Goal: Task Accomplishment & Management: Manage account settings

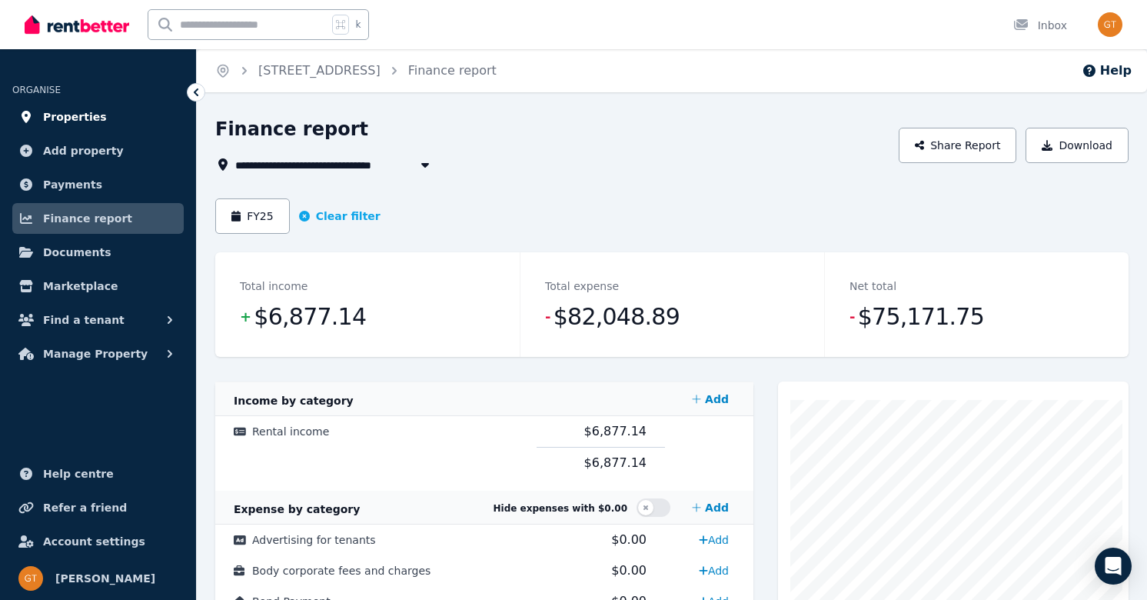
click at [77, 119] on span "Properties" at bounding box center [75, 117] width 64 height 18
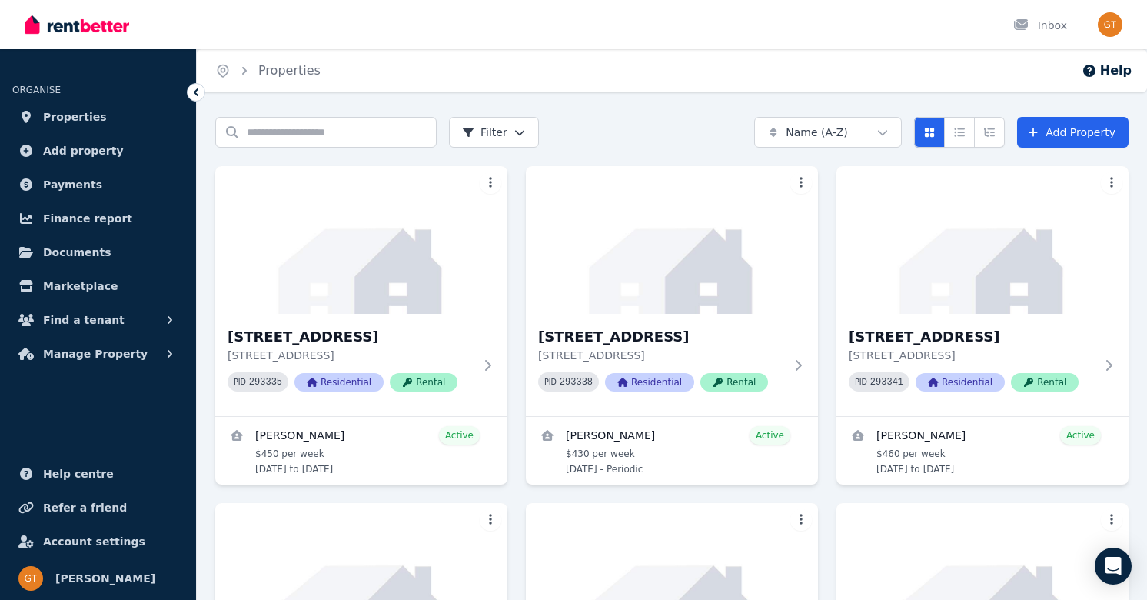
click at [590, 130] on div "Search properties Filter Name (A-Z) Add Property" at bounding box center [672, 132] width 914 height 31
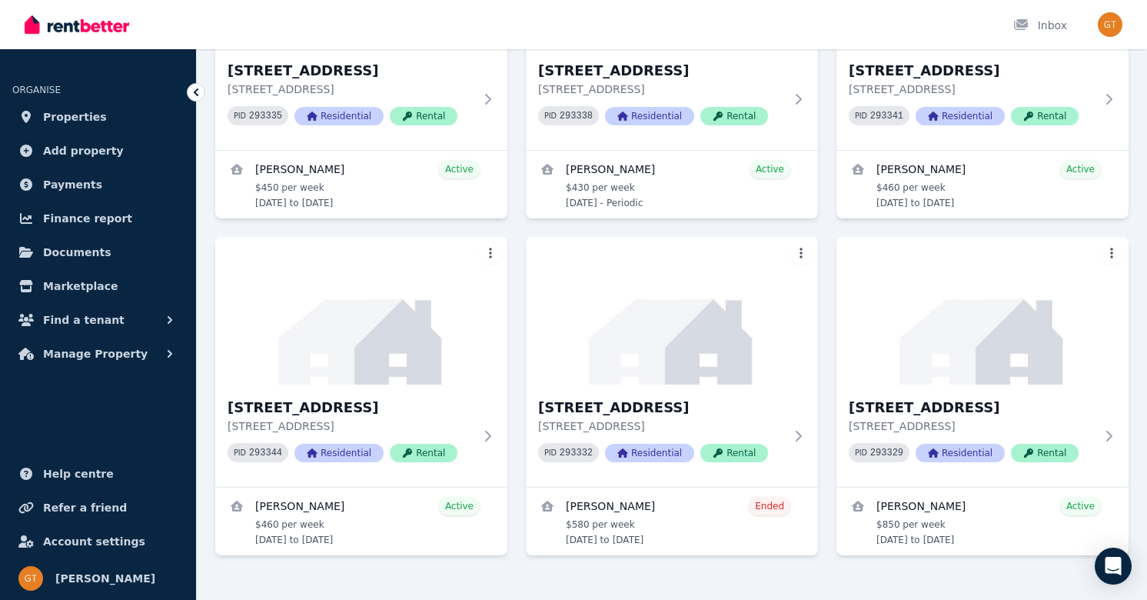
scroll to position [292, 0]
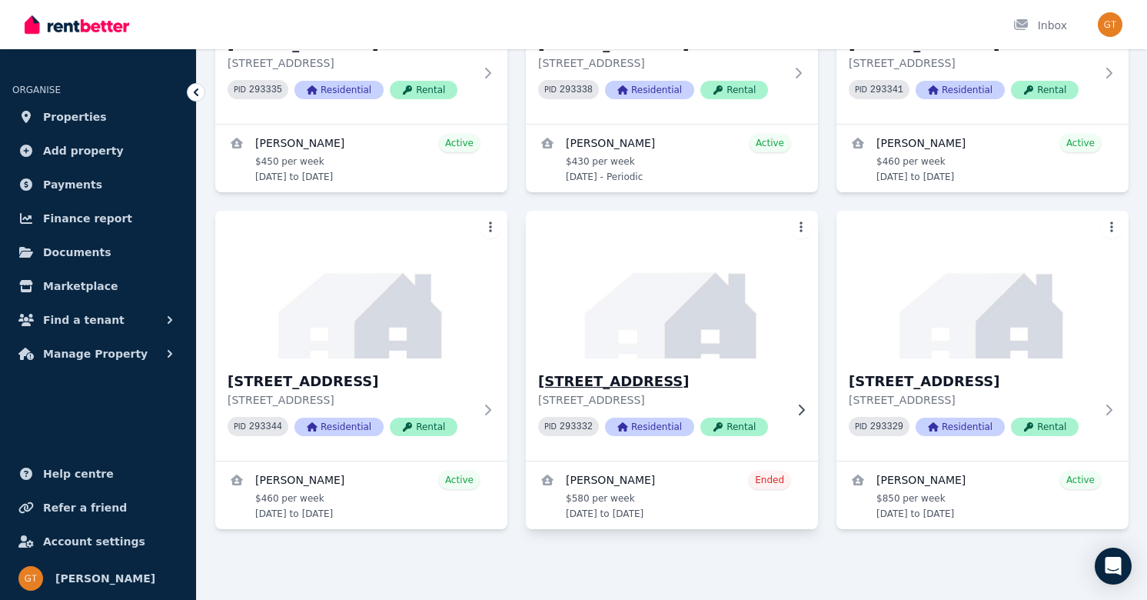
click at [798, 404] on icon at bounding box center [801, 410] width 15 height 12
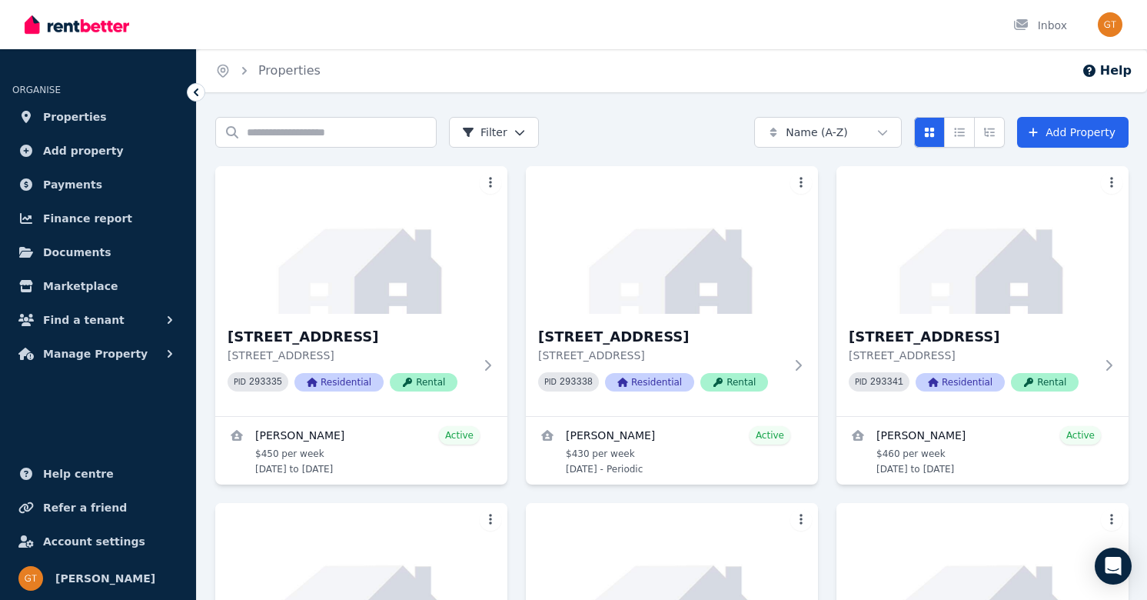
click at [601, 491] on div "1/[STREET_ADDRESS] PID 293335 Residential Rental [PERSON_NAME] Active $450 per …" at bounding box center [672, 493] width 914 height 655
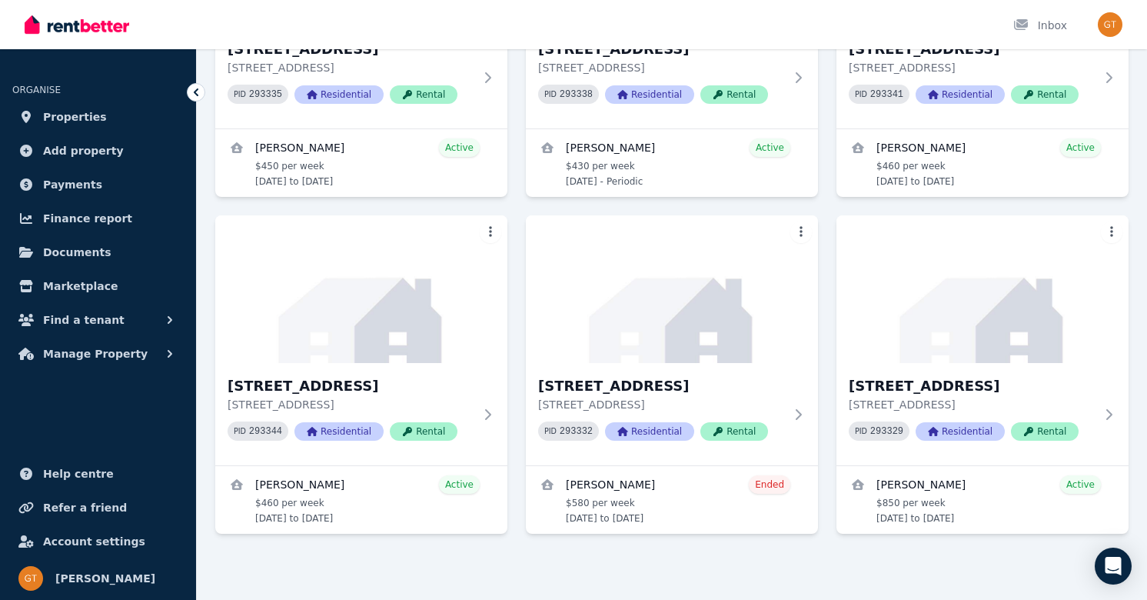
scroll to position [292, 0]
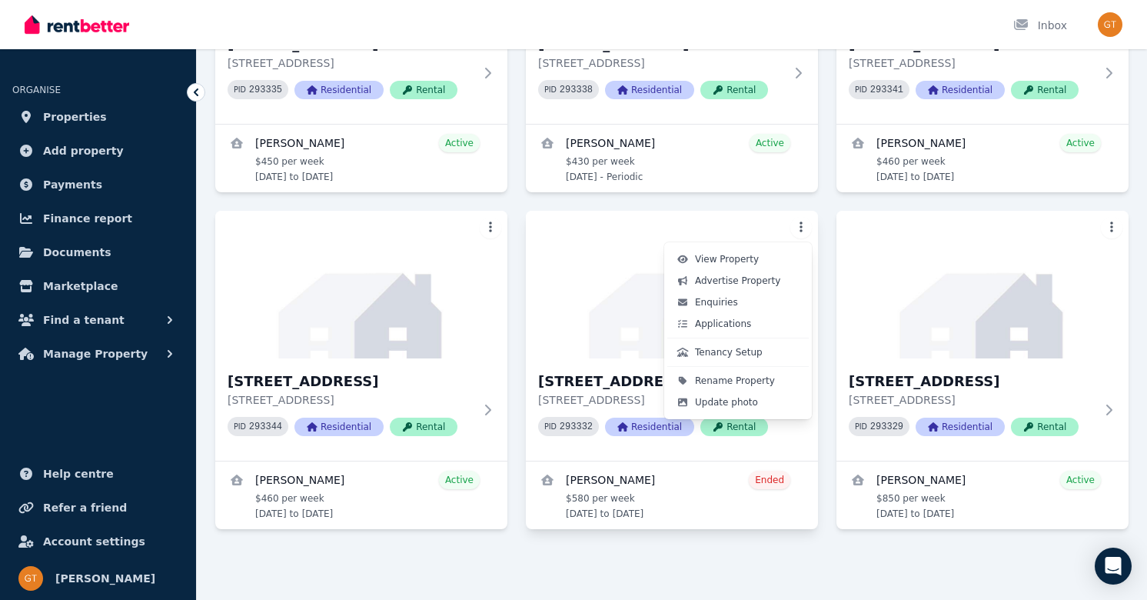
click at [804, 229] on html "Open main menu Inbox Open user menu ORGANISE Properties Add property Payments F…" at bounding box center [573, 8] width 1147 height 600
click at [724, 378] on span "Rename Property" at bounding box center [735, 380] width 80 height 12
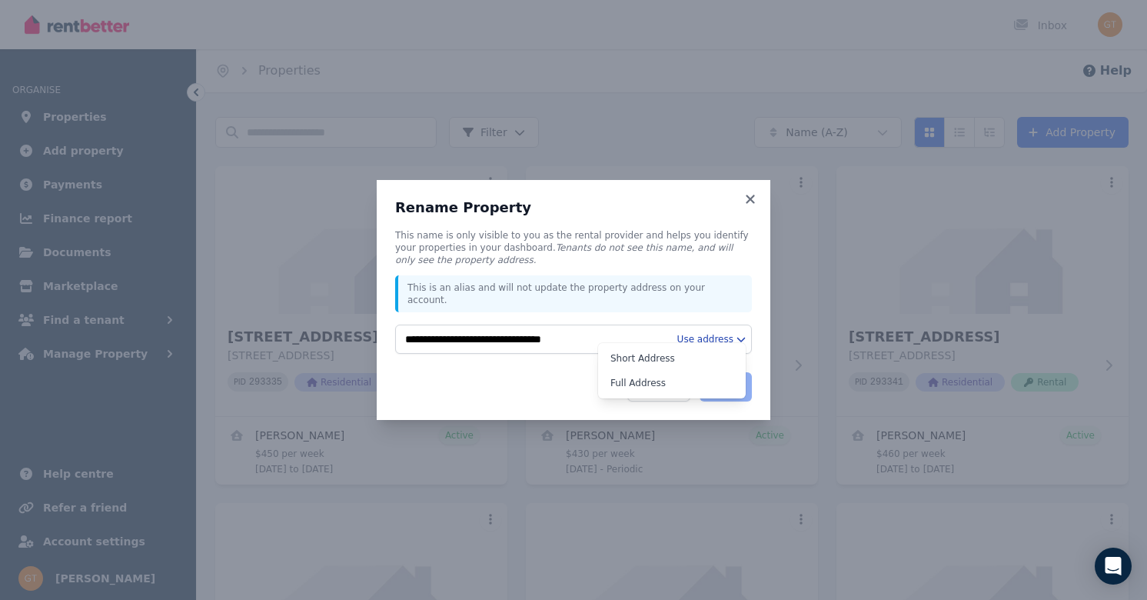
scroll to position [0, 0]
click at [737, 335] on html "Open main menu Inbox Open user menu ORGANISE Properties Add property Payments F…" at bounding box center [573, 300] width 1147 height 600
click at [660, 378] on button "Cancel" at bounding box center [658, 386] width 62 height 29
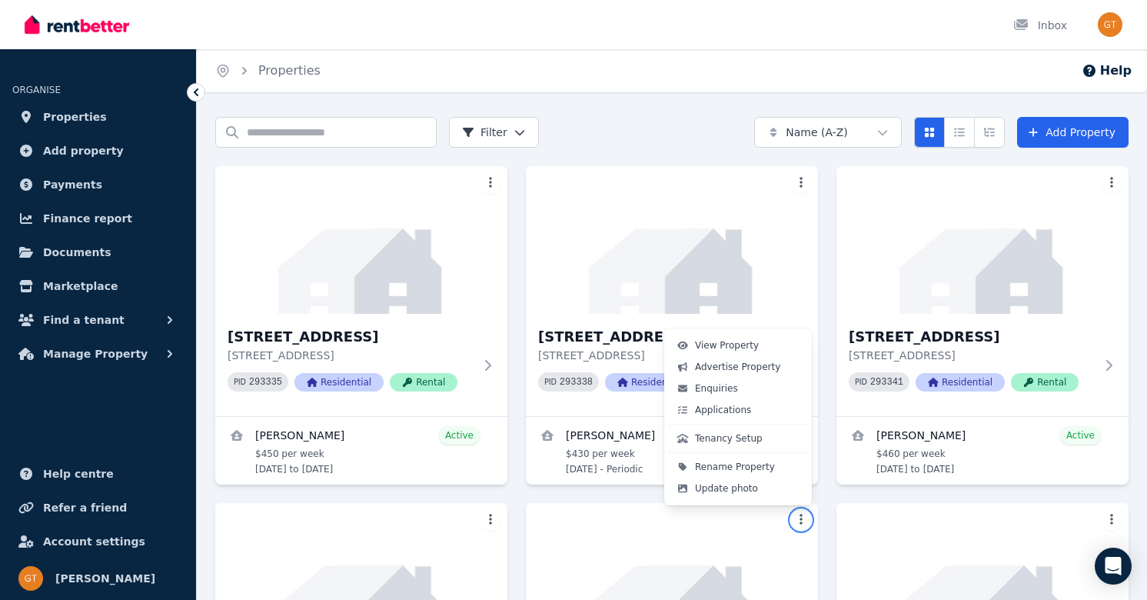
click at [801, 514] on html "Open main menu Inbox Open user menu ORGANISE Properties Add property Payments F…" at bounding box center [573, 300] width 1147 height 600
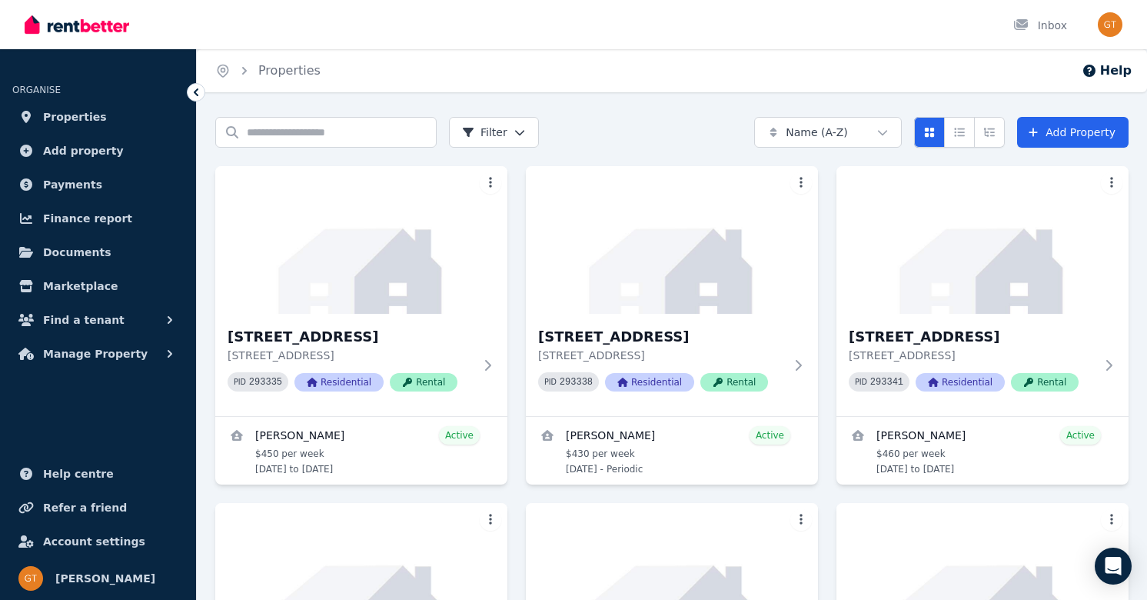
click at [801, 514] on html "Open main menu Inbox Open user menu ORGANISE Properties Add property Payments F…" at bounding box center [573, 300] width 1147 height 600
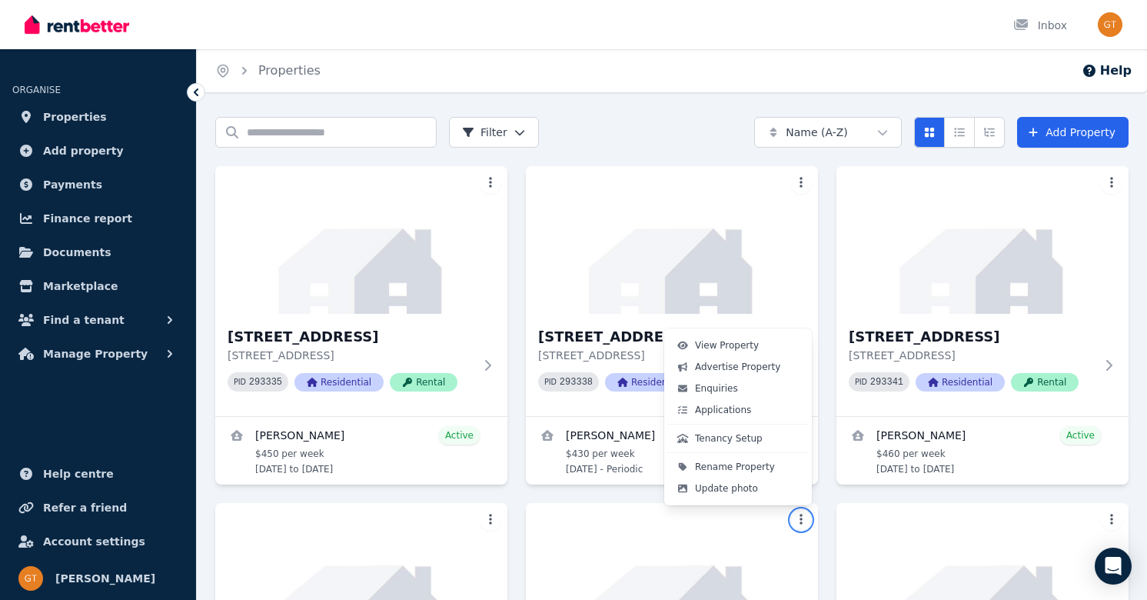
click at [821, 507] on html "Open main menu Inbox Open user menu ORGANISE Properties Add property Payments F…" at bounding box center [573, 300] width 1147 height 600
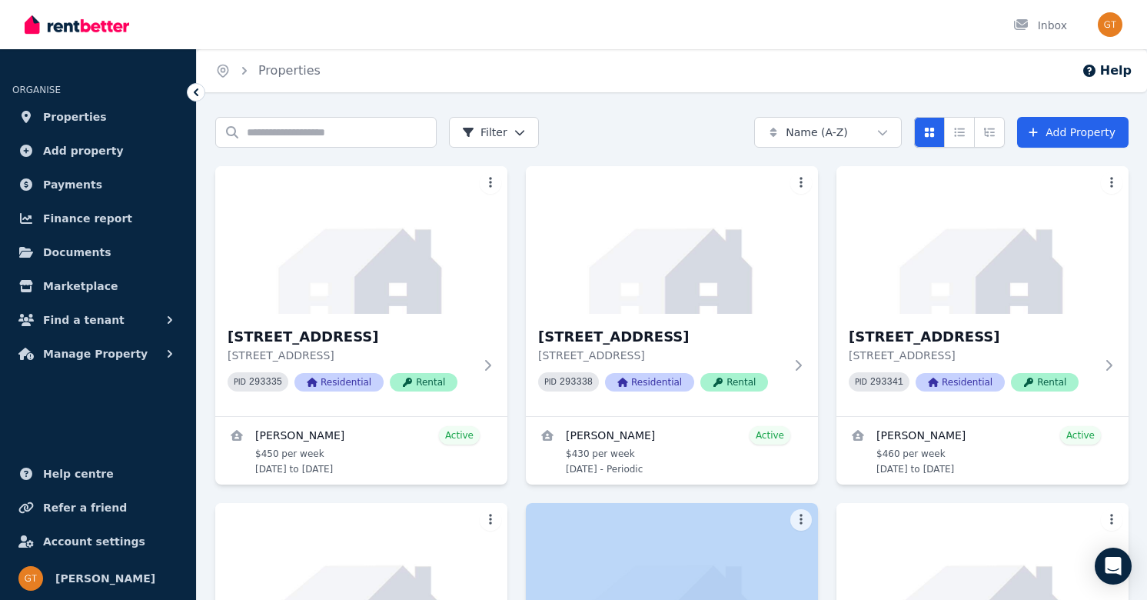
click at [821, 507] on div "1/[STREET_ADDRESS] PID 293335 Residential Rental [PERSON_NAME] Active $450 per …" at bounding box center [672, 493] width 914 height 655
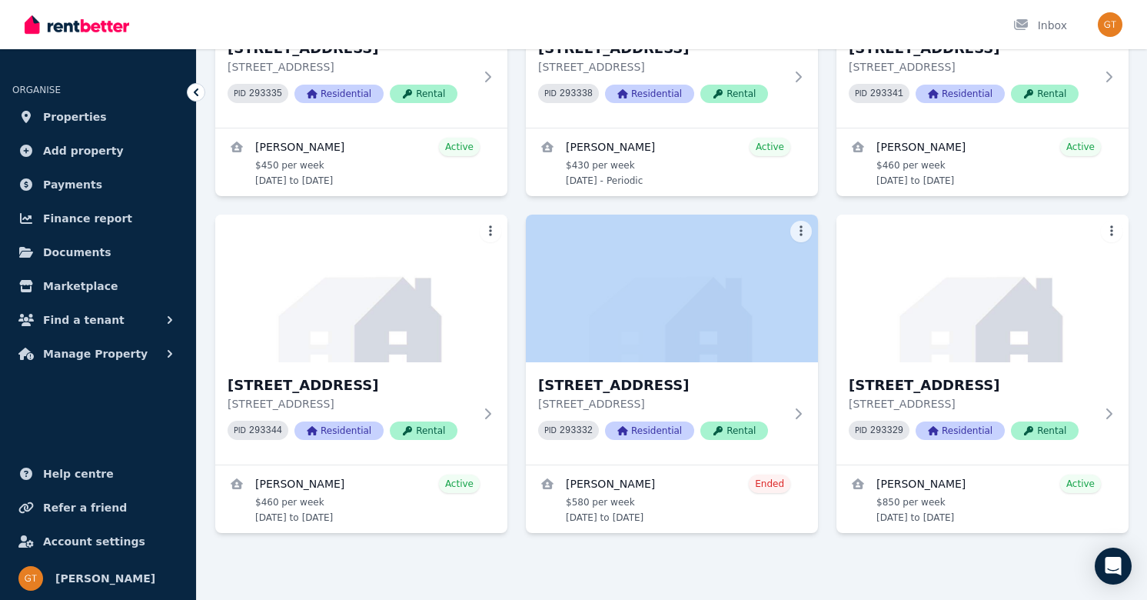
scroll to position [292, 0]
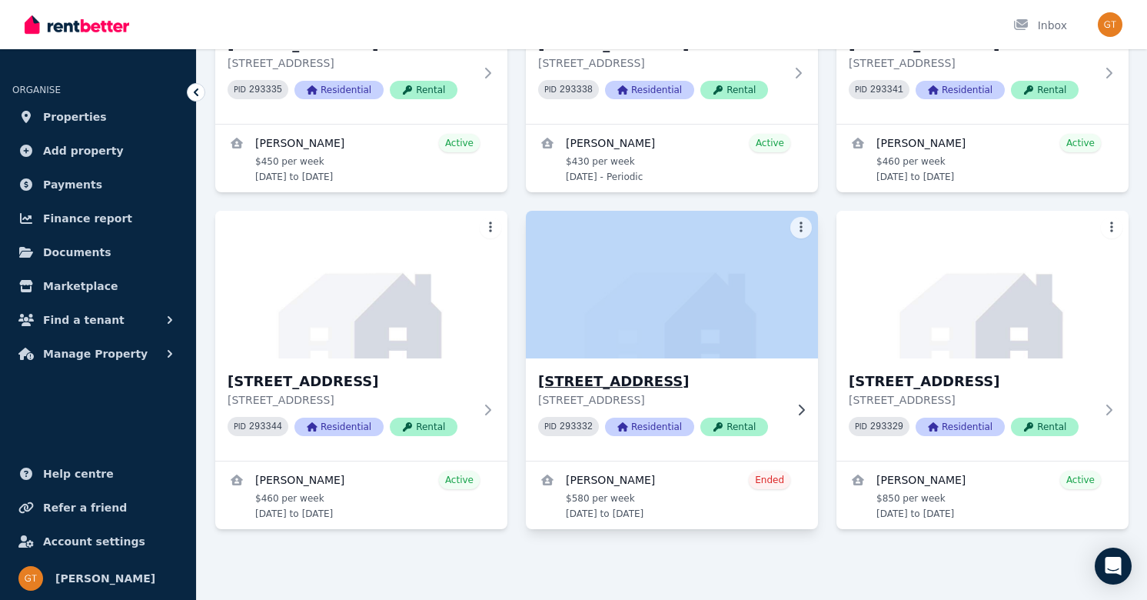
click at [788, 429] on div "[STREET_ADDRESS] PID 293332 Residential Rental" at bounding box center [672, 409] width 292 height 102
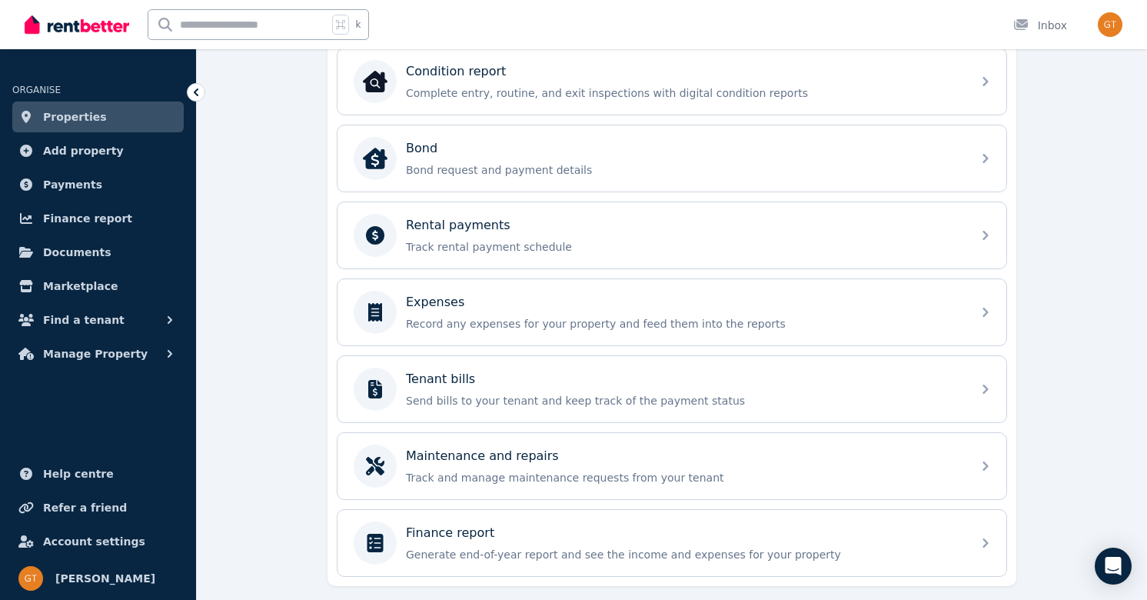
scroll to position [635, 0]
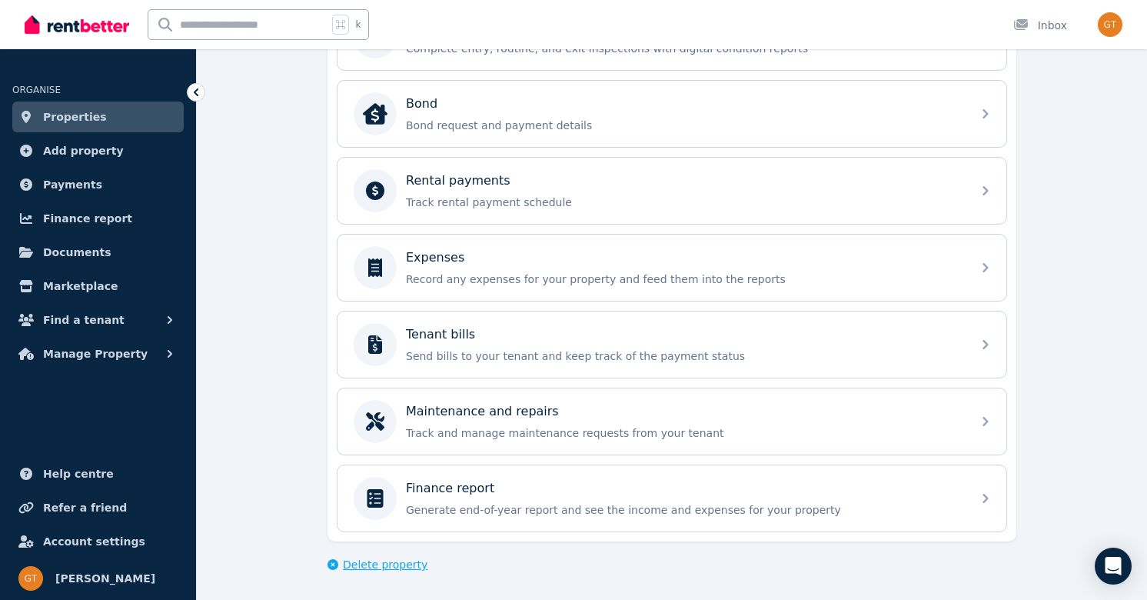
click at [345, 567] on span "Delete property" at bounding box center [385, 564] width 85 height 15
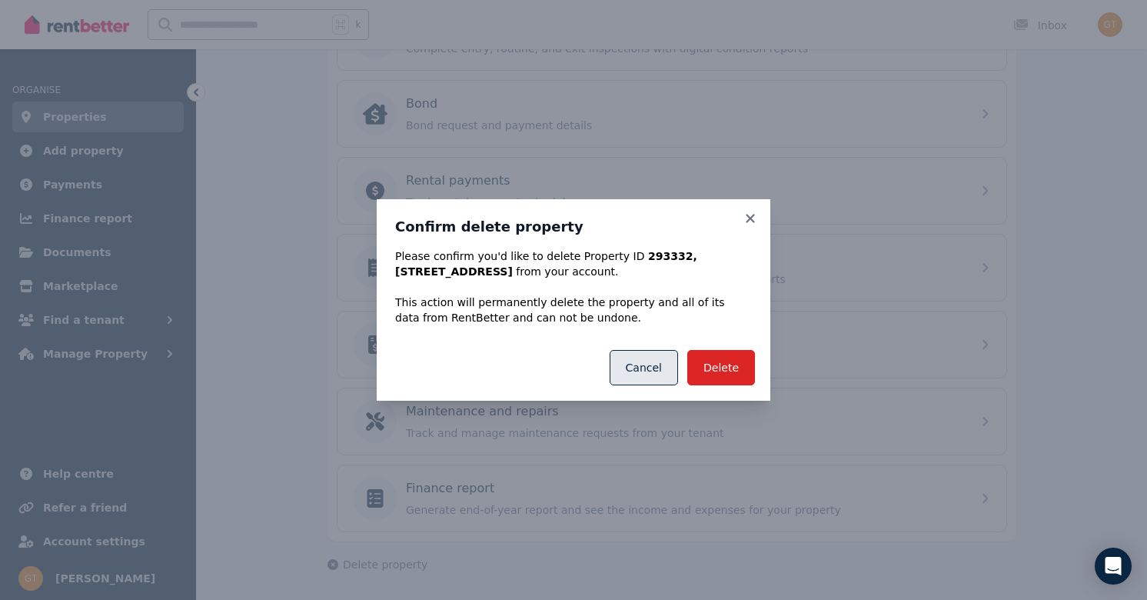
click at [653, 371] on button "Cancel" at bounding box center [644, 367] width 68 height 35
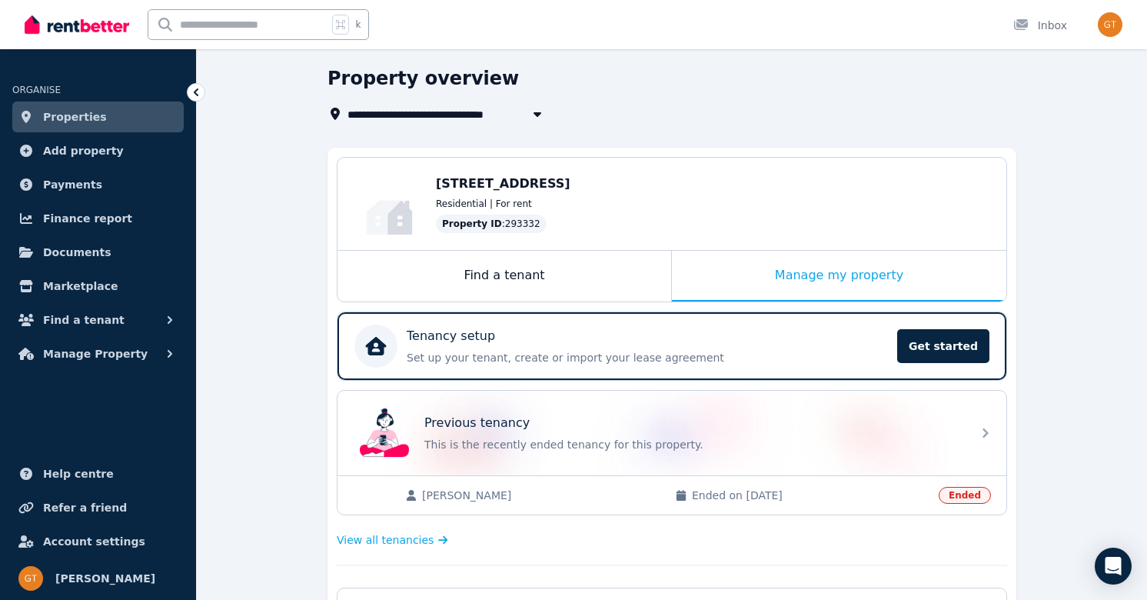
scroll to position [82, 0]
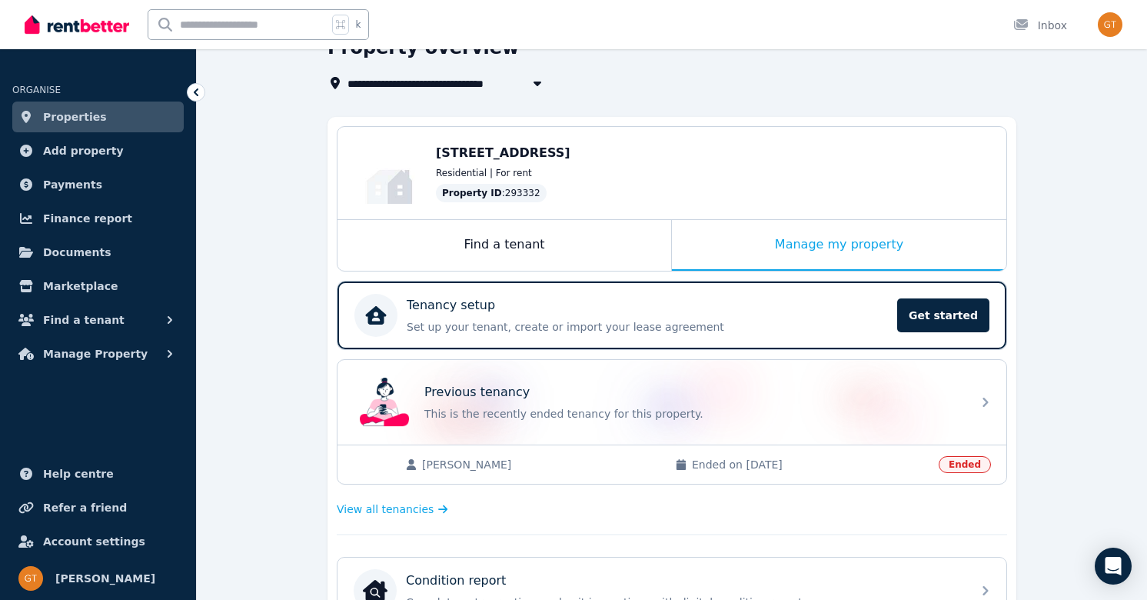
click at [541, 84] on icon "button" at bounding box center [537, 83] width 15 height 12
type input "**********"
click at [305, 171] on div "**********" at bounding box center [672, 594] width 950 height 1118
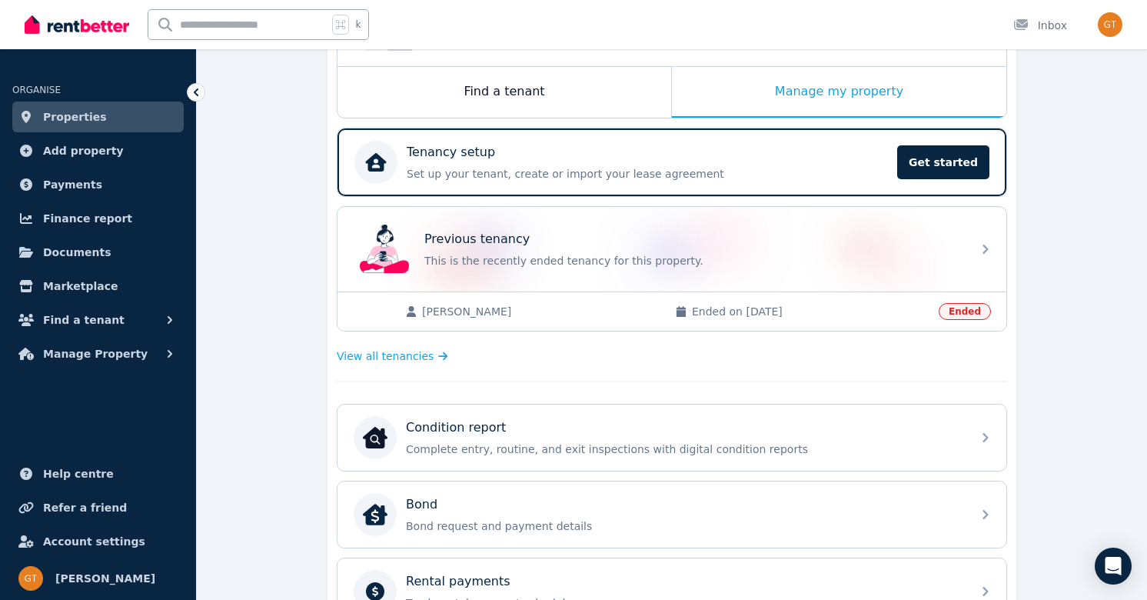
scroll to position [235, 0]
click at [230, 176] on div "**********" at bounding box center [672, 441] width 950 height 1118
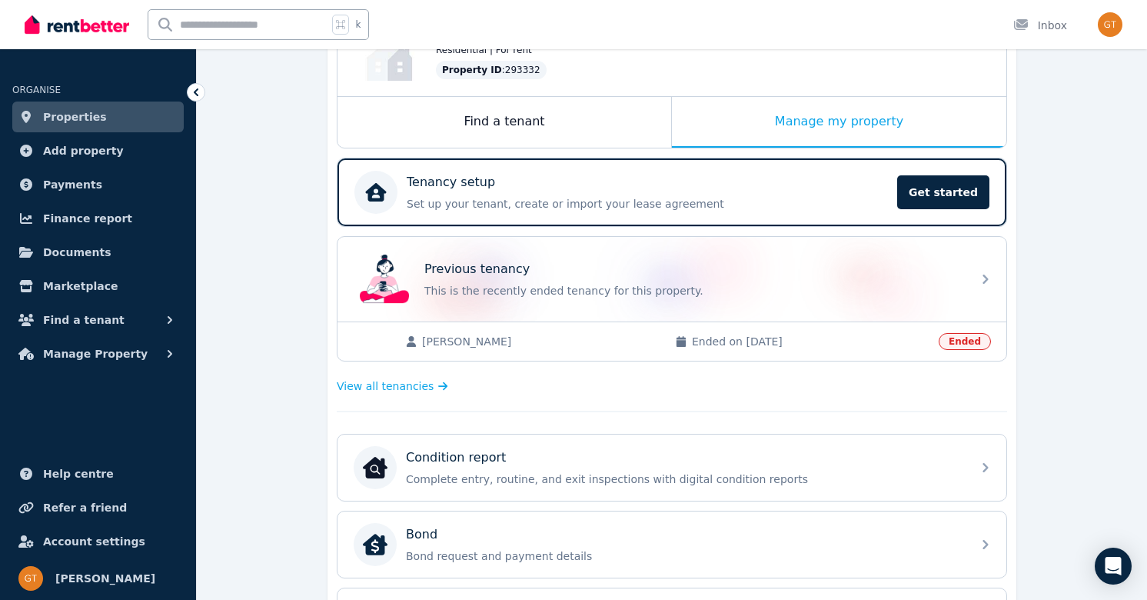
scroll to position [174, 0]
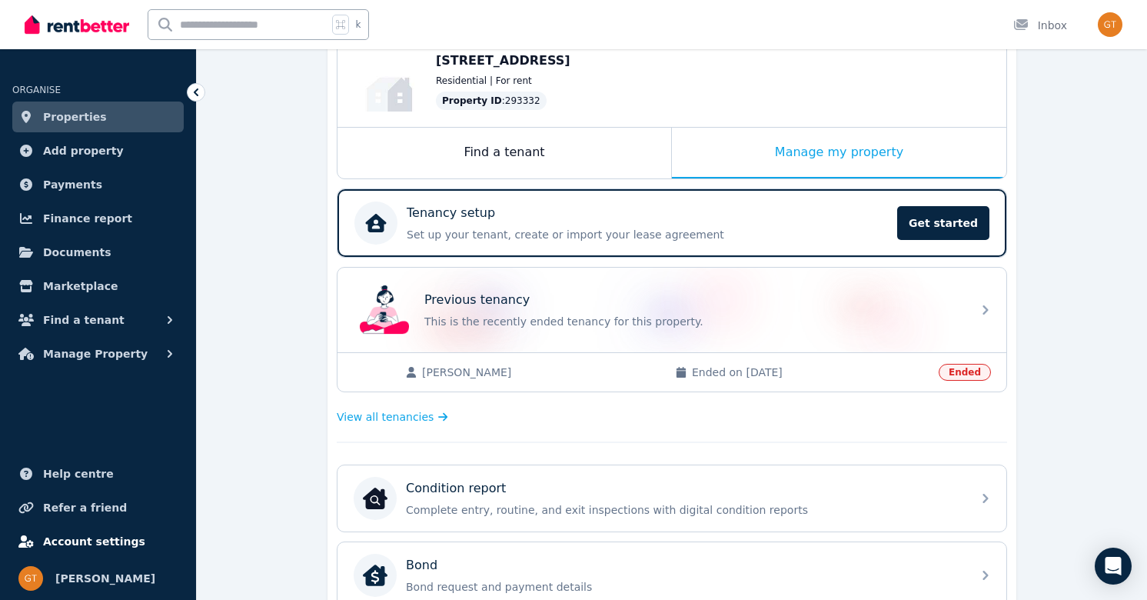
click at [82, 546] on span "Account settings" at bounding box center [94, 541] width 102 height 18
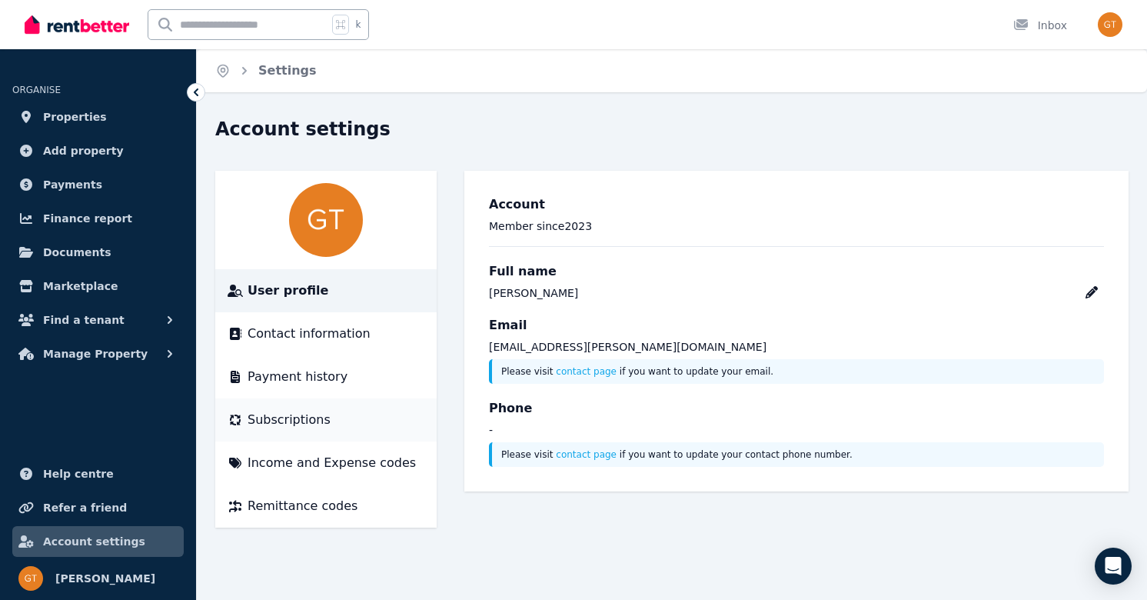
click at [347, 418] on div "Subscriptions" at bounding box center [326, 420] width 197 height 18
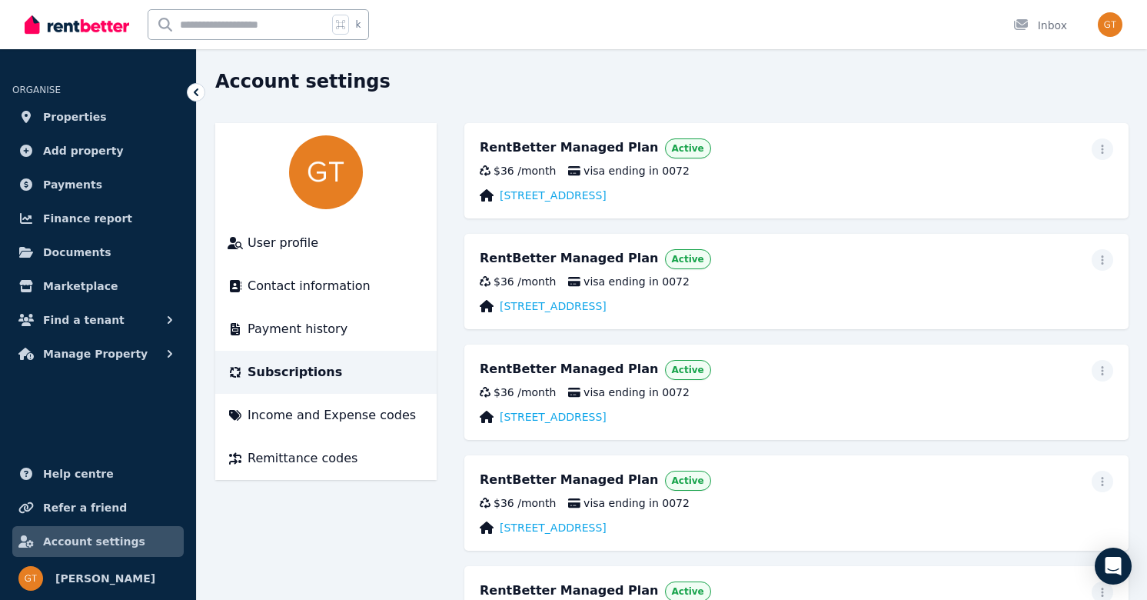
scroll to position [17, 0]
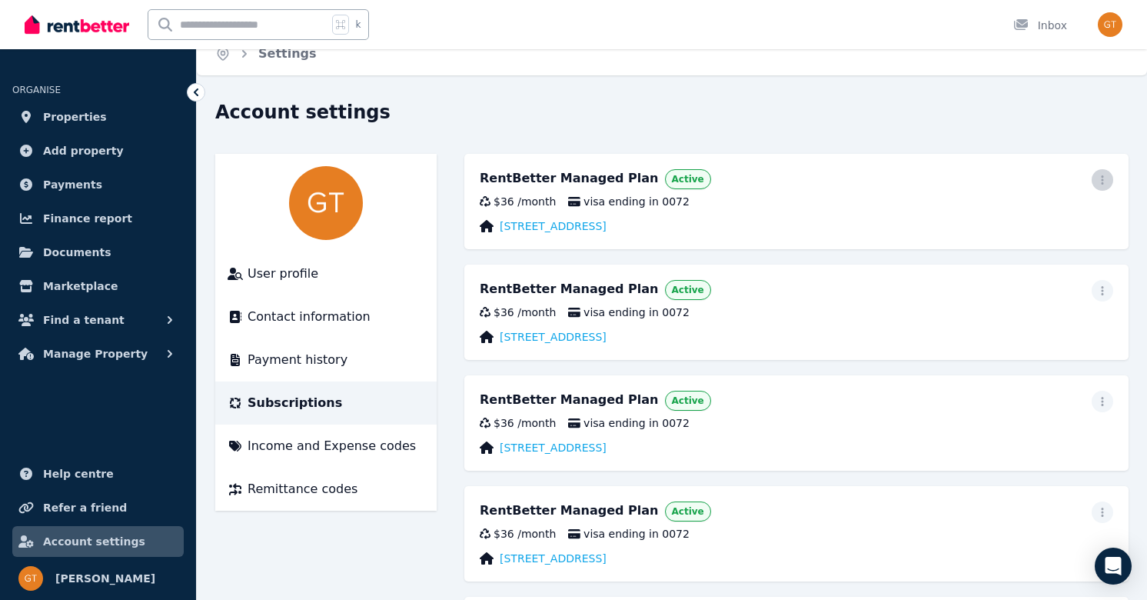
click at [1105, 179] on icon "button" at bounding box center [1103, 180] width 12 height 11
click at [994, 261] on span "Cancel plan" at bounding box center [1033, 270] width 135 height 18
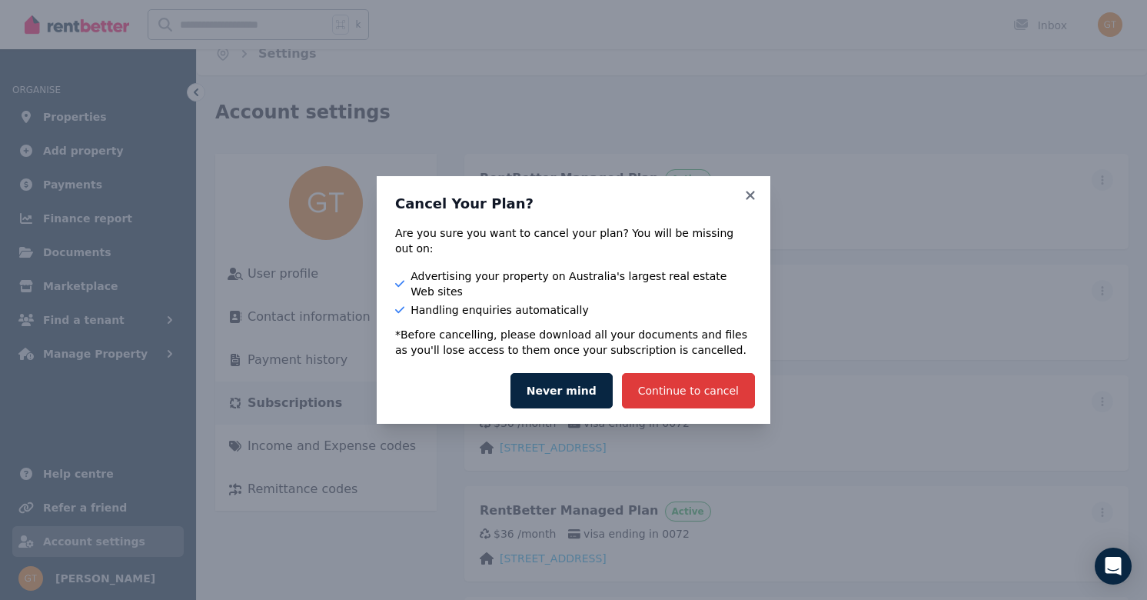
click at [656, 381] on button "Continue to cancel" at bounding box center [688, 390] width 133 height 35
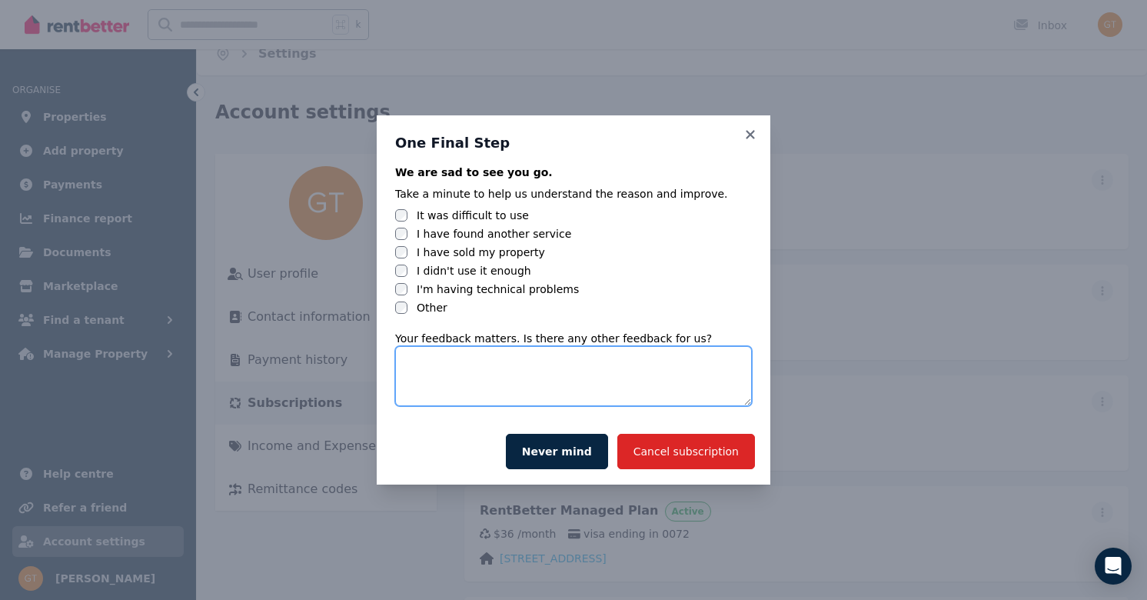
click at [424, 358] on textarea at bounding box center [573, 376] width 357 height 60
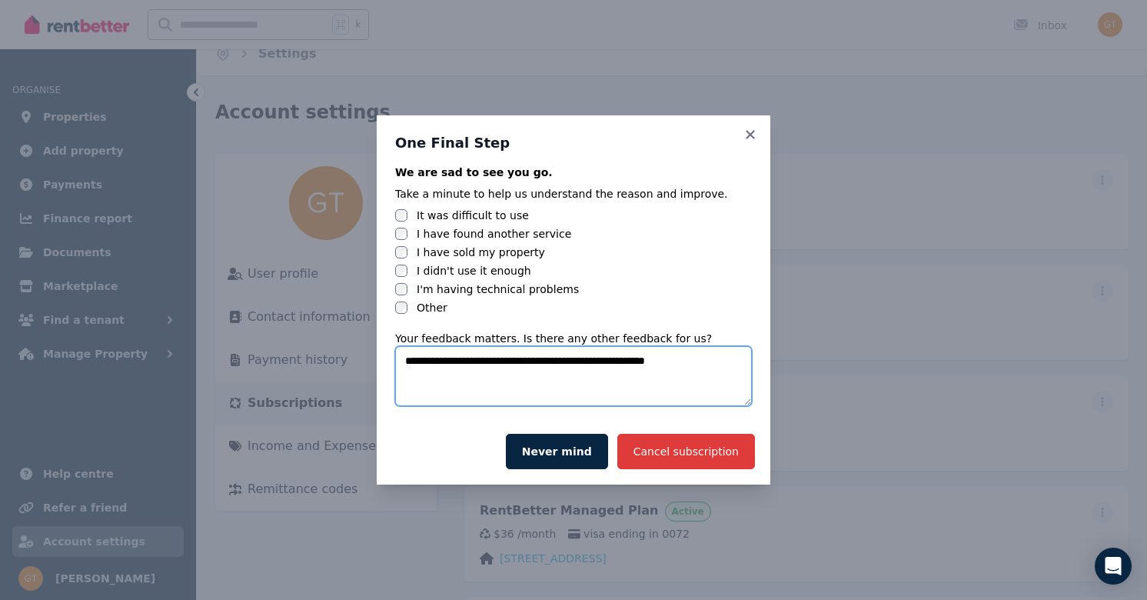
type textarea "**********"
click at [671, 458] on button "Cancel subscription" at bounding box center [686, 451] width 138 height 35
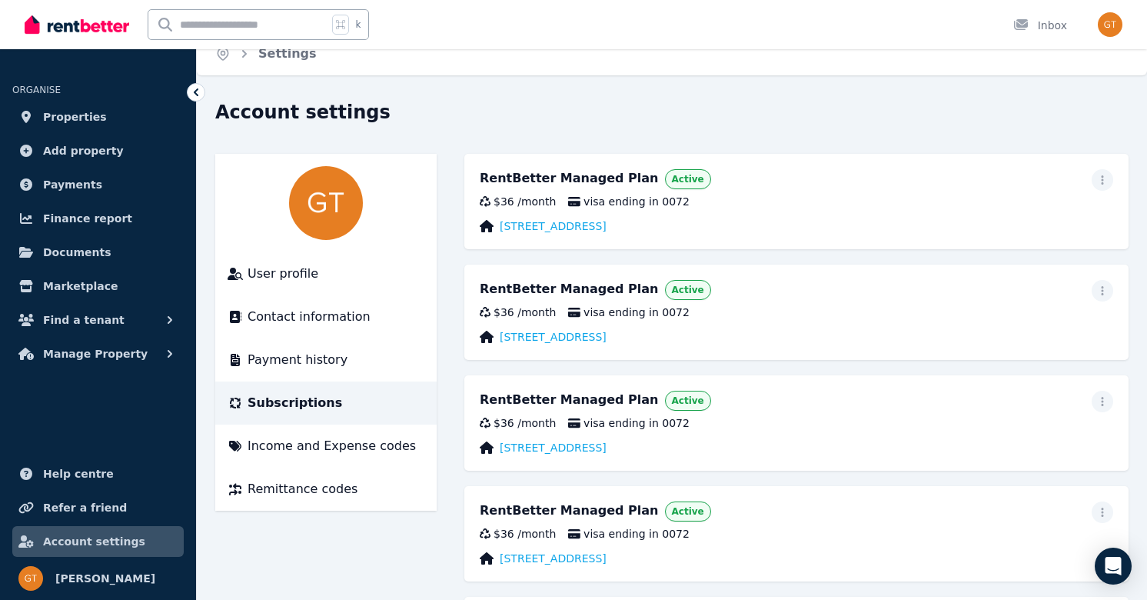
click at [1074, 135] on div "Account settings User profile Contact information Payment history Subscriptions…" at bounding box center [672, 450] width 914 height 701
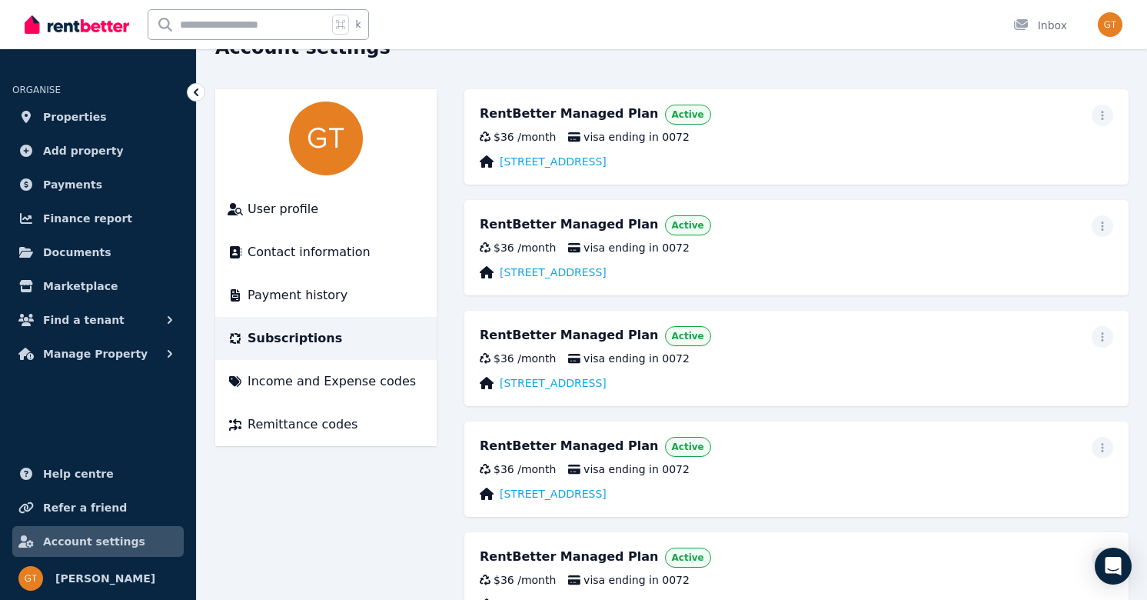
scroll to position [62, 0]
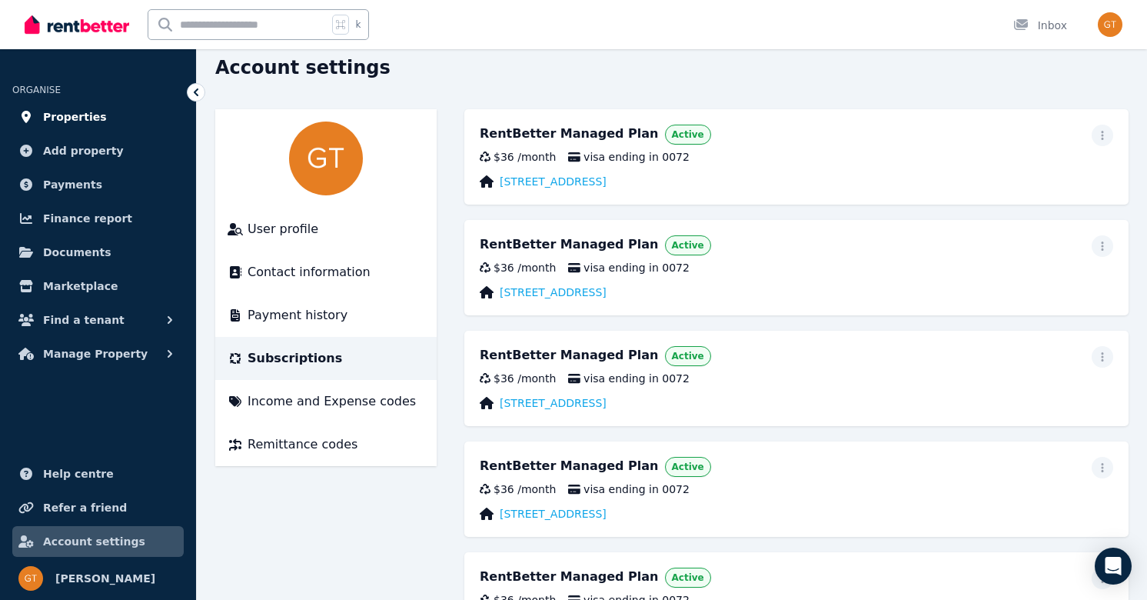
click at [69, 119] on span "Properties" at bounding box center [75, 117] width 64 height 18
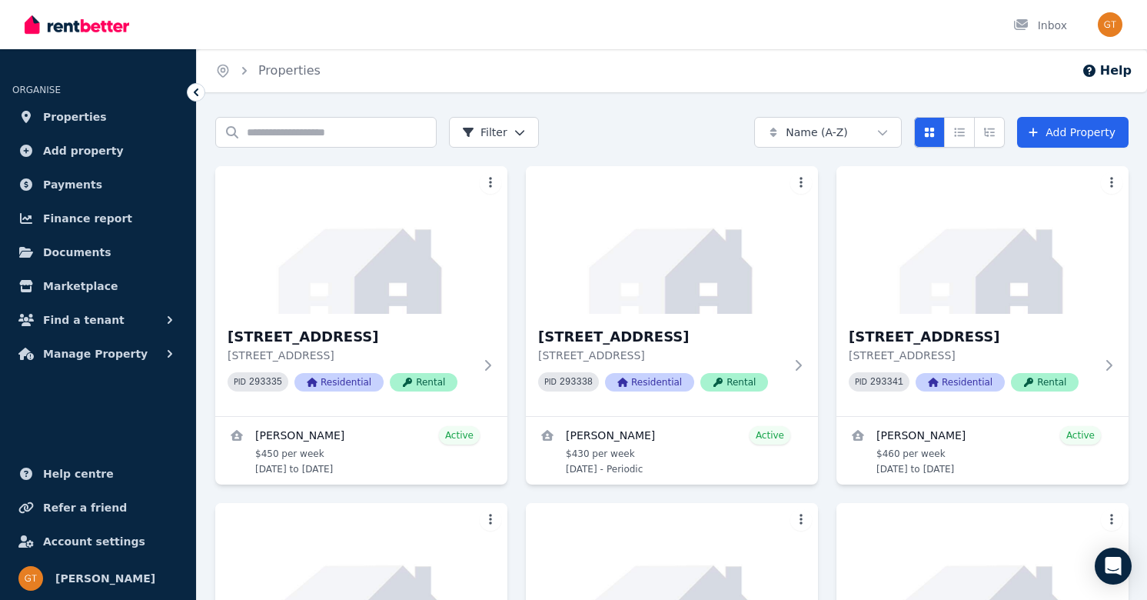
click at [632, 113] on div "Home Properties Help Search properties Filter Name (A-Z) Add Property [STREET_A…" at bounding box center [573, 300] width 1147 height 600
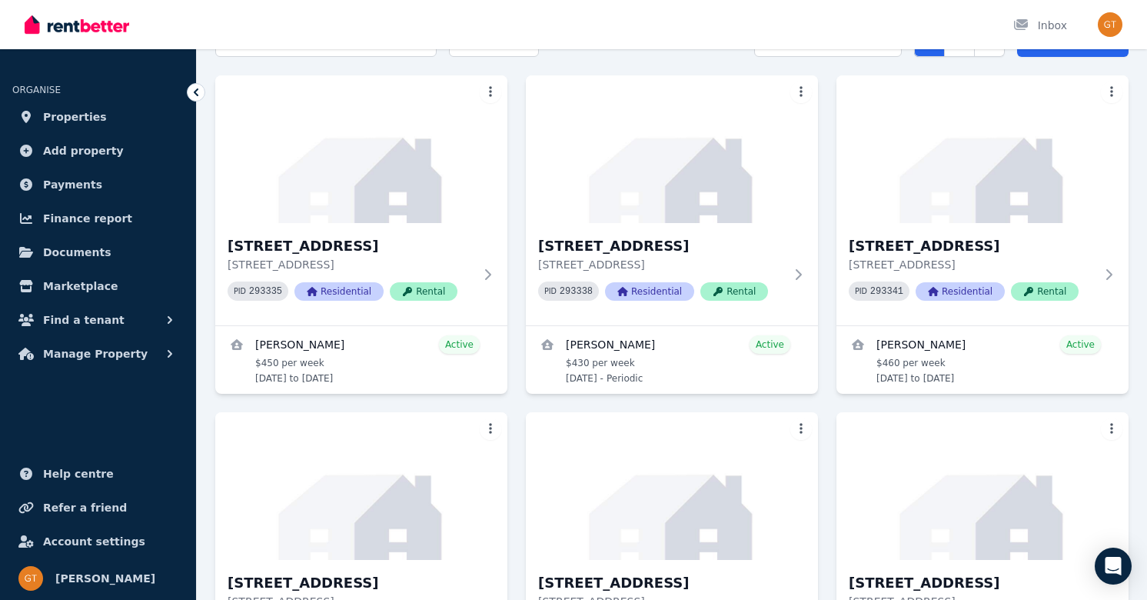
scroll to position [77, 0]
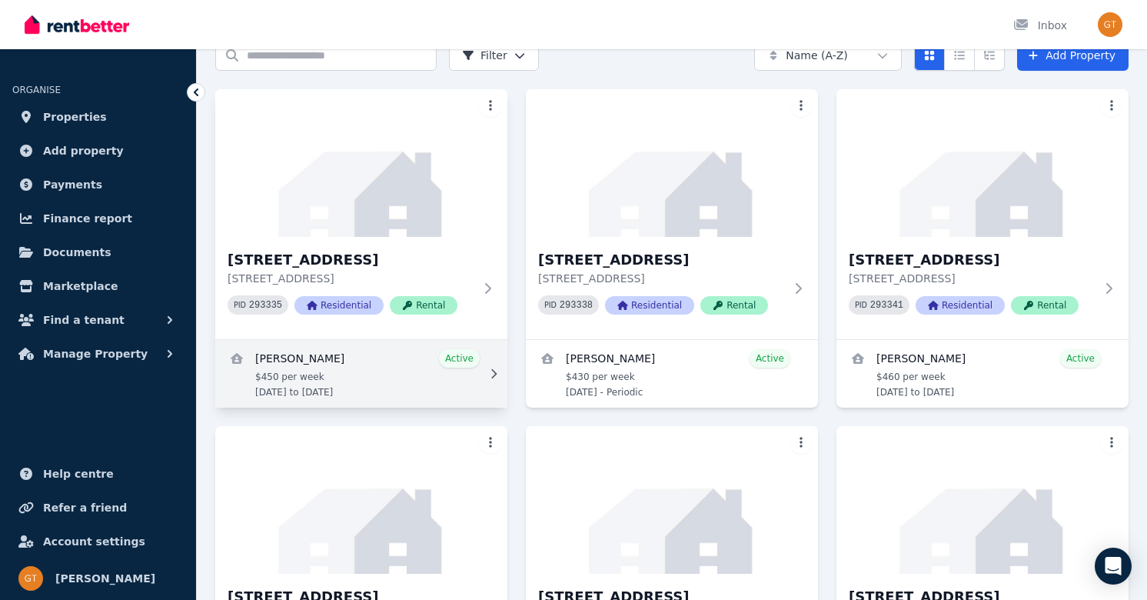
click at [391, 371] on link "View details for Bhautikkumar Patel" at bounding box center [361, 374] width 292 height 68
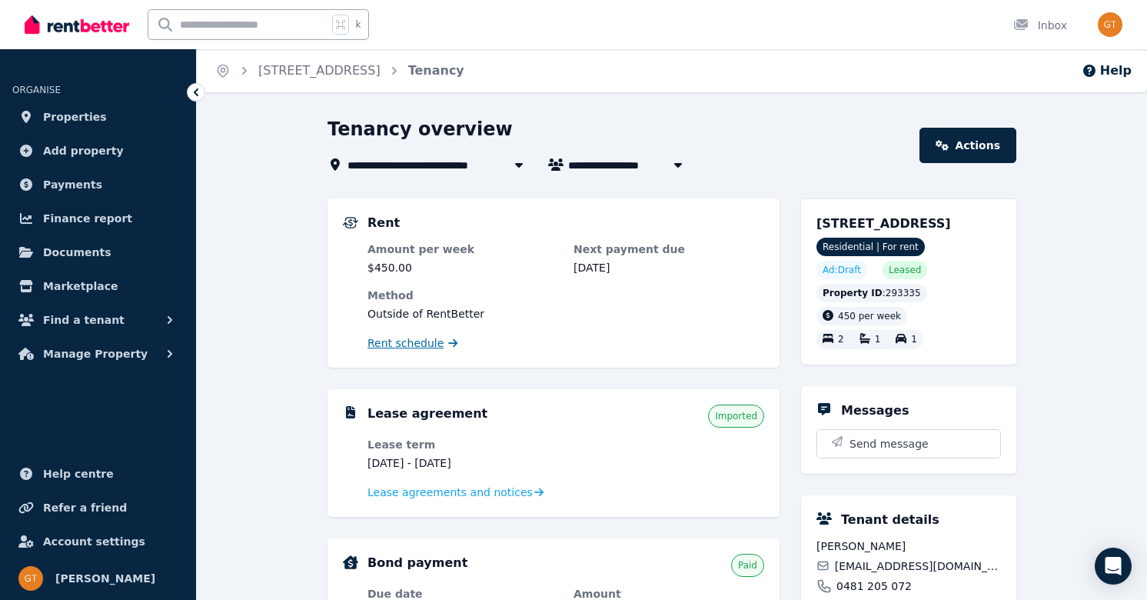
click at [411, 345] on span "Rent schedule" at bounding box center [406, 342] width 76 height 15
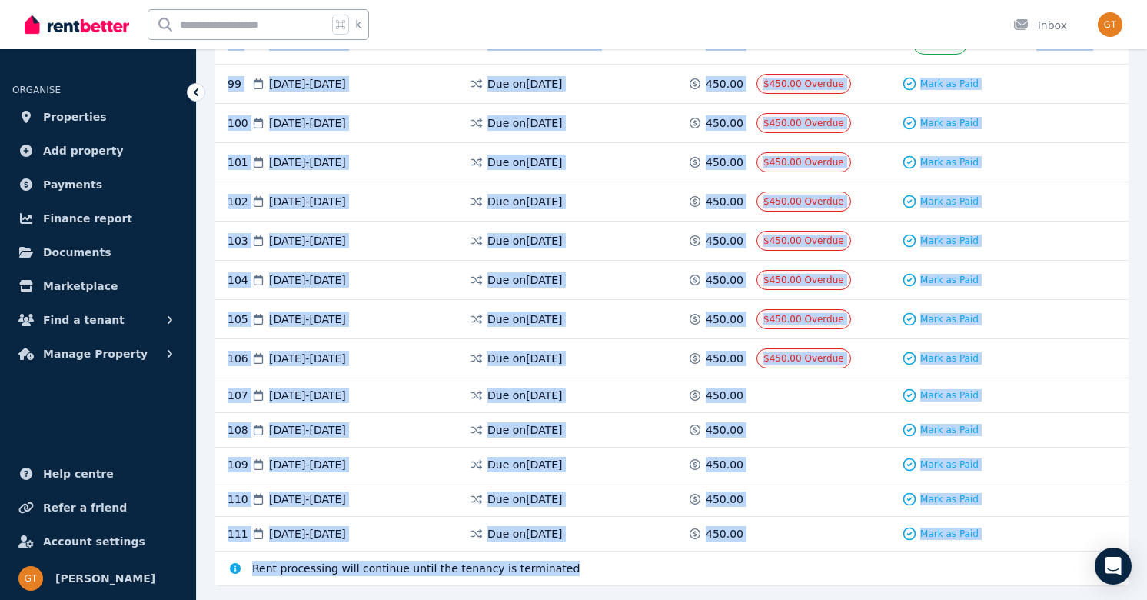
scroll to position [4499, 0]
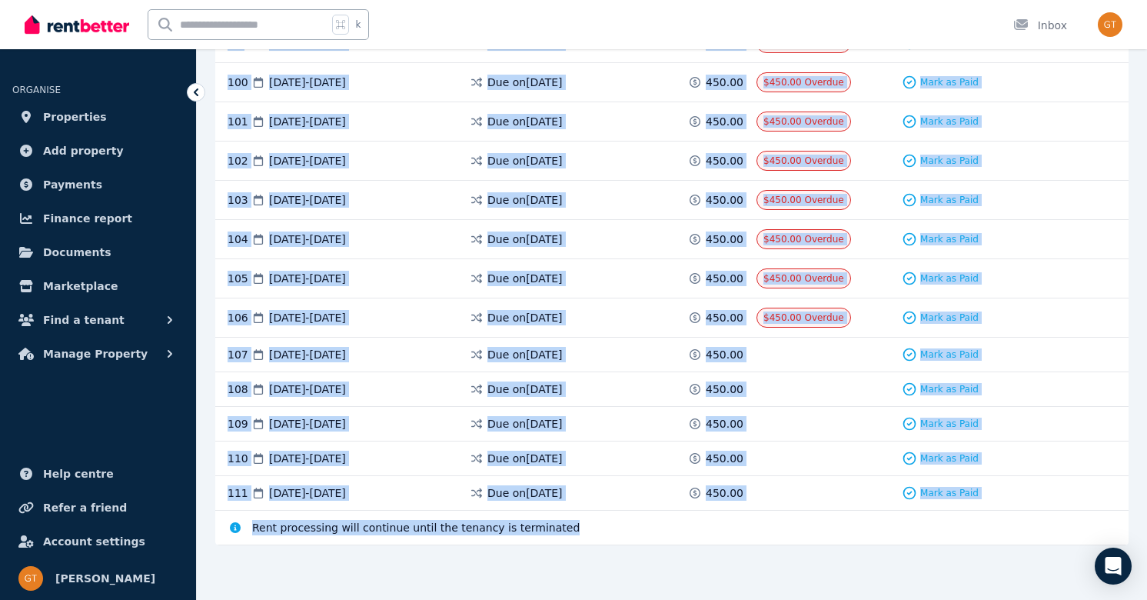
drag, startPoint x: 847, startPoint y: 348, endPoint x: 862, endPoint y: 571, distance: 222.8
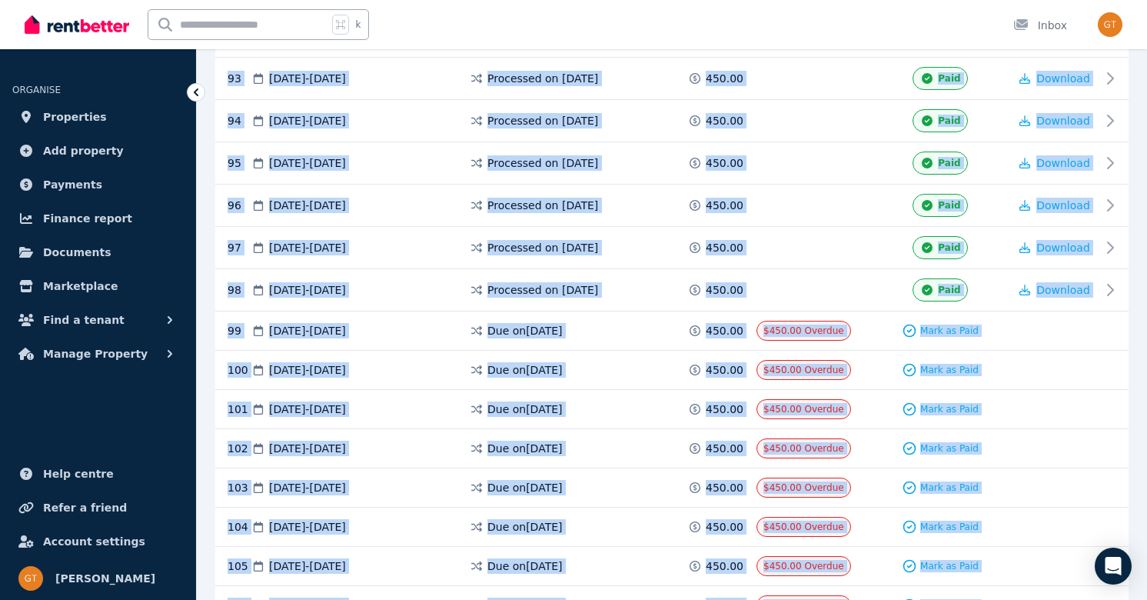
scroll to position [4189, 0]
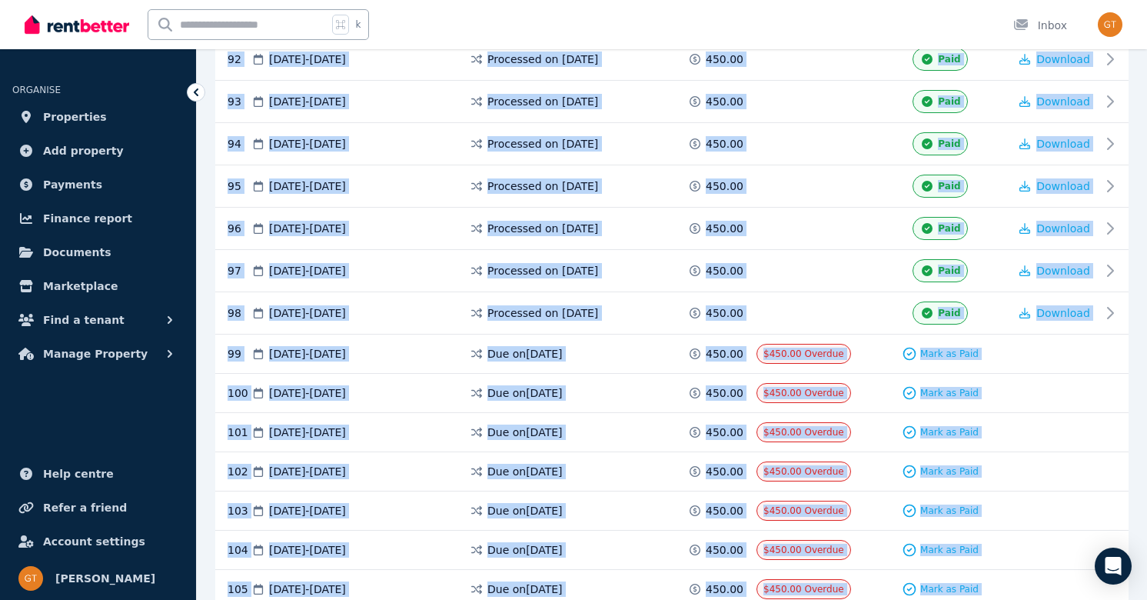
click at [1078, 386] on div at bounding box center [1055, 393] width 92 height 20
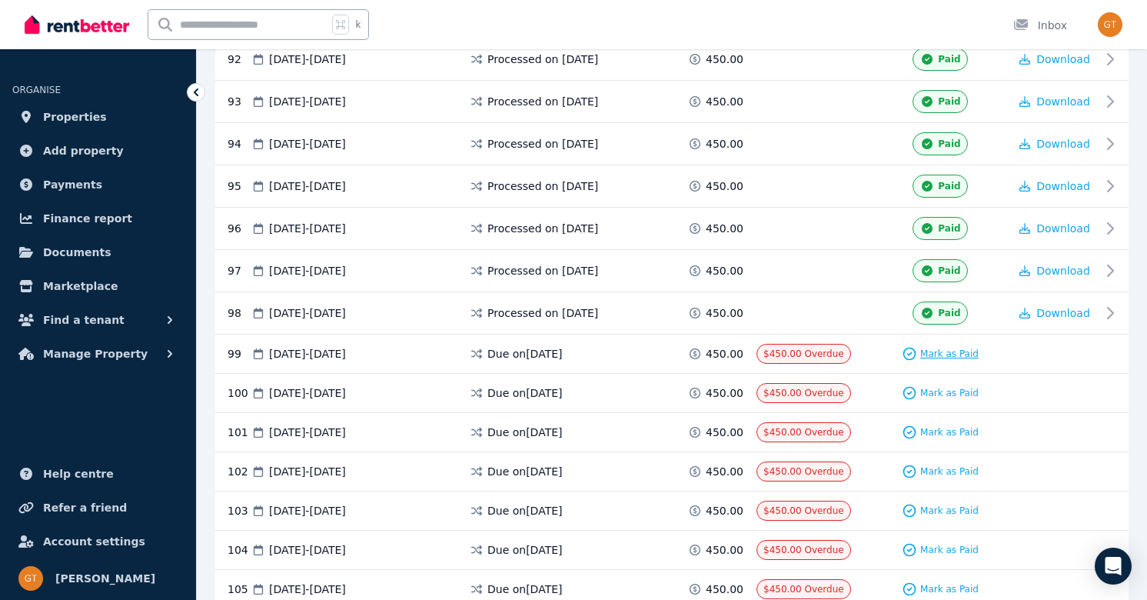
click at [954, 355] on span "Mark as Paid" at bounding box center [949, 354] width 58 height 12
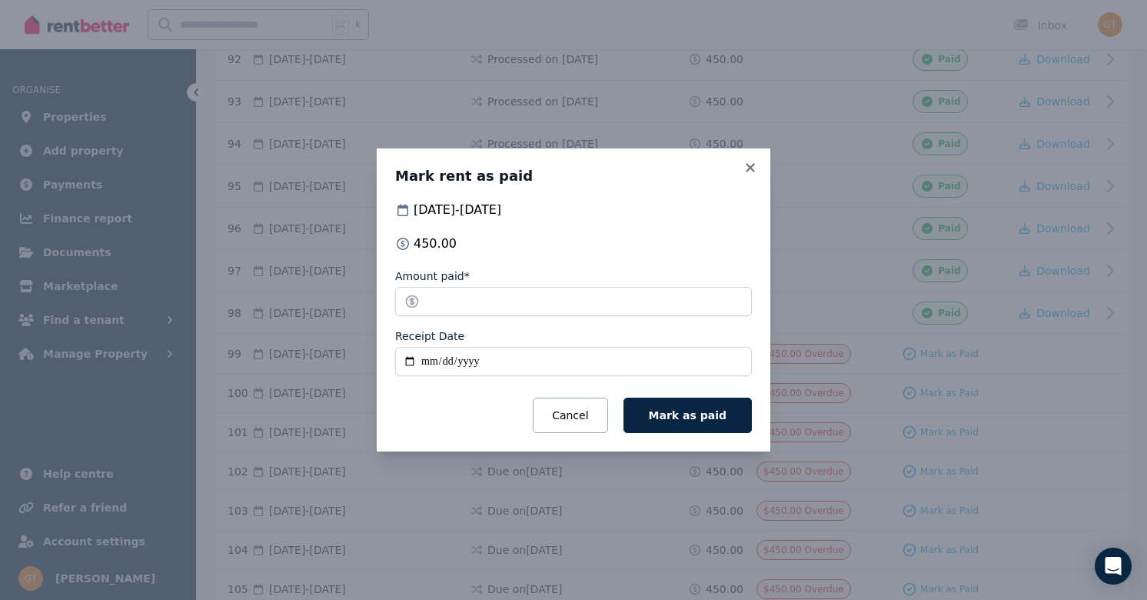
click at [412, 358] on input "Receipt Date" at bounding box center [573, 361] width 357 height 29
type input "**********"
click at [691, 418] on span "Mark as paid" at bounding box center [688, 415] width 78 height 12
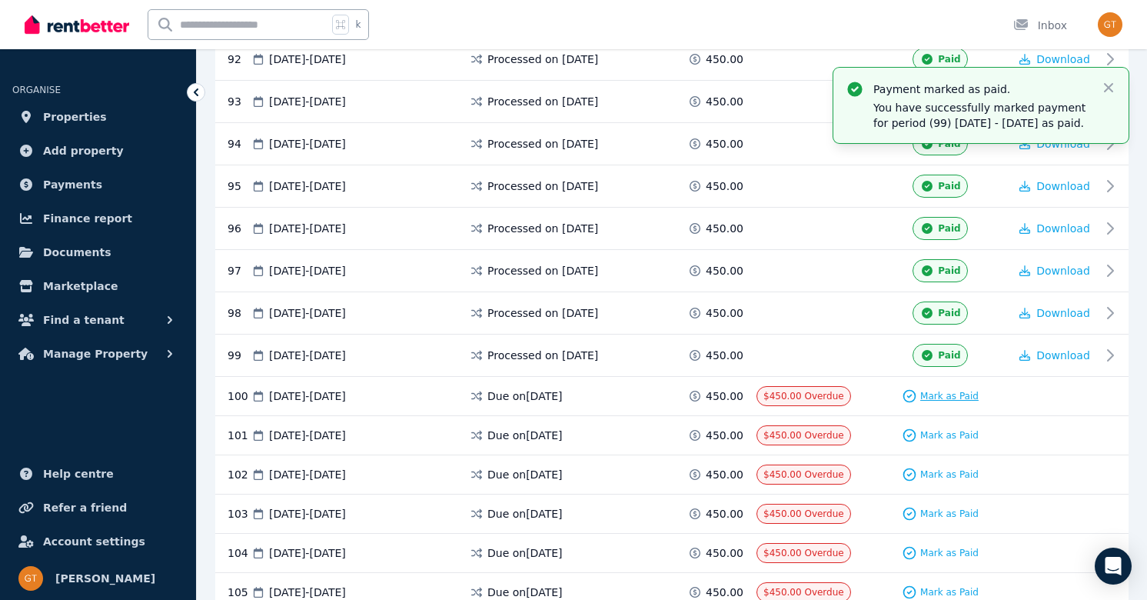
click at [944, 393] on span "Mark as Paid" at bounding box center [949, 396] width 58 height 12
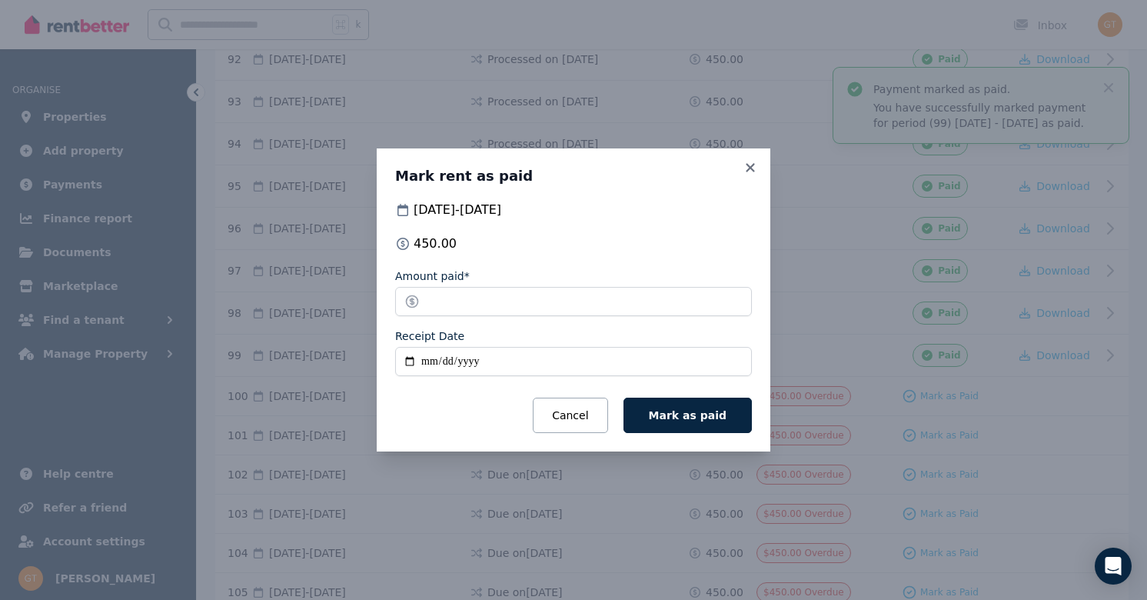
click at [408, 361] on input "Receipt Date" at bounding box center [573, 361] width 357 height 29
type input "**********"
click at [659, 418] on button "Mark as paid" at bounding box center [688, 415] width 128 height 35
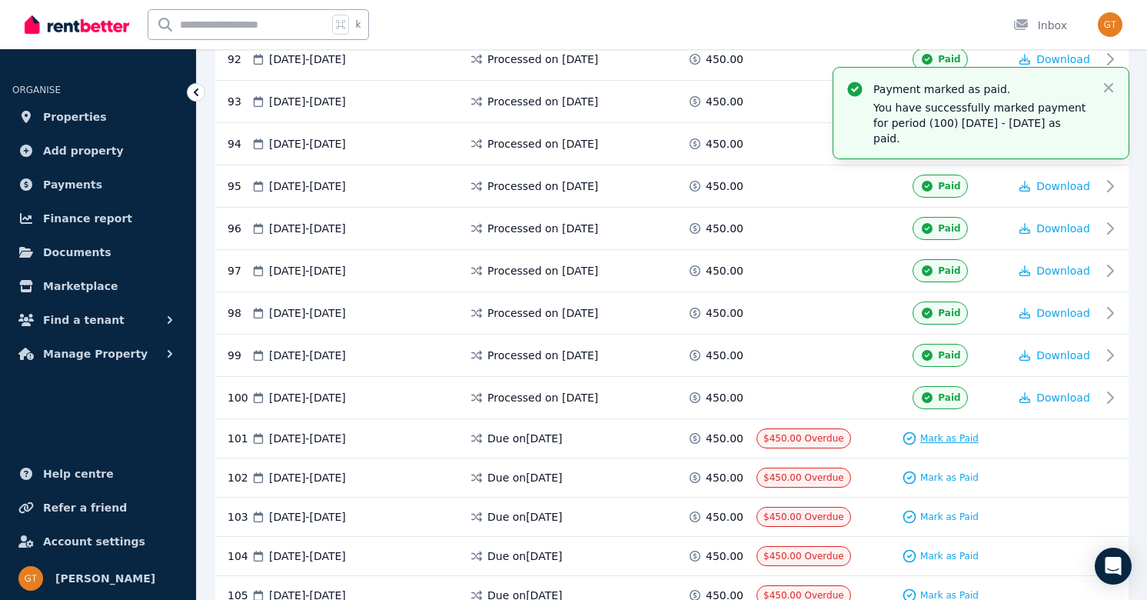
click at [928, 434] on span "Mark as Paid" at bounding box center [949, 438] width 58 height 12
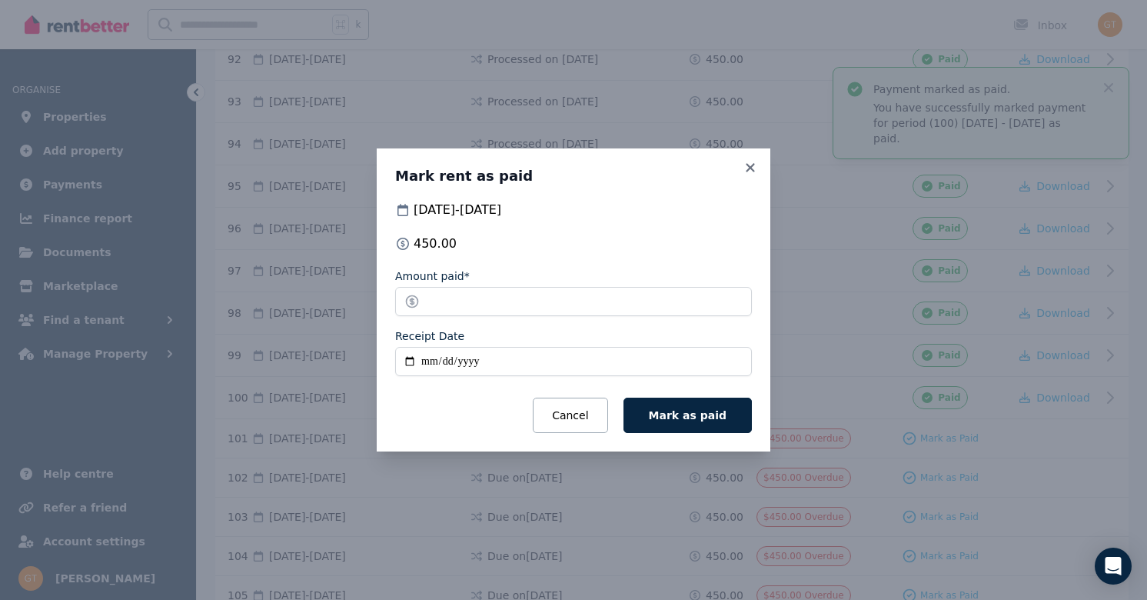
click at [410, 358] on input "Receipt Date" at bounding box center [573, 361] width 357 height 29
type input "**********"
click at [704, 415] on span "Mark as paid" at bounding box center [688, 415] width 78 height 12
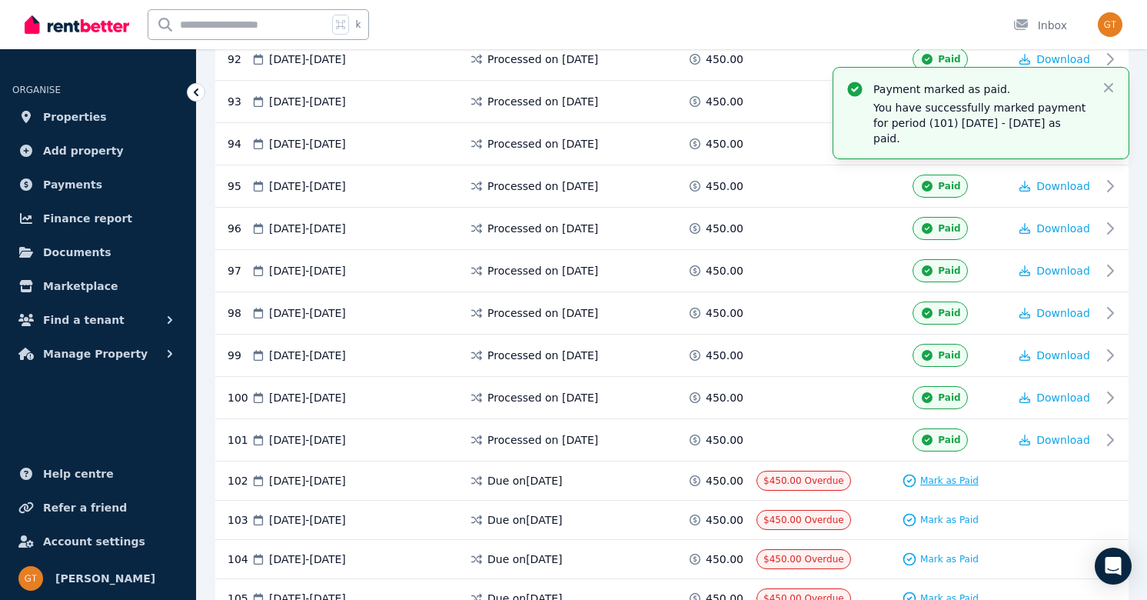
click at [938, 481] on span "Mark as Paid" at bounding box center [949, 480] width 58 height 12
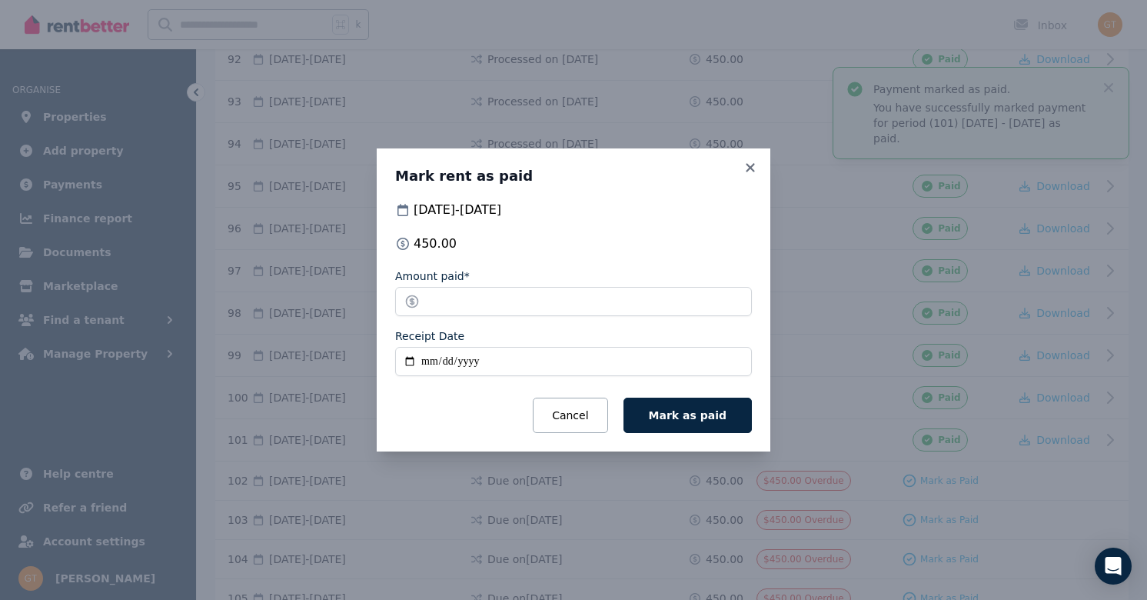
click at [412, 360] on input "Receipt Date" at bounding box center [573, 361] width 357 height 29
type input "**********"
click at [682, 421] on button "Mark as paid" at bounding box center [688, 415] width 128 height 35
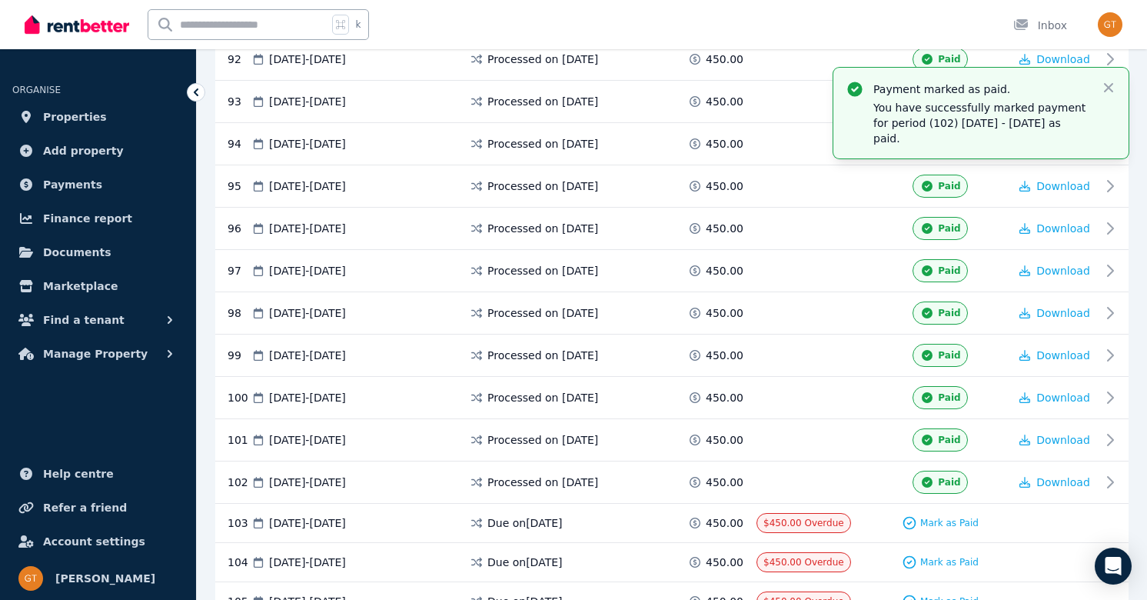
click at [1106, 518] on div "103 [DATE] - [DATE] Due on [DATE] 450.00 $450.00 Overdue Mark as Paid" at bounding box center [672, 523] width 914 height 39
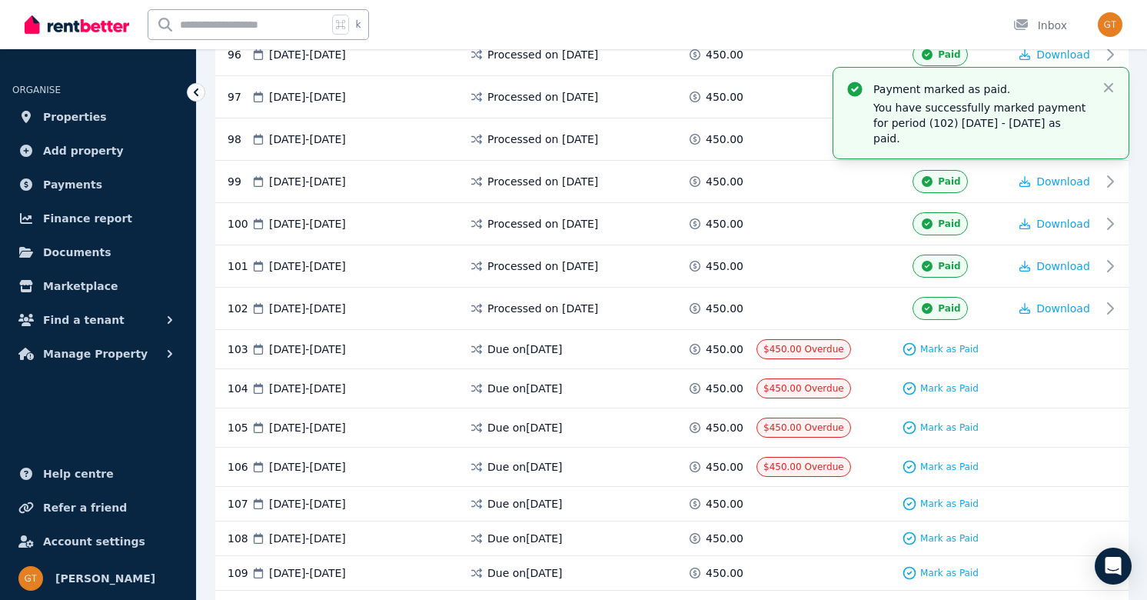
scroll to position [4373, 0]
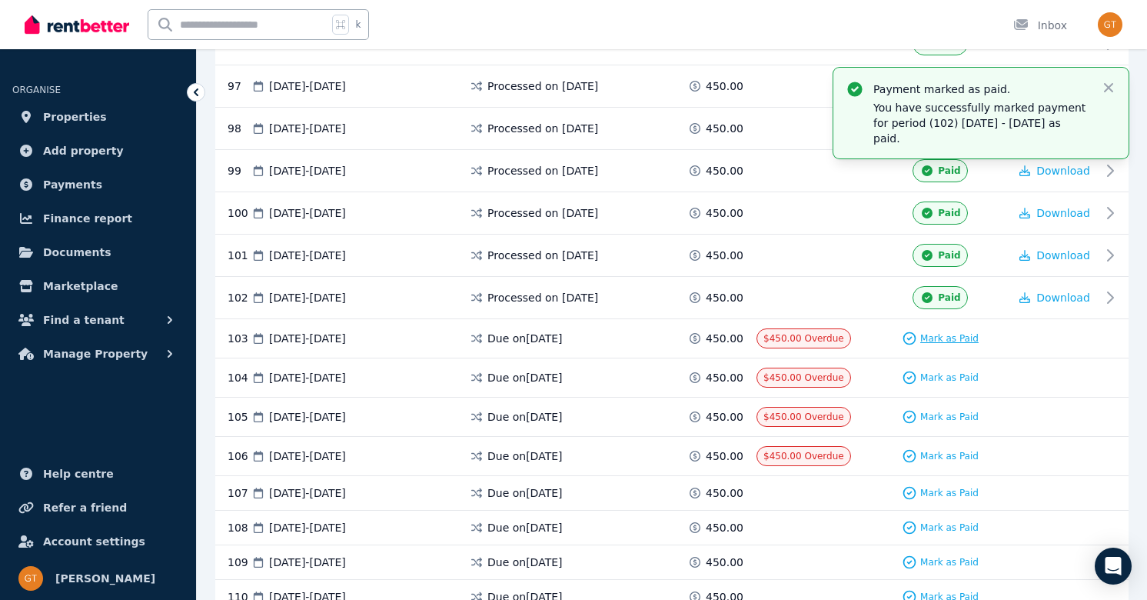
click at [956, 335] on span "Mark as Paid" at bounding box center [949, 338] width 58 height 12
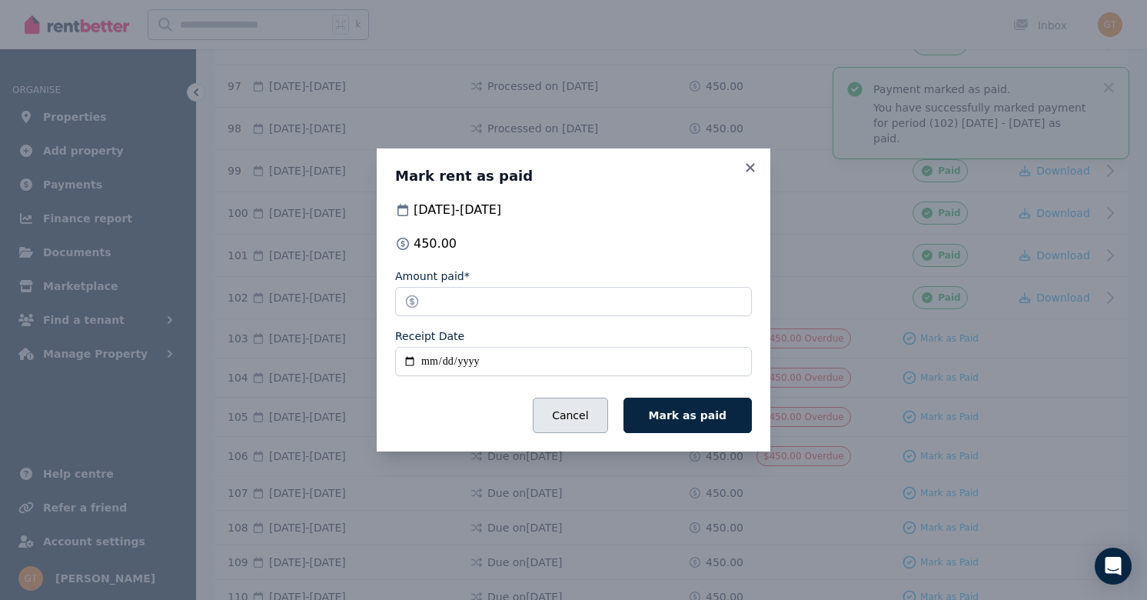
click at [581, 412] on button "Cancel" at bounding box center [570, 415] width 75 height 35
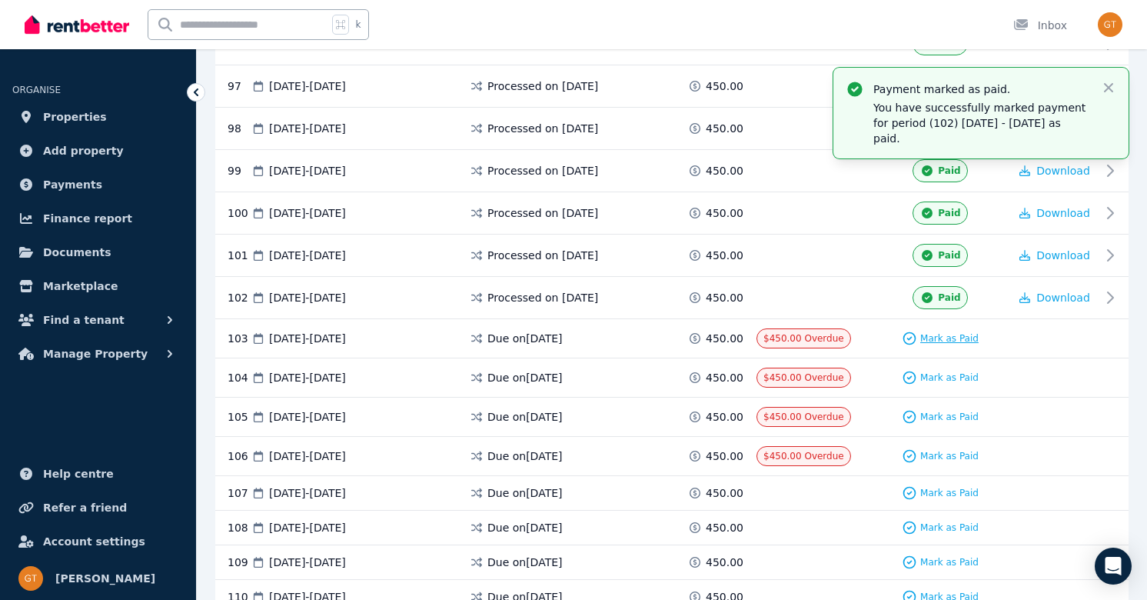
click at [930, 337] on span "Mark as Paid" at bounding box center [949, 338] width 58 height 12
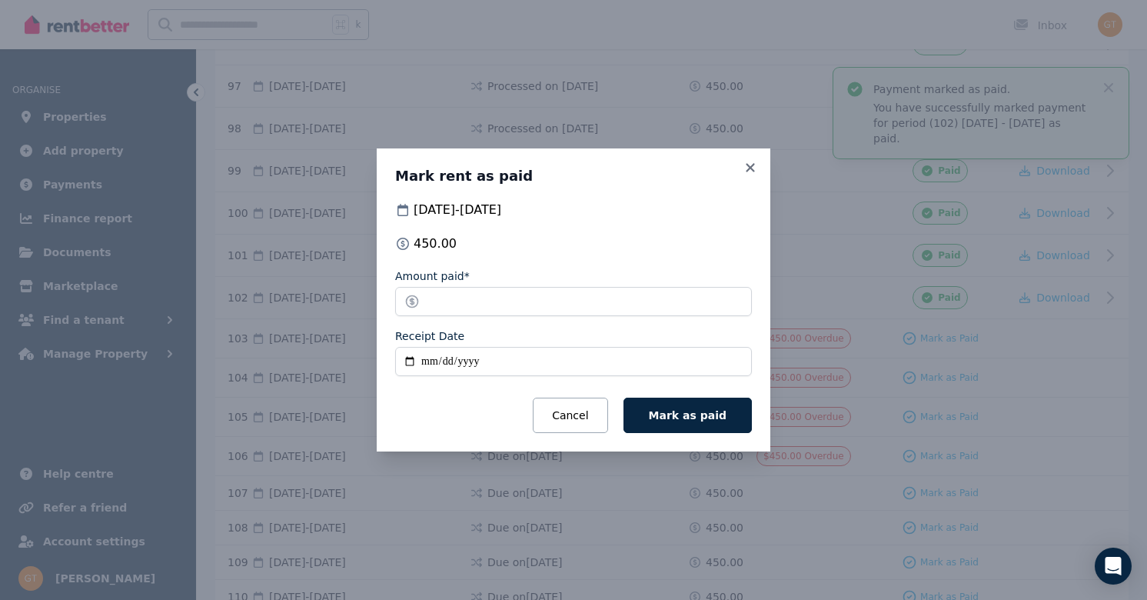
click at [409, 353] on input "Receipt Date" at bounding box center [573, 361] width 357 height 29
click at [409, 361] on input "Receipt Date" at bounding box center [573, 361] width 357 height 29
type input "**********"
click at [699, 415] on span "Mark as paid" at bounding box center [688, 415] width 78 height 12
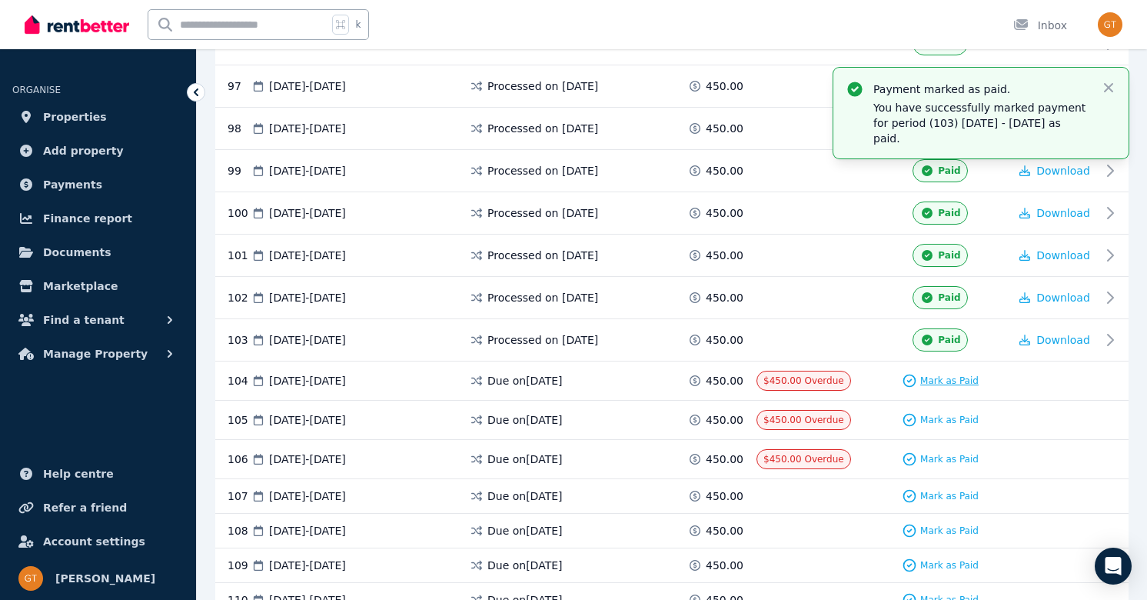
click at [935, 380] on span "Mark as Paid" at bounding box center [949, 380] width 58 height 12
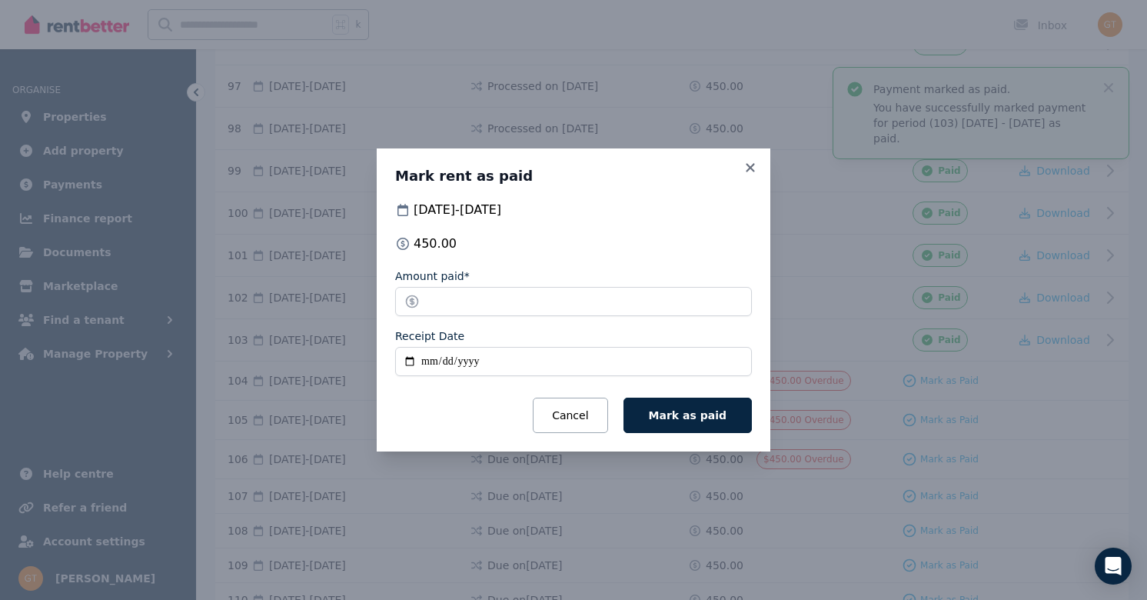
click at [409, 356] on input "Receipt Date" at bounding box center [573, 361] width 357 height 29
type input "**********"
click at [676, 409] on span "Mark as paid" at bounding box center [688, 415] width 78 height 12
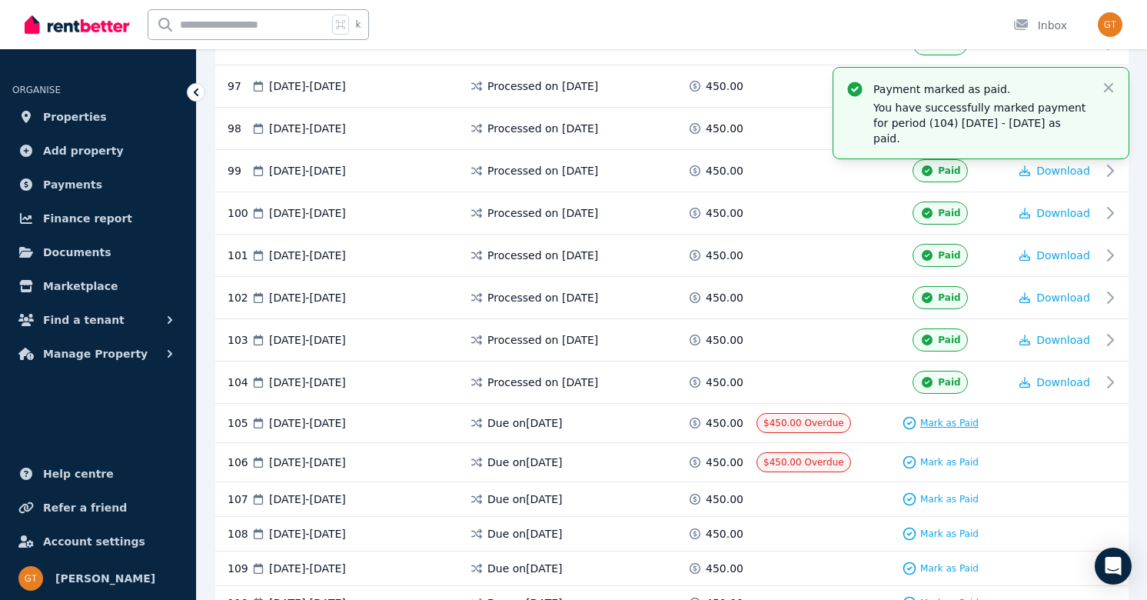
click at [939, 423] on span "Mark as Paid" at bounding box center [949, 423] width 58 height 12
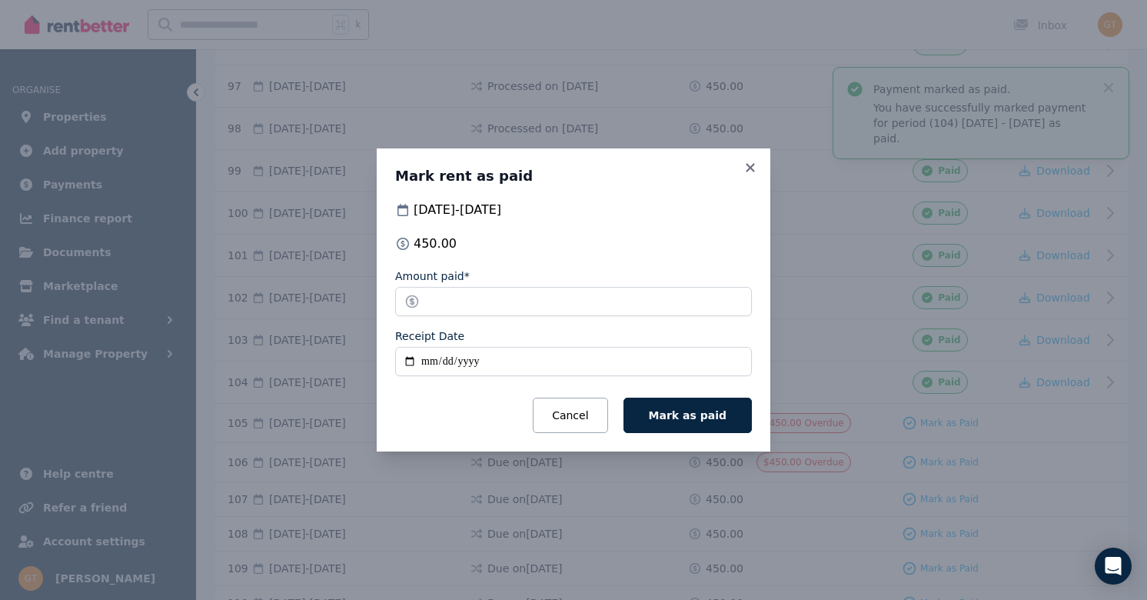
click at [407, 358] on input "Receipt Date" at bounding box center [573, 361] width 357 height 29
type input "**********"
click at [696, 413] on span "Mark as paid" at bounding box center [688, 415] width 78 height 12
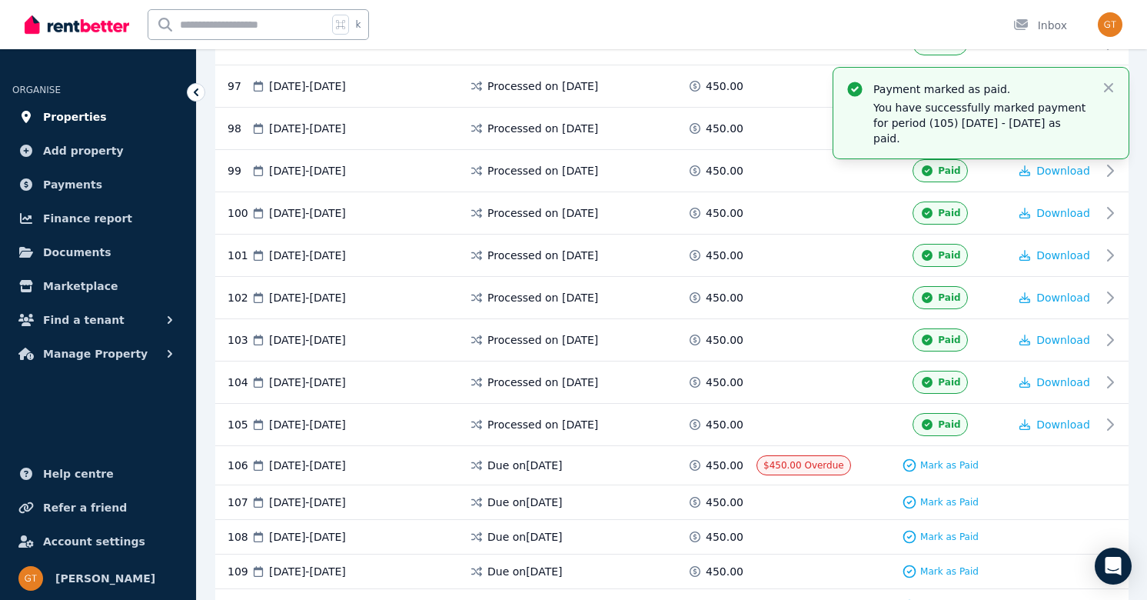
click at [79, 118] on span "Properties" at bounding box center [75, 117] width 64 height 18
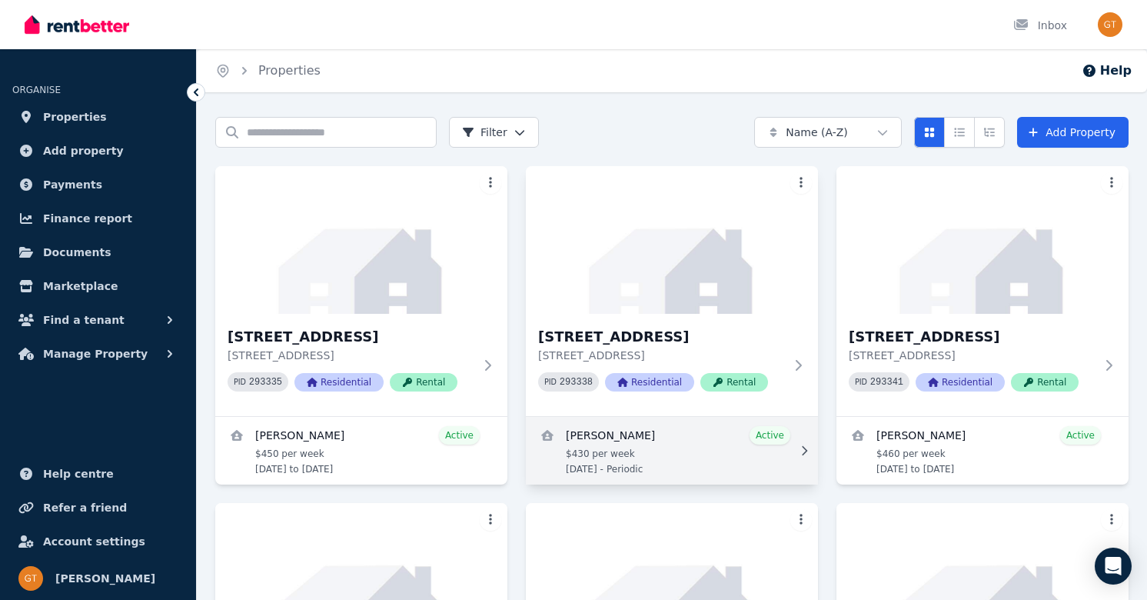
click at [645, 438] on link "View details for Pravesh Sharma" at bounding box center [672, 451] width 292 height 68
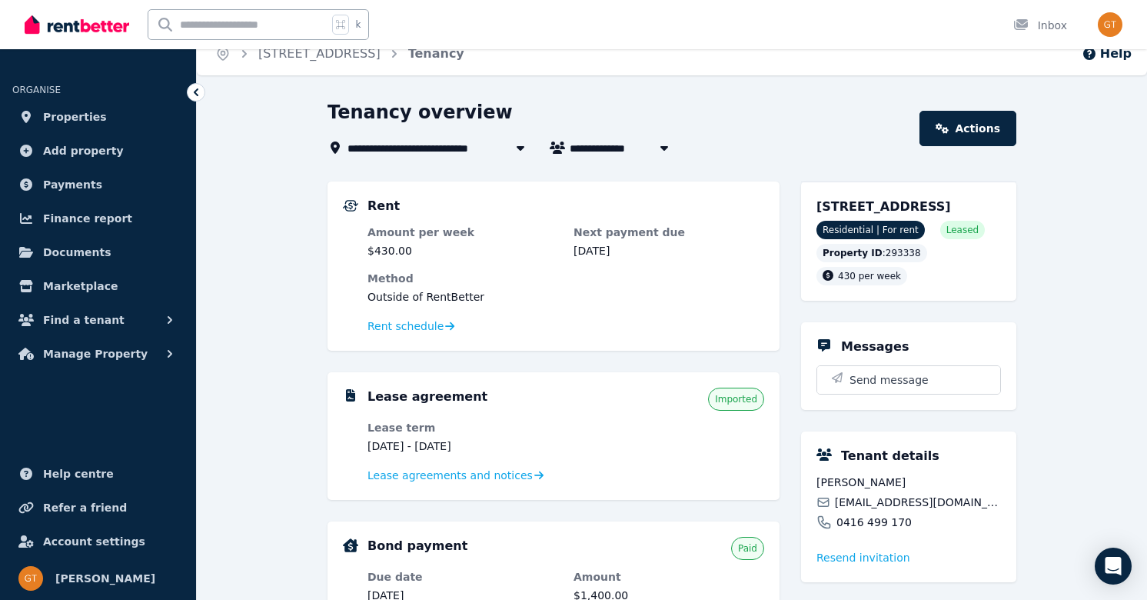
scroll to position [31, 0]
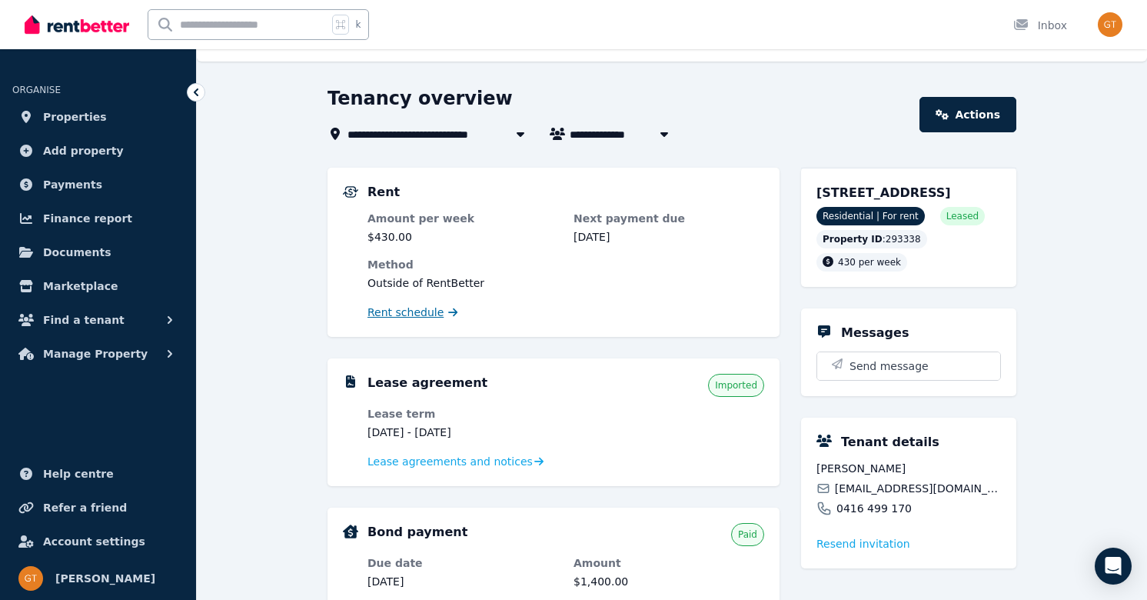
click at [380, 315] on span "Rent schedule" at bounding box center [406, 312] width 76 height 15
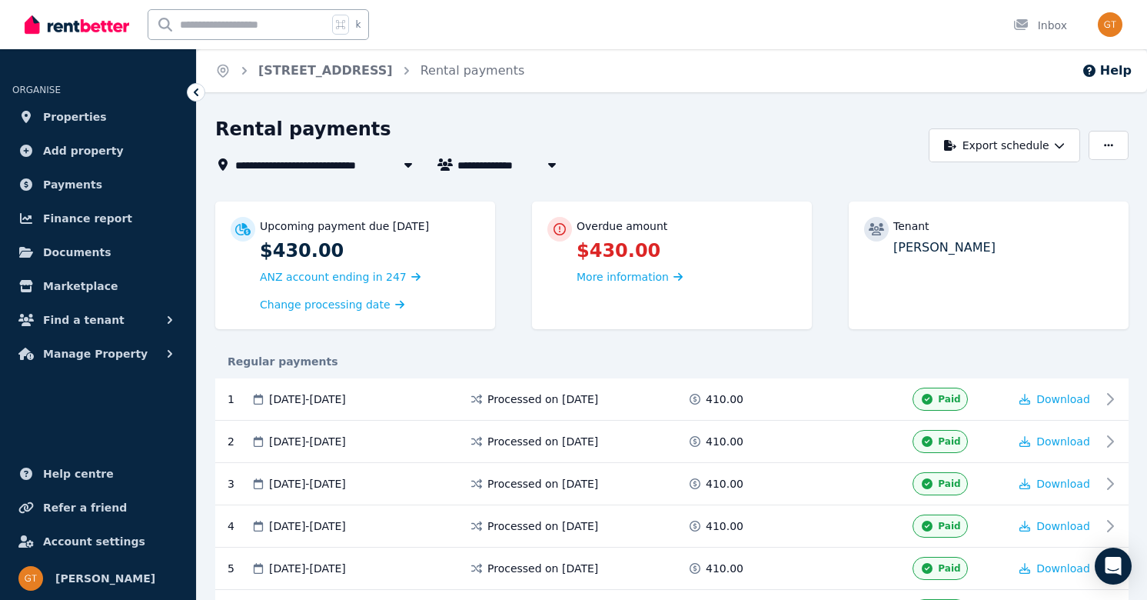
click at [762, 351] on div "Regular payments" at bounding box center [672, 362] width 914 height 34
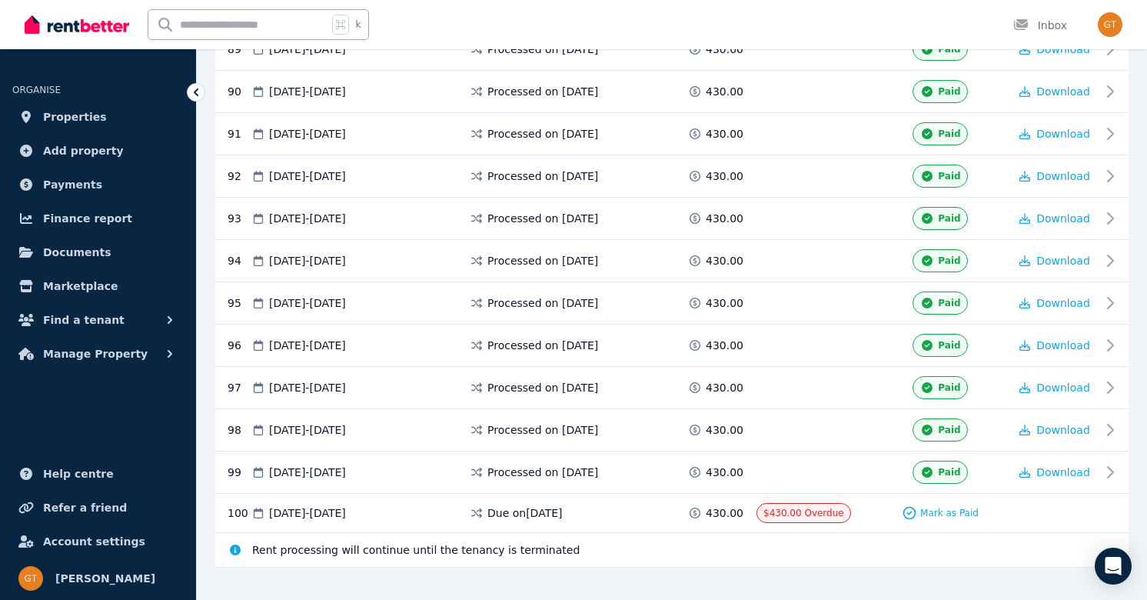
scroll to position [4094, 0]
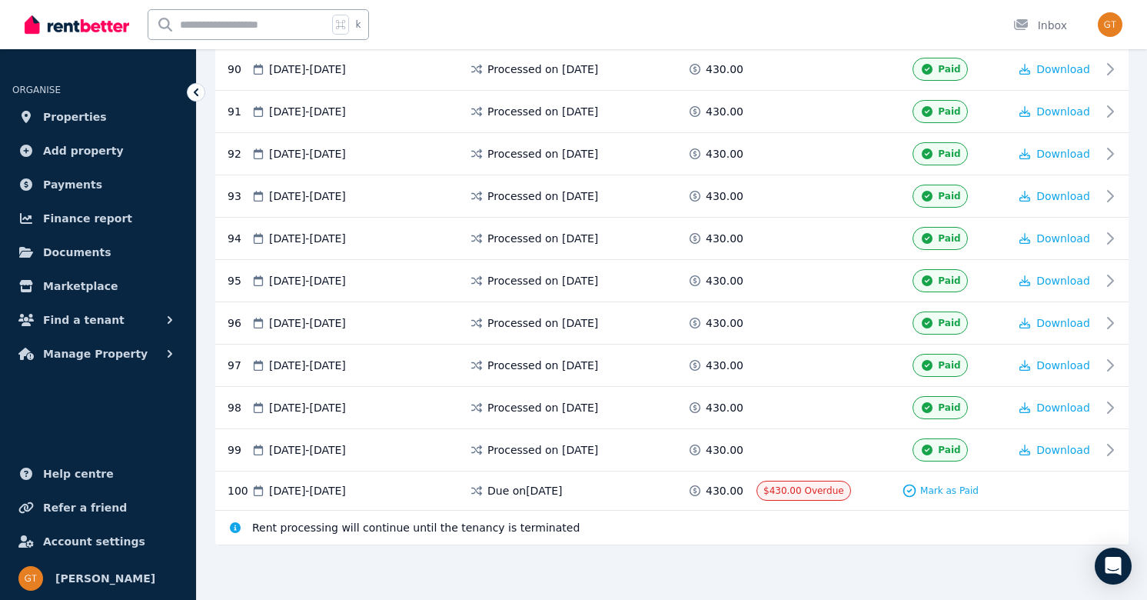
click at [947, 496] on div "Mark as Paid" at bounding box center [940, 490] width 77 height 15
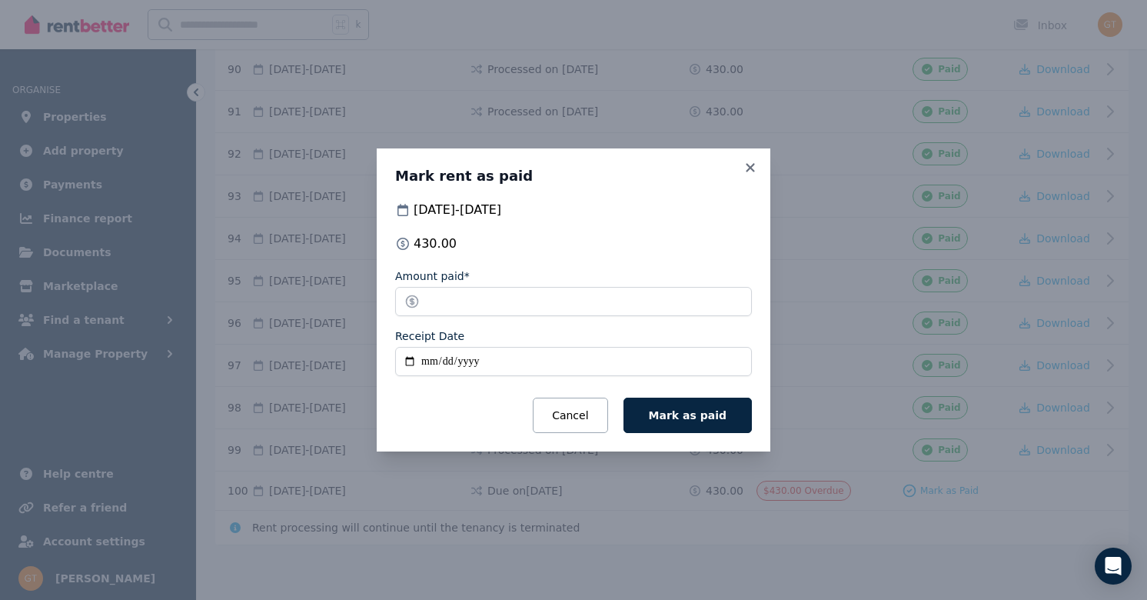
click at [408, 362] on input "Receipt Date" at bounding box center [573, 361] width 357 height 29
type input "**********"
click at [663, 420] on span "Mark as paid" at bounding box center [688, 415] width 78 height 12
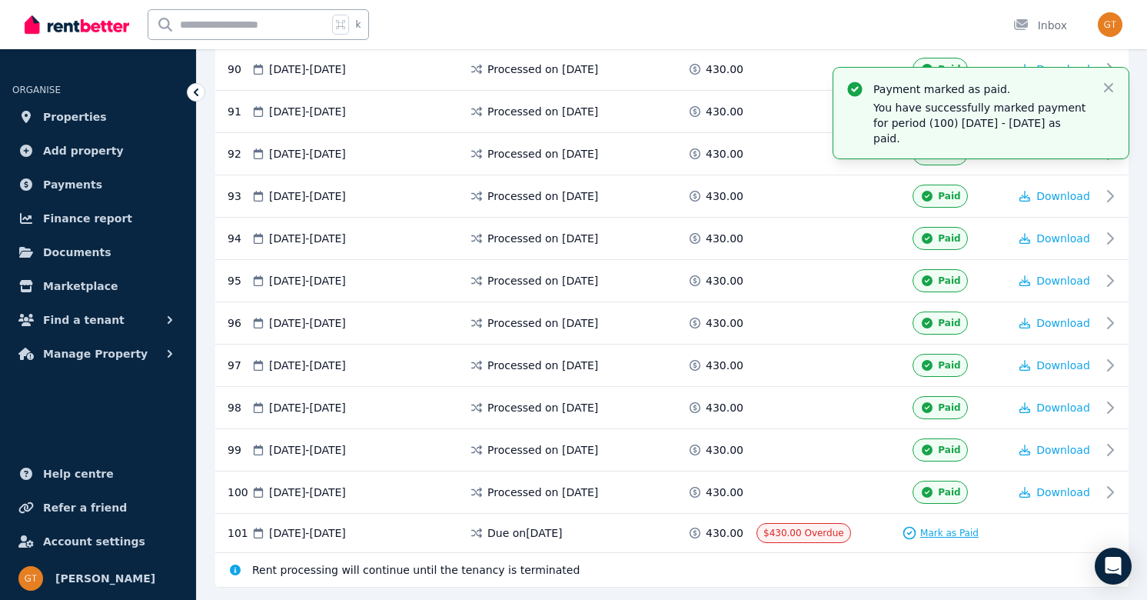
click at [947, 534] on span "Mark as Paid" at bounding box center [949, 533] width 58 height 12
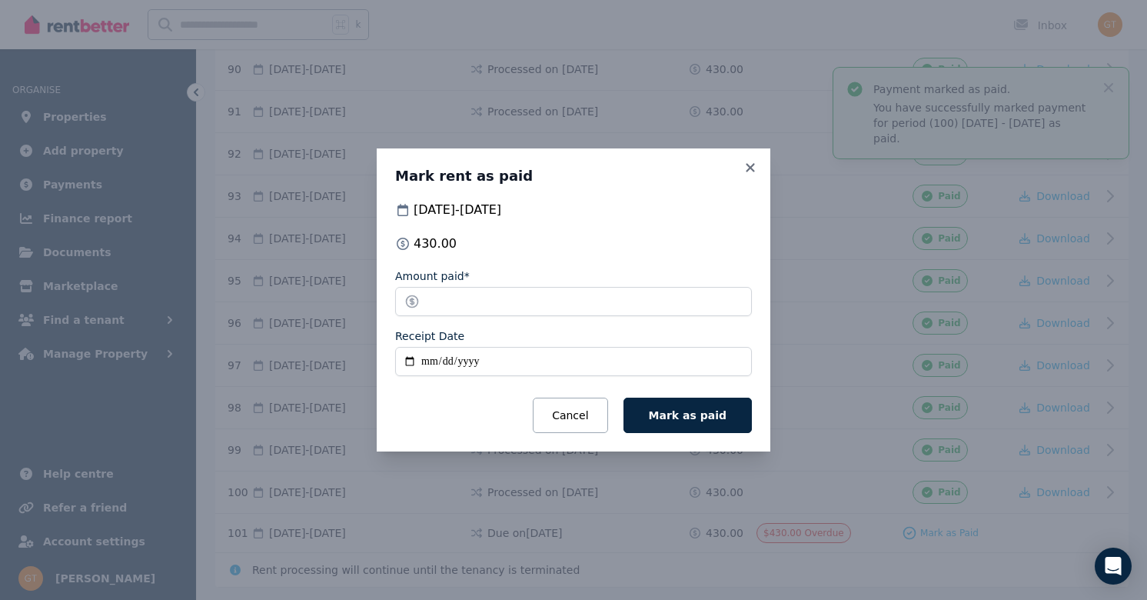
click at [409, 359] on input "Receipt Date" at bounding box center [573, 361] width 357 height 29
type input "**********"
click at [666, 417] on span "Mark as paid" at bounding box center [688, 415] width 78 height 12
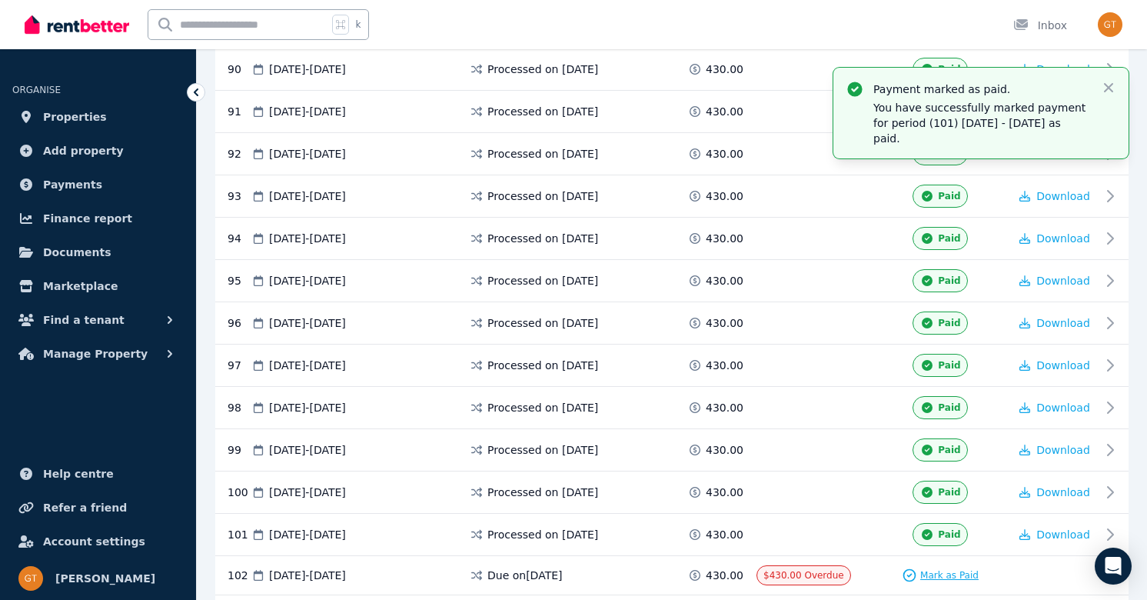
click at [916, 575] on icon at bounding box center [910, 576] width 12 height 12
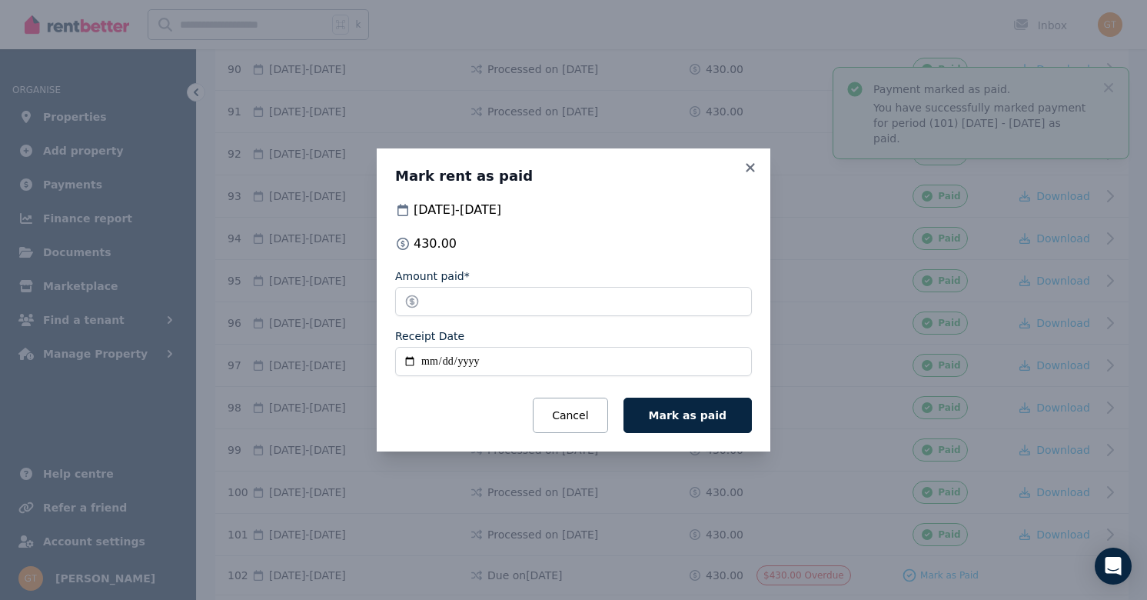
click at [409, 358] on input "Receipt Date" at bounding box center [573, 361] width 357 height 29
type input "**********"
click at [676, 414] on span "Mark as paid" at bounding box center [688, 415] width 78 height 12
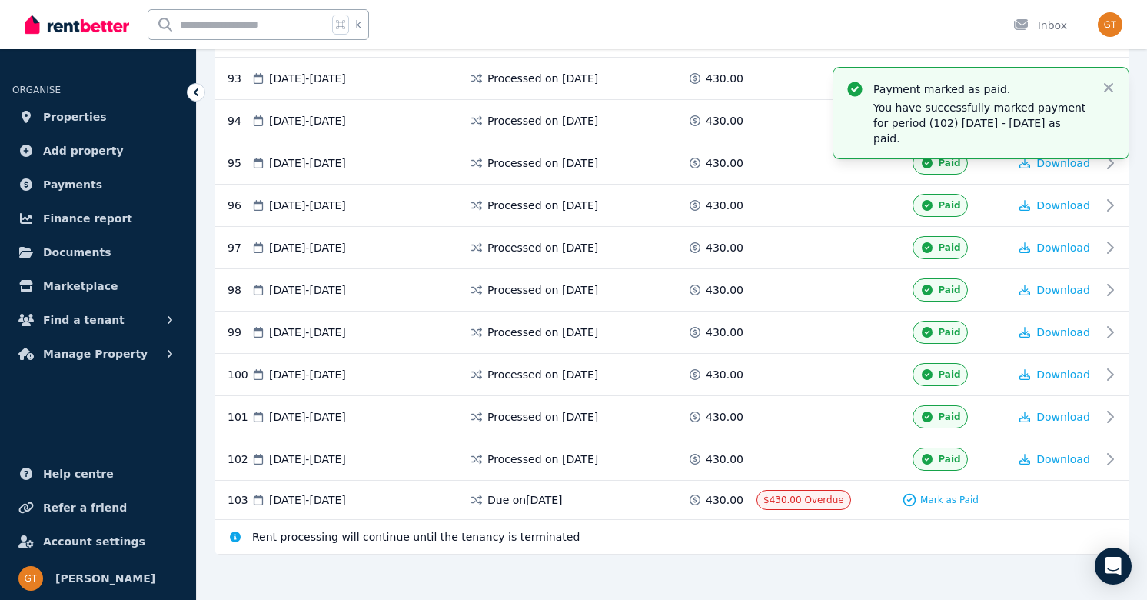
scroll to position [4221, 0]
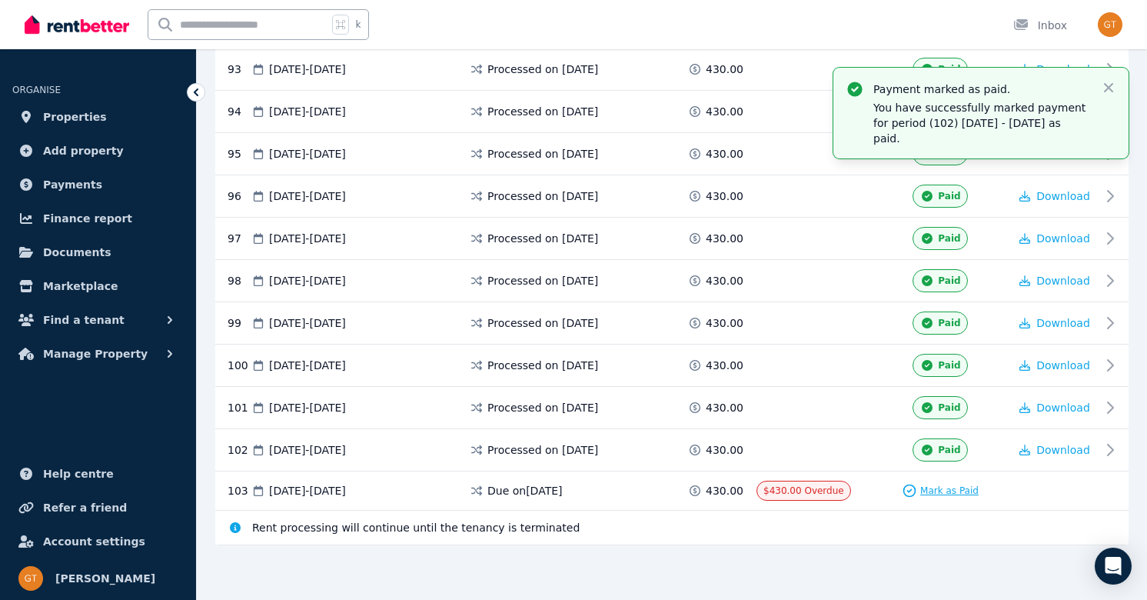
click at [938, 488] on span "Mark as Paid" at bounding box center [949, 490] width 58 height 12
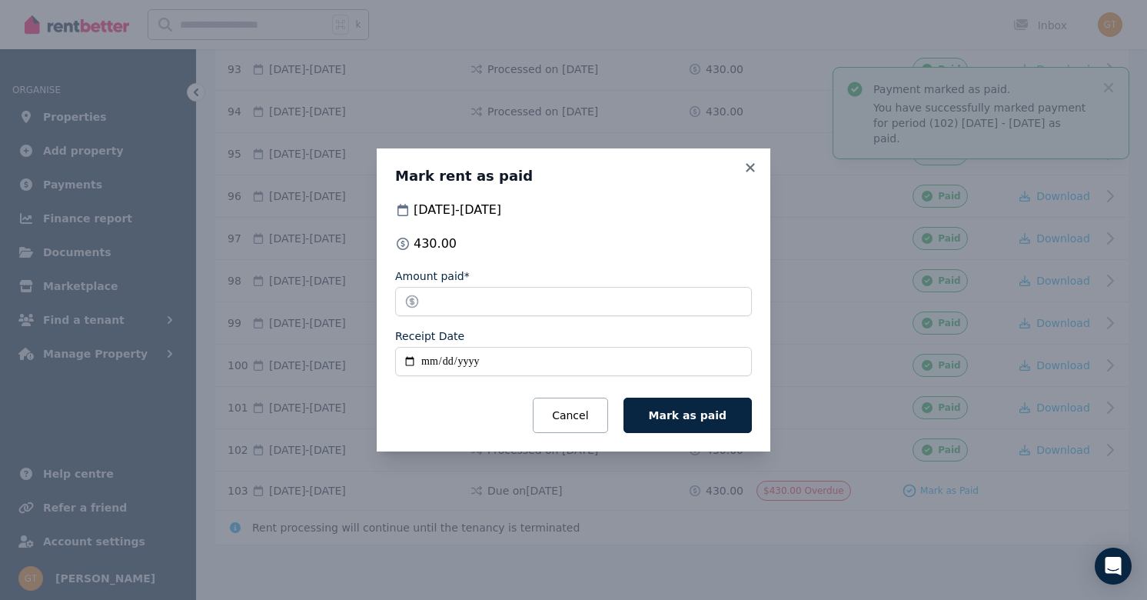
click at [408, 361] on input "Receipt Date" at bounding box center [573, 361] width 357 height 29
type input "**********"
click at [678, 419] on span "Mark as paid" at bounding box center [688, 415] width 78 height 12
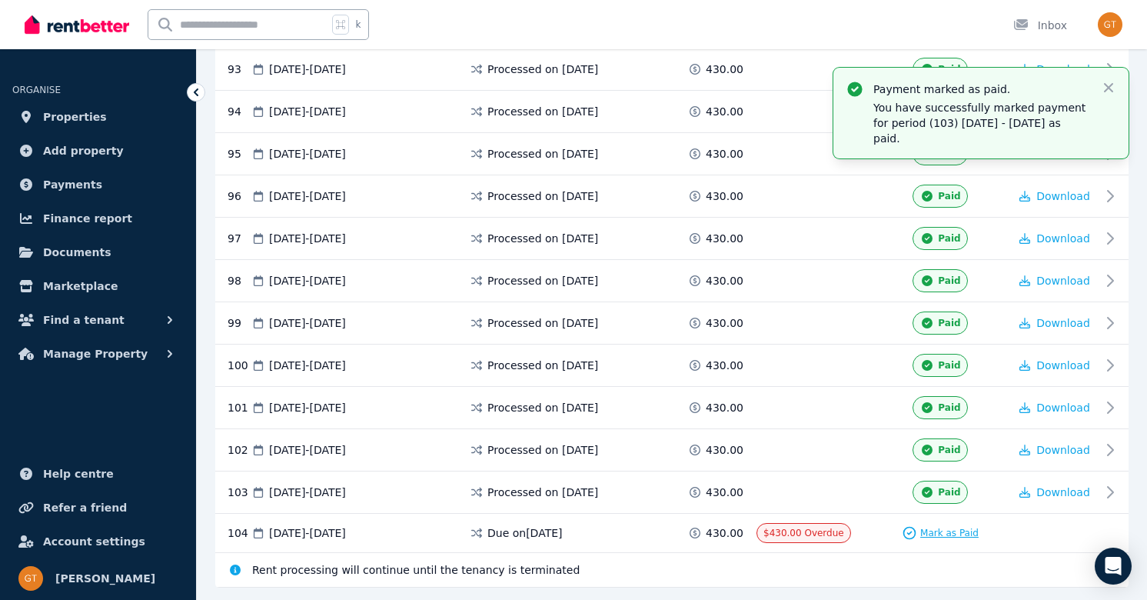
click at [927, 534] on span "Mark as Paid" at bounding box center [949, 533] width 58 height 12
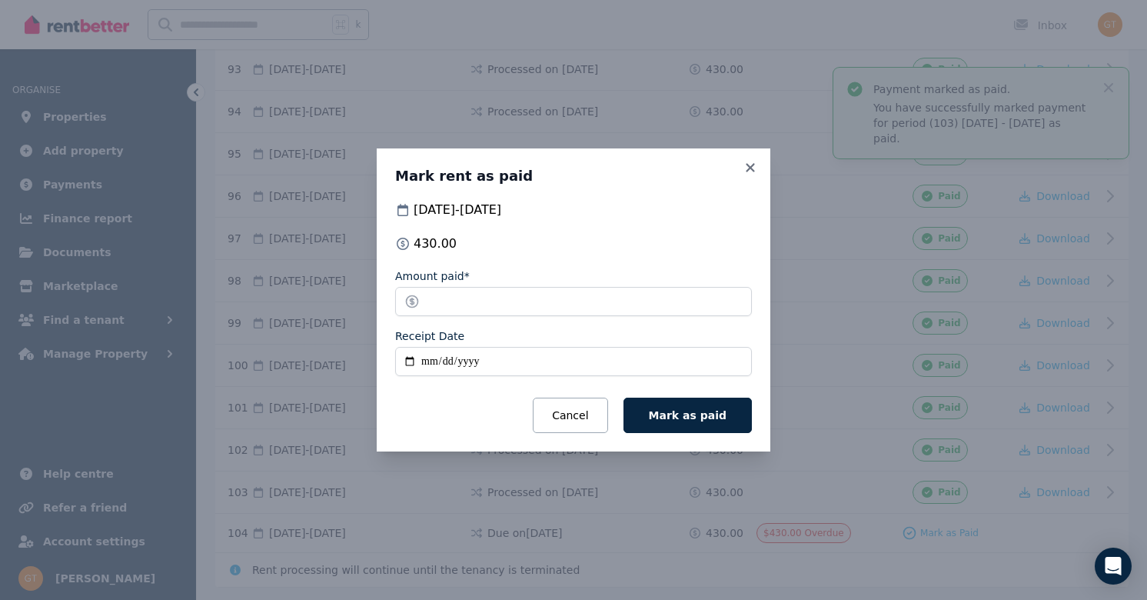
click at [406, 358] on input "Receipt Date" at bounding box center [573, 361] width 357 height 29
type input "**********"
click at [687, 412] on span "Mark as paid" at bounding box center [688, 415] width 78 height 12
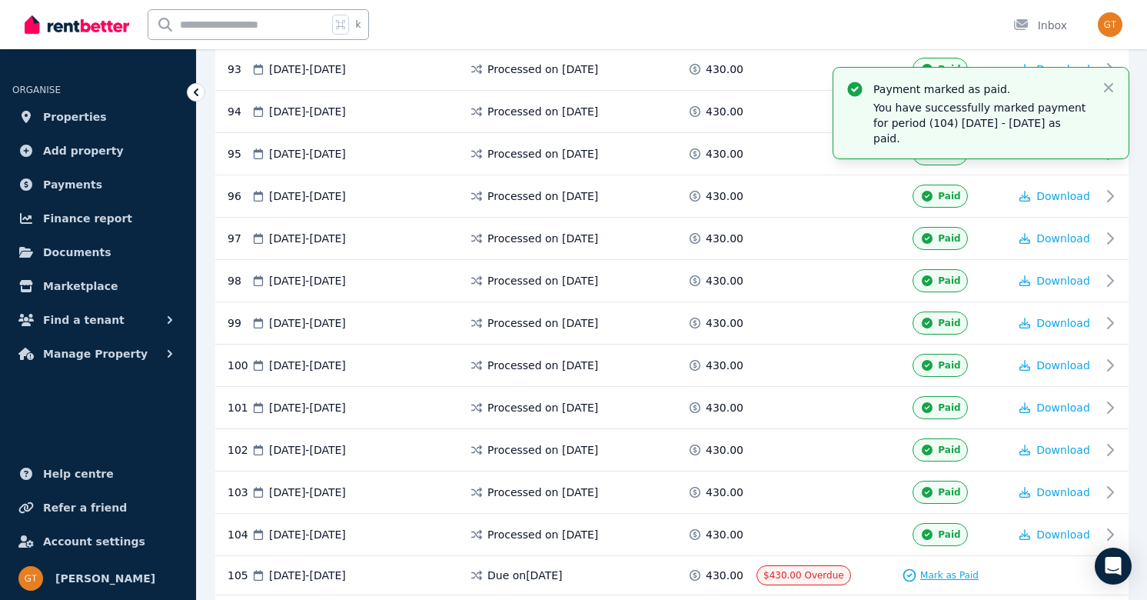
click at [943, 577] on span "Mark as Paid" at bounding box center [949, 575] width 58 height 12
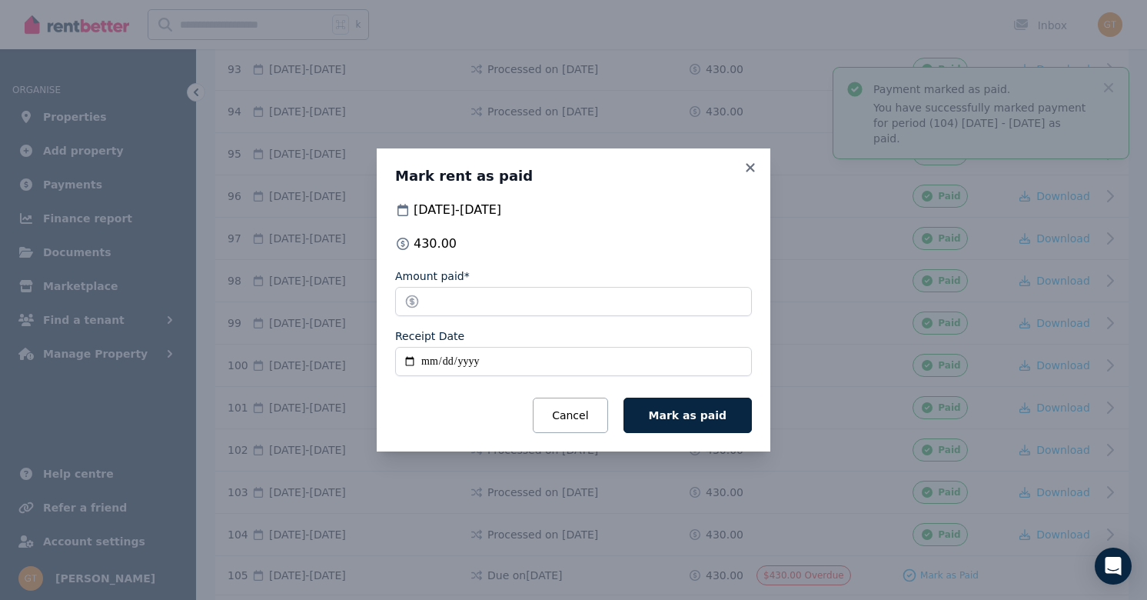
click at [401, 359] on input "Receipt Date" at bounding box center [573, 361] width 357 height 29
click at [407, 360] on input "Receipt Date" at bounding box center [573, 361] width 357 height 29
type input "**********"
click at [687, 422] on button "Mark as paid" at bounding box center [688, 415] width 128 height 35
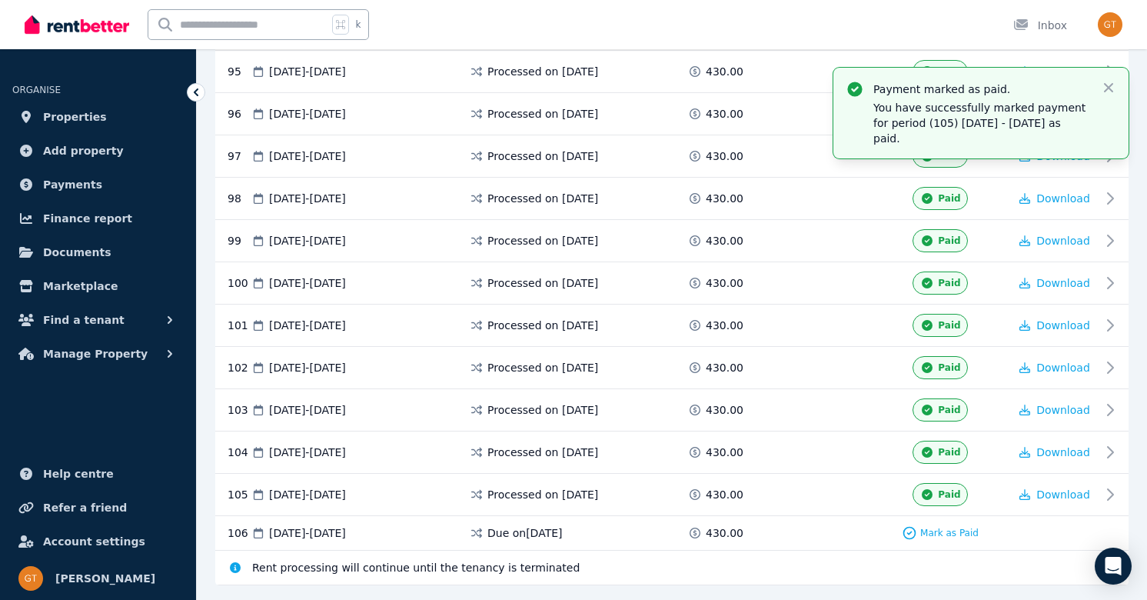
scroll to position [4343, 0]
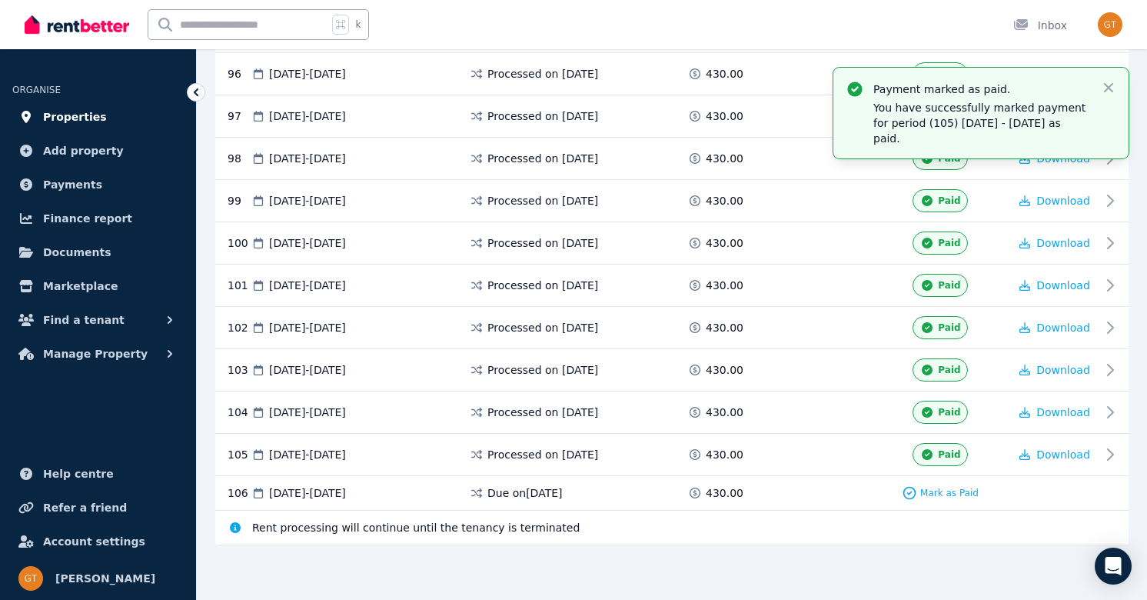
click at [72, 115] on span "Properties" at bounding box center [75, 117] width 64 height 18
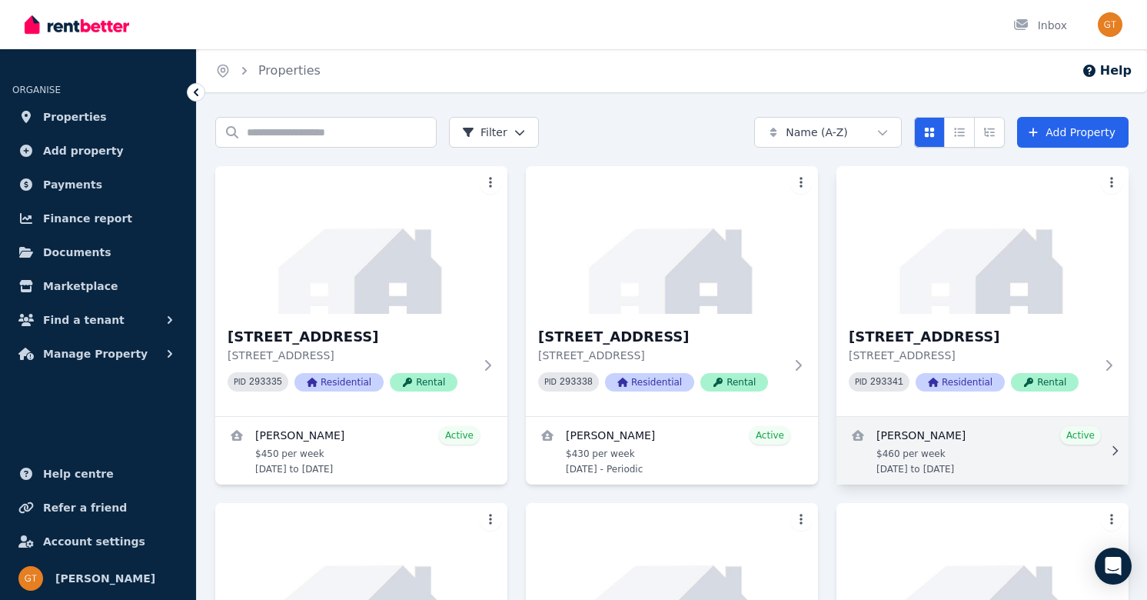
click at [1012, 465] on link "View details for Parwinder Singh" at bounding box center [983, 451] width 292 height 68
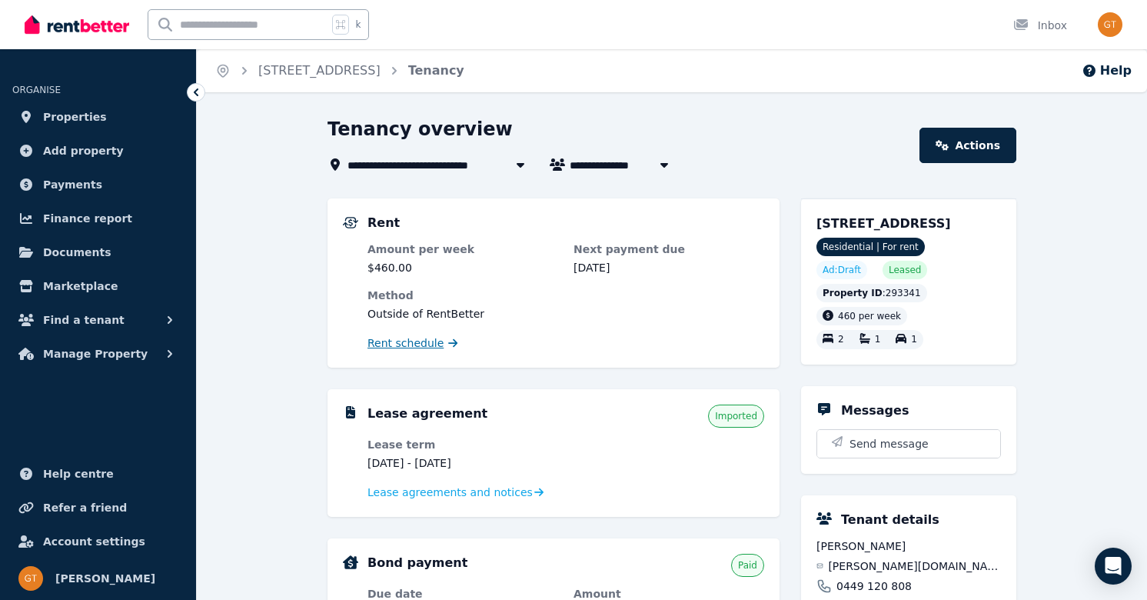
click at [405, 343] on span "Rent schedule" at bounding box center [406, 342] width 76 height 15
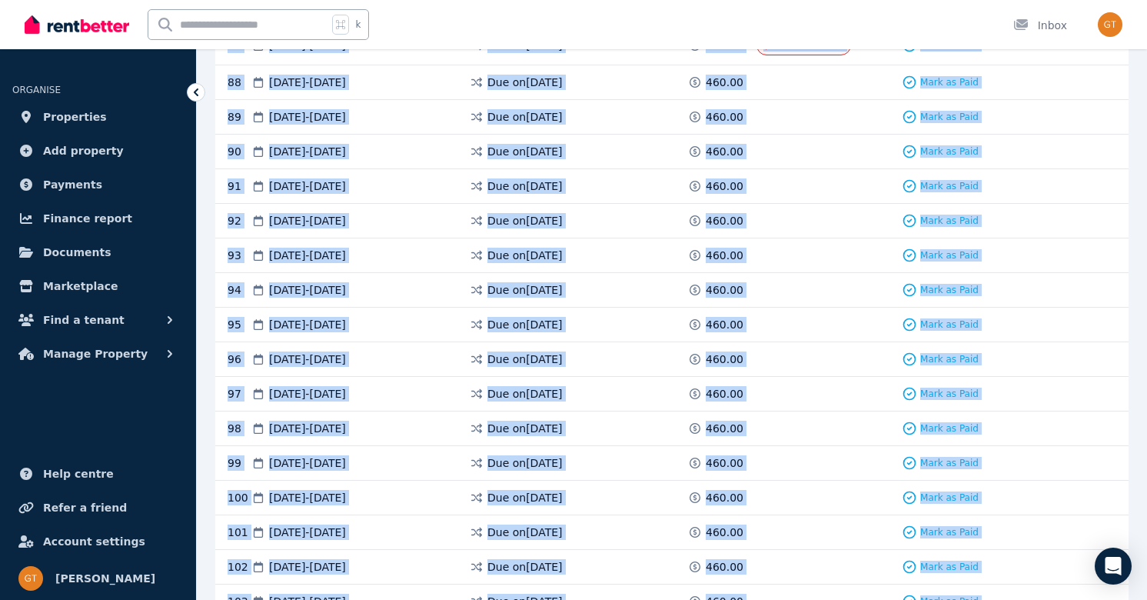
scroll to position [4047, 0]
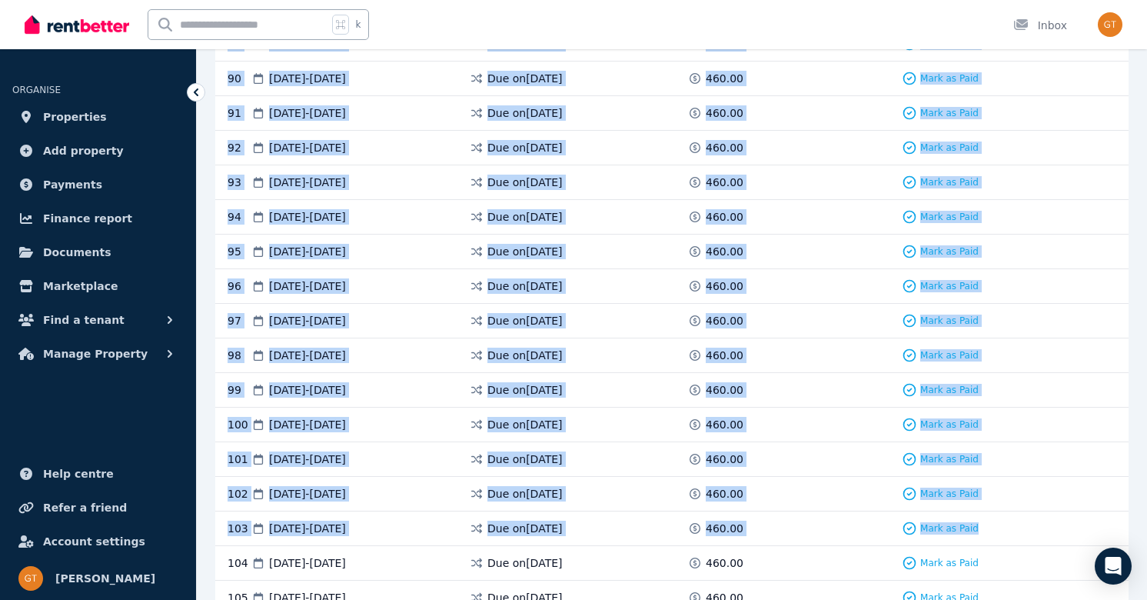
drag, startPoint x: 1117, startPoint y: 361, endPoint x: 1096, endPoint y: 528, distance: 168.9
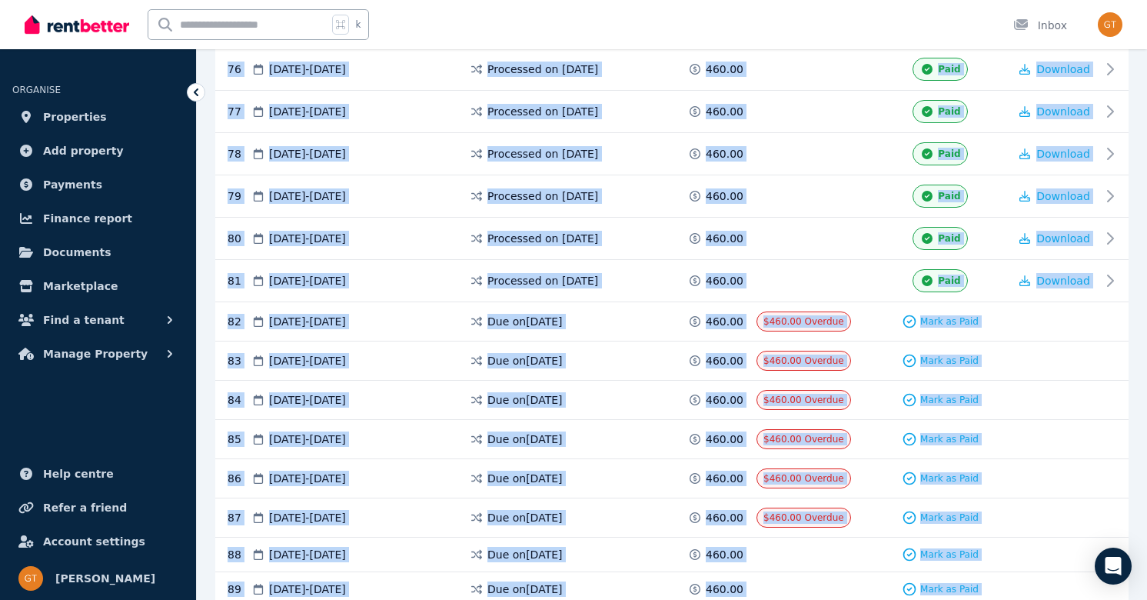
scroll to position [3545, 0]
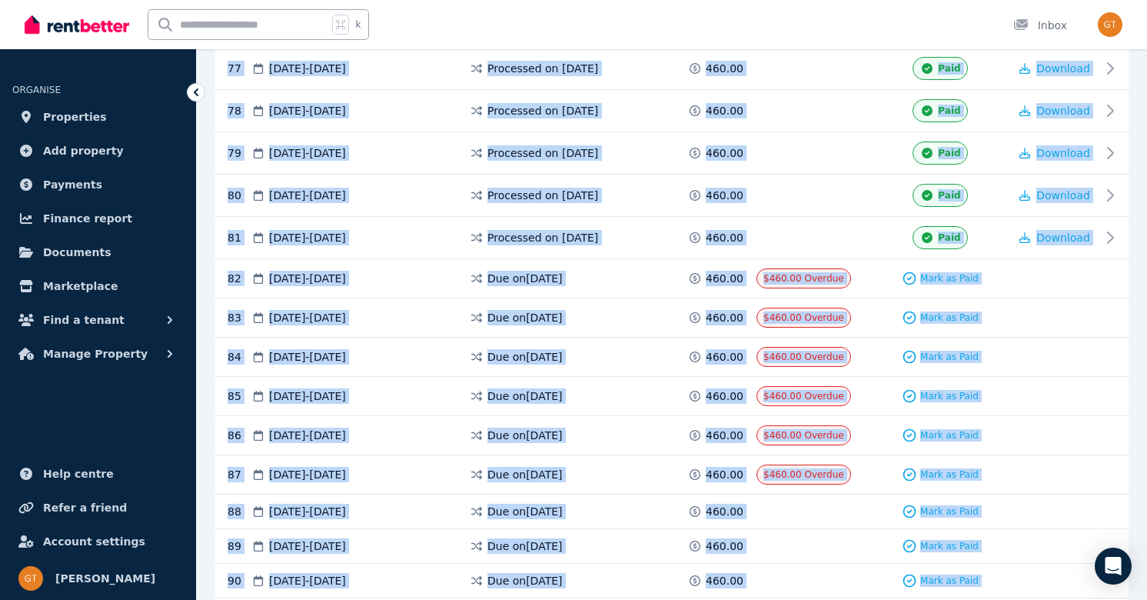
click at [1060, 377] on div "85 [DATE] - [DATE] Due on [DATE] 460.00 $460.00 Overdue Mark as Paid" at bounding box center [672, 396] width 914 height 39
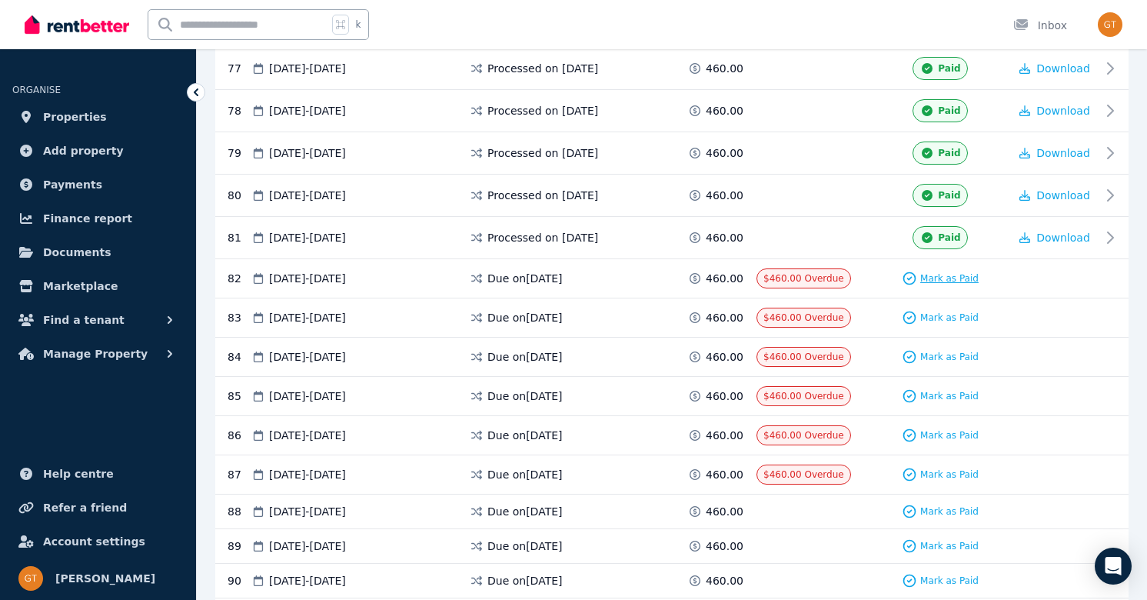
click at [930, 278] on span "Mark as Paid" at bounding box center [949, 278] width 58 height 12
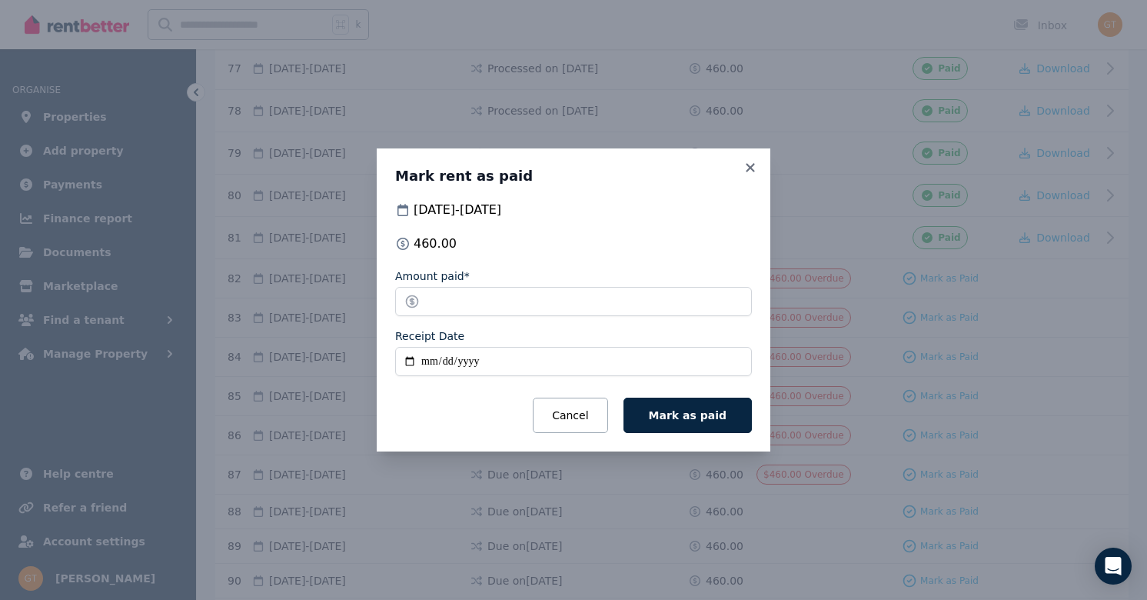
click at [404, 358] on input "Receipt Date" at bounding box center [573, 361] width 357 height 29
type input "**********"
click at [707, 414] on span "Mark as paid" at bounding box center [688, 415] width 78 height 12
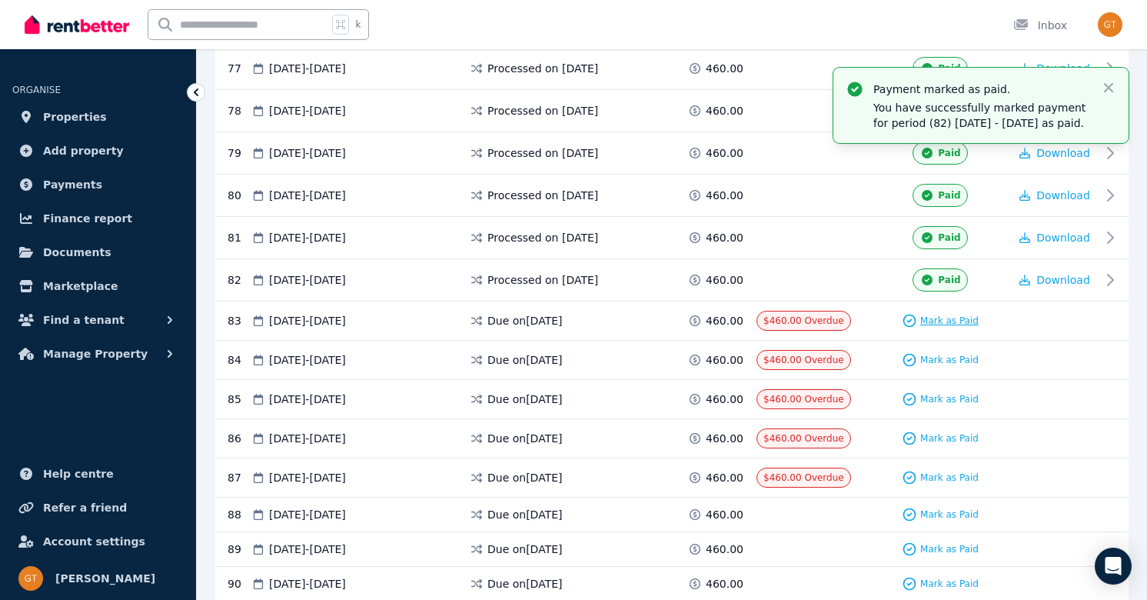
click at [969, 324] on span "Mark as Paid" at bounding box center [949, 321] width 58 height 12
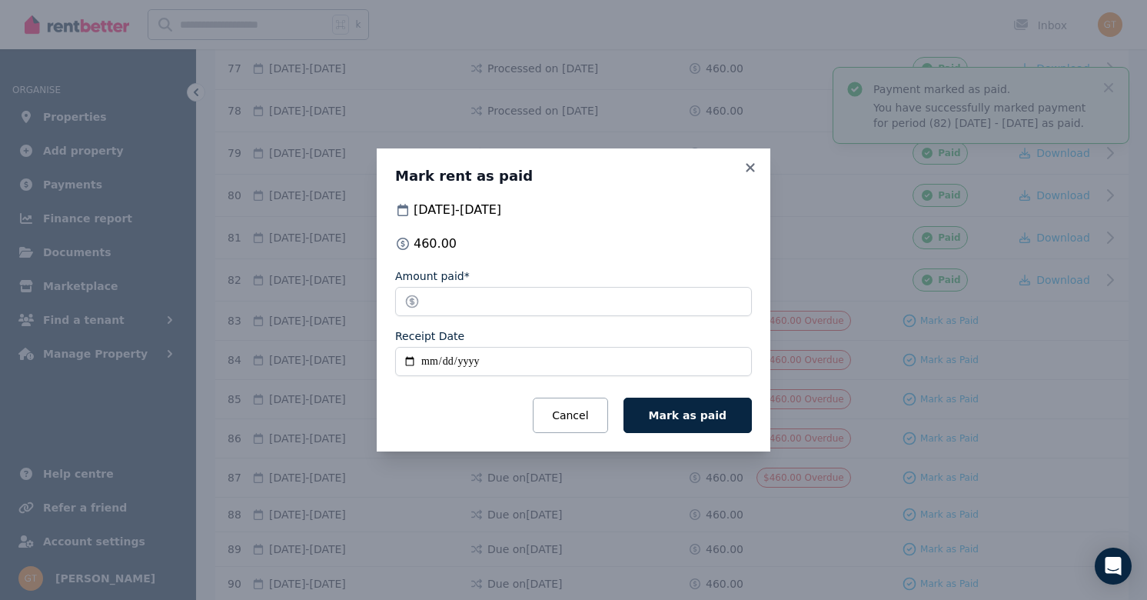
click at [409, 362] on input "Receipt Date" at bounding box center [573, 361] width 357 height 29
type input "**********"
click at [719, 406] on button "Mark as paid" at bounding box center [688, 415] width 128 height 35
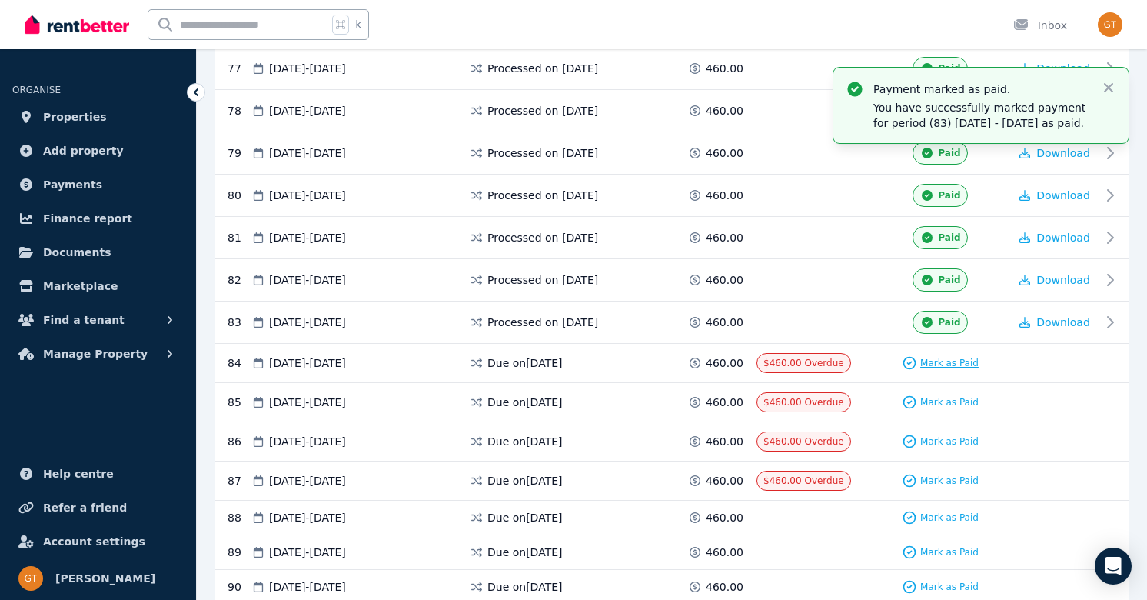
click at [932, 358] on span "Mark as Paid" at bounding box center [949, 363] width 58 height 12
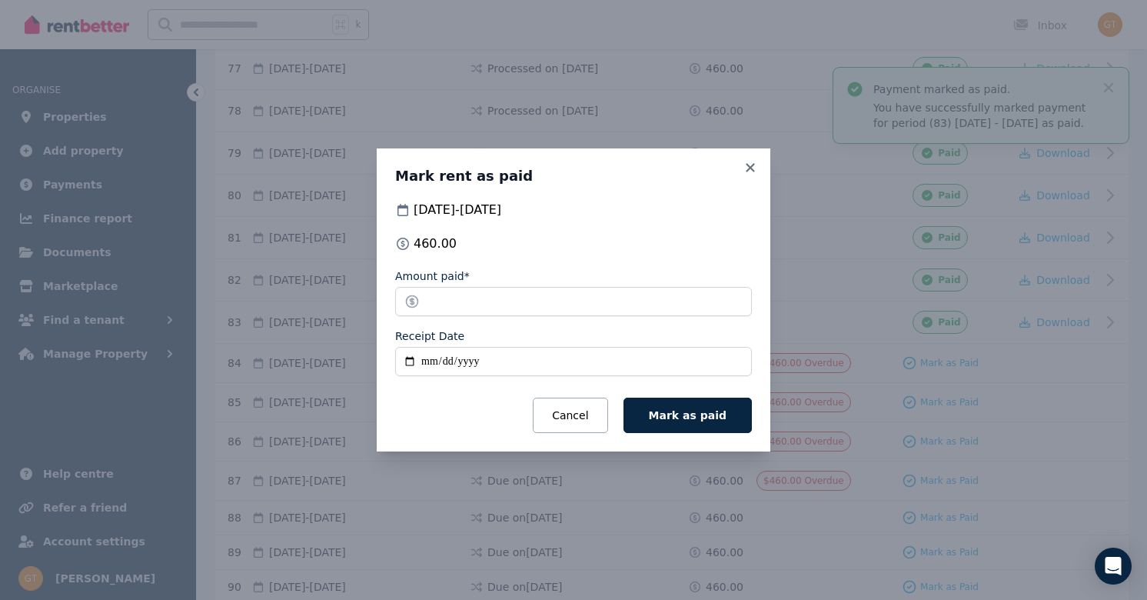
click at [412, 352] on input "Receipt Date" at bounding box center [573, 361] width 357 height 29
click at [408, 357] on input "Receipt Date" at bounding box center [573, 361] width 357 height 29
type input "**********"
click at [673, 415] on span "Mark as paid" at bounding box center [688, 415] width 78 height 12
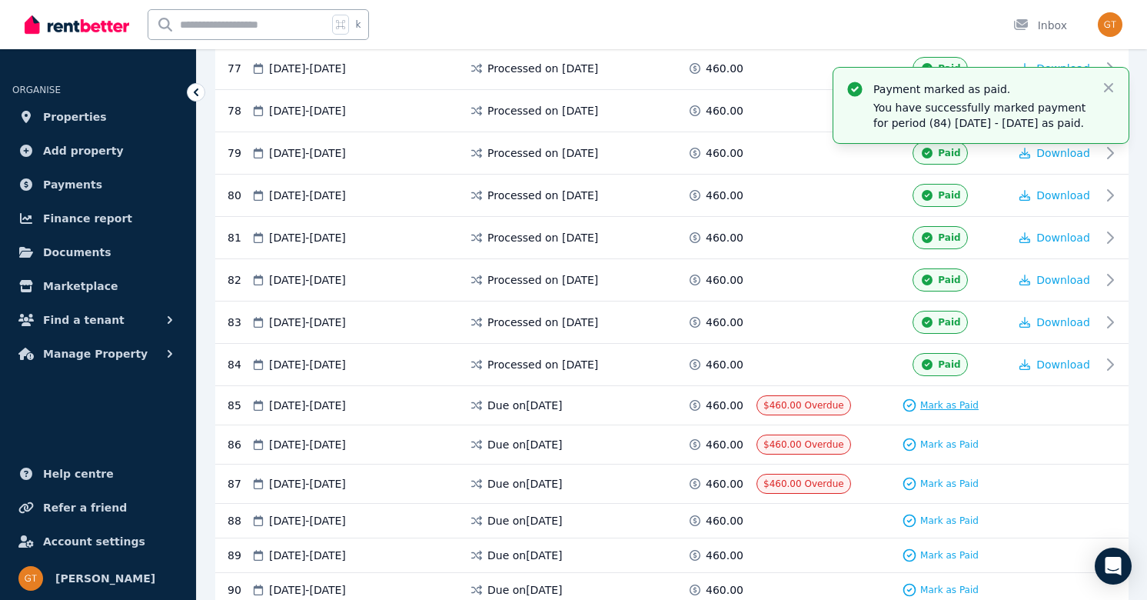
click at [944, 401] on span "Mark as Paid" at bounding box center [949, 405] width 58 height 12
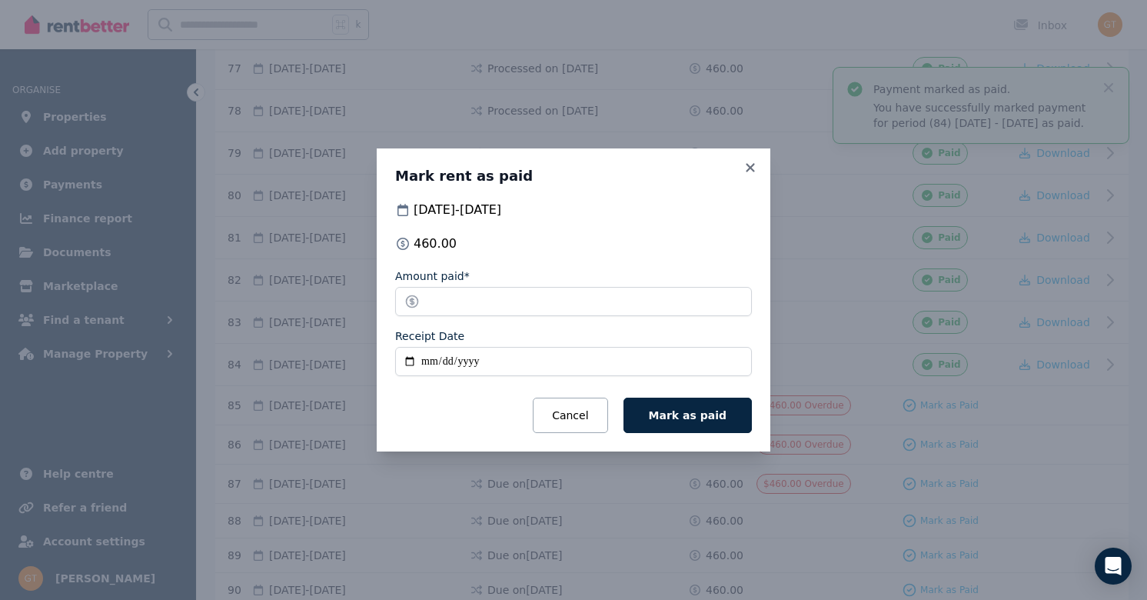
click at [411, 359] on input "Receipt Date" at bounding box center [573, 361] width 357 height 29
type input "**********"
click at [674, 418] on span "Mark as paid" at bounding box center [688, 415] width 78 height 12
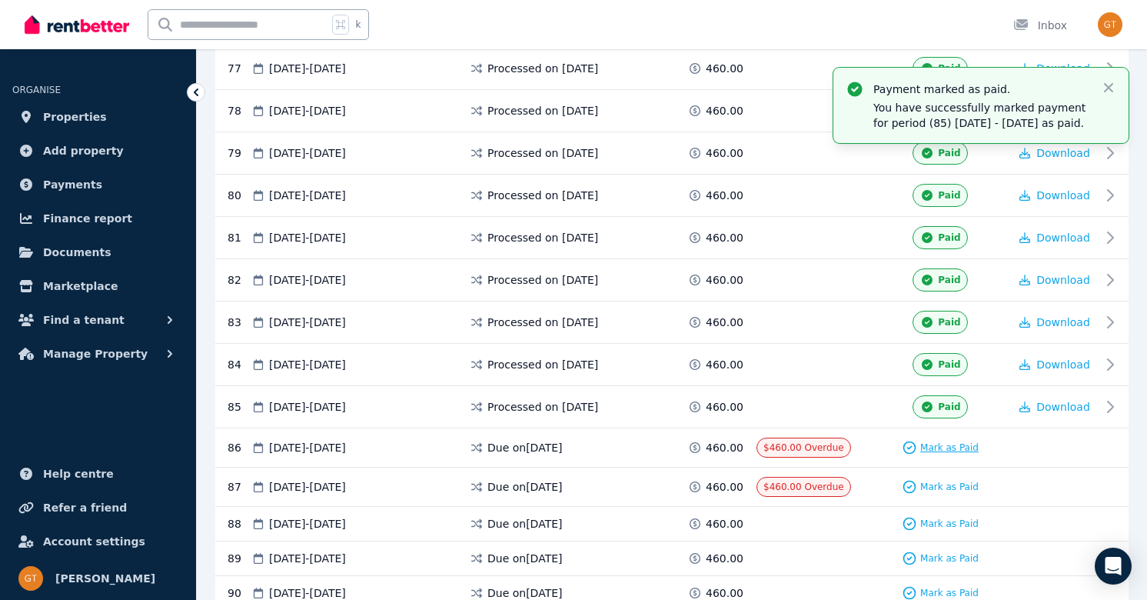
click at [930, 444] on span "Mark as Paid" at bounding box center [949, 447] width 58 height 12
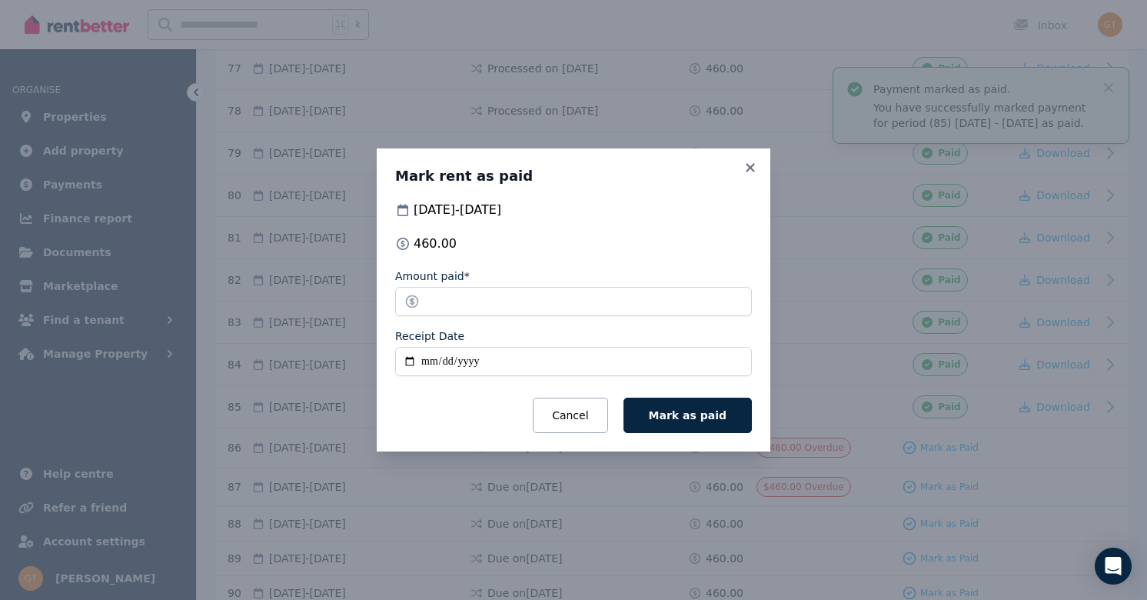
click at [406, 362] on input "Receipt Date" at bounding box center [573, 361] width 357 height 29
type input "**********"
click at [666, 411] on span "Mark as paid" at bounding box center [688, 415] width 78 height 12
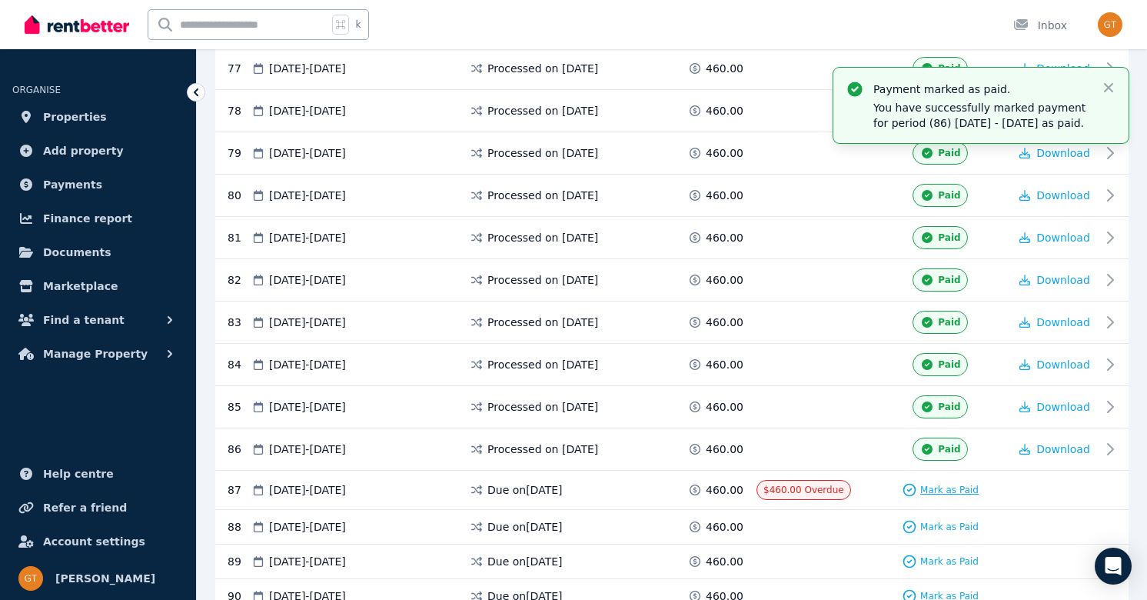
click at [950, 486] on span "Mark as Paid" at bounding box center [949, 490] width 58 height 12
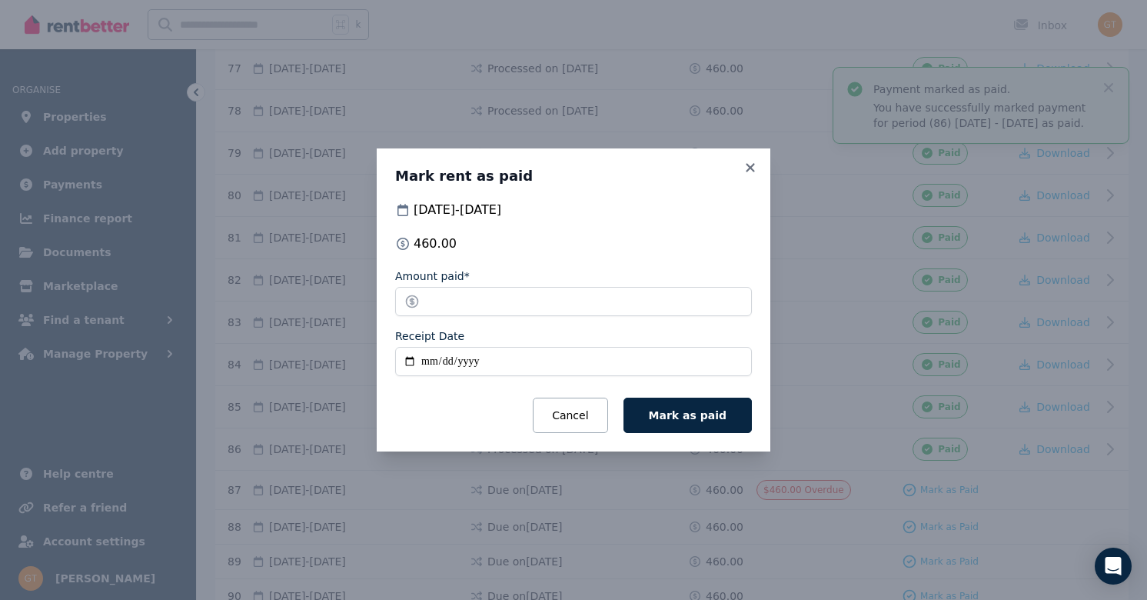
click at [414, 363] on input "Receipt Date" at bounding box center [573, 361] width 357 height 29
type input "**********"
click at [723, 412] on span "Mark as paid" at bounding box center [688, 415] width 78 height 12
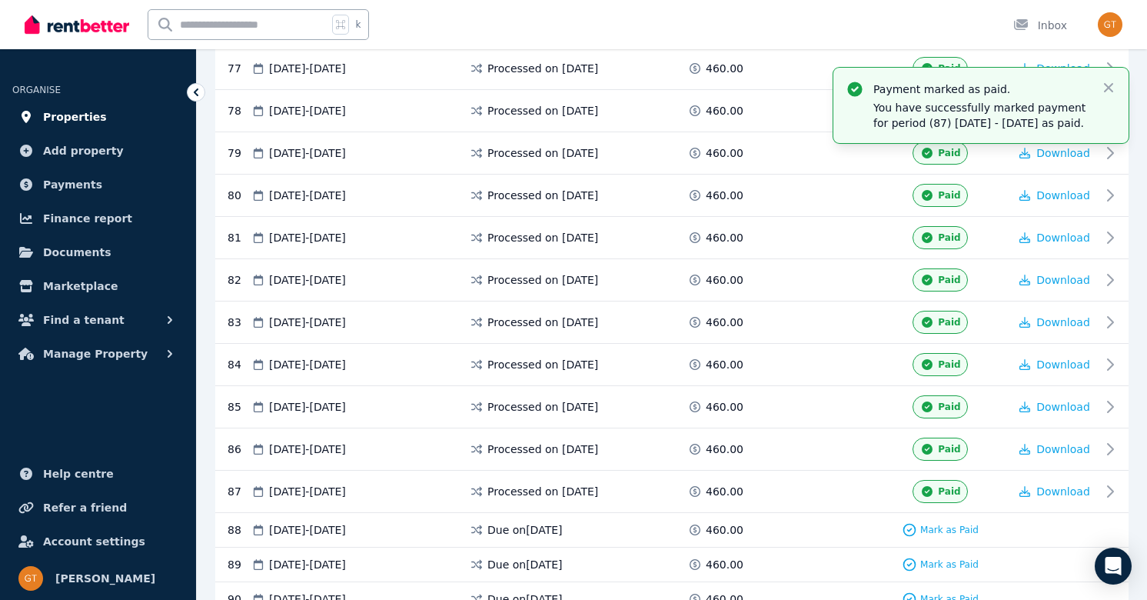
click at [88, 121] on span "Properties" at bounding box center [75, 117] width 64 height 18
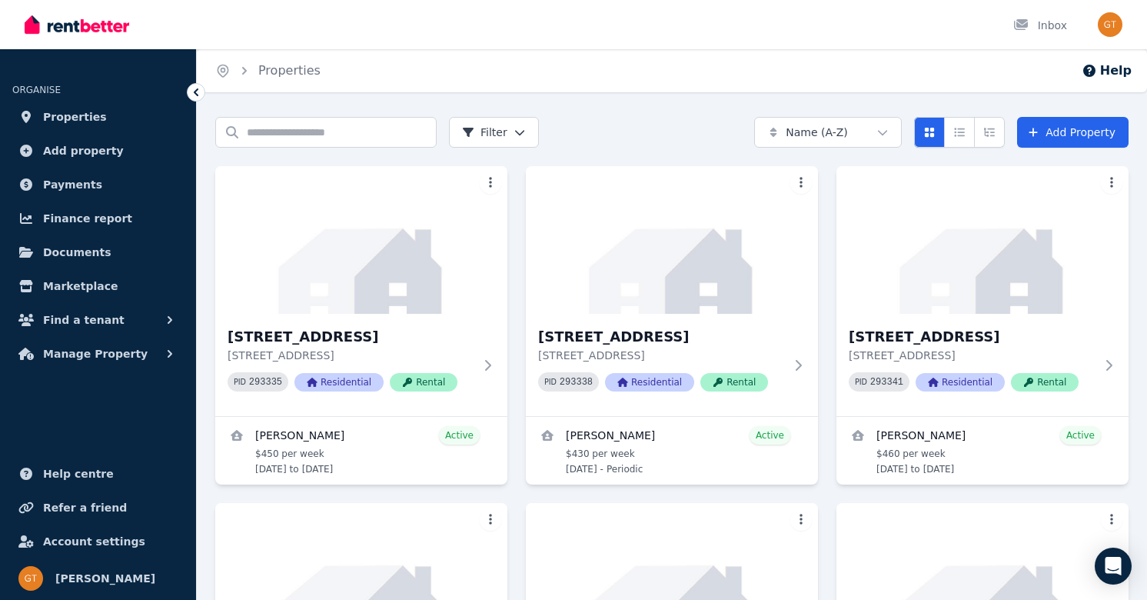
click at [1133, 343] on div "Search properties Filter Name (A-Z) Add Property [STREET_ADDRESS] PID 293335 Re…" at bounding box center [672, 504] width 950 height 775
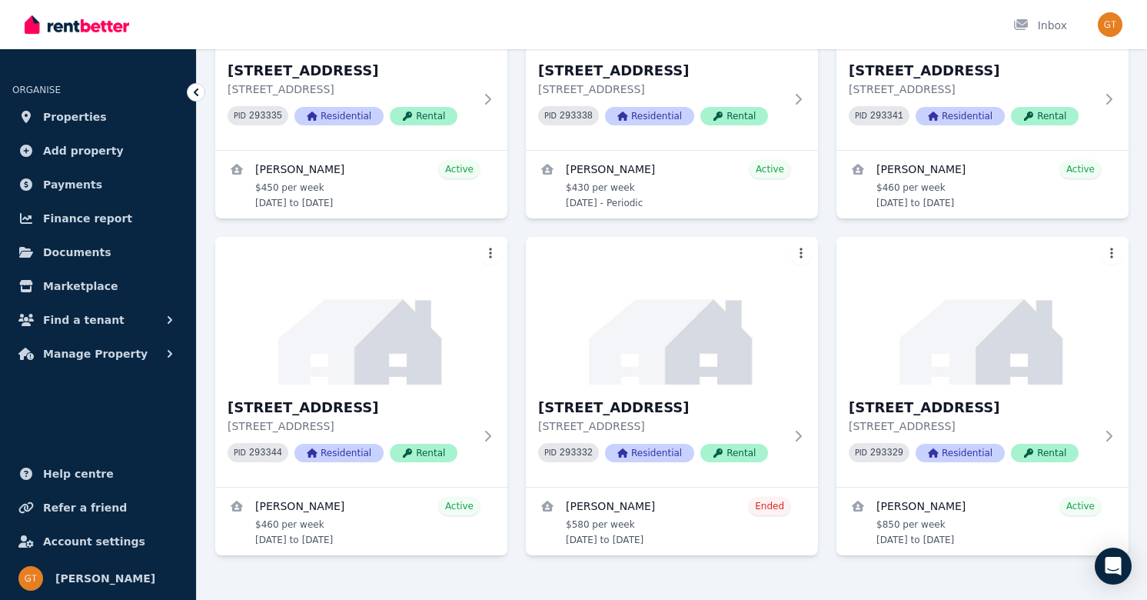
scroll to position [292, 0]
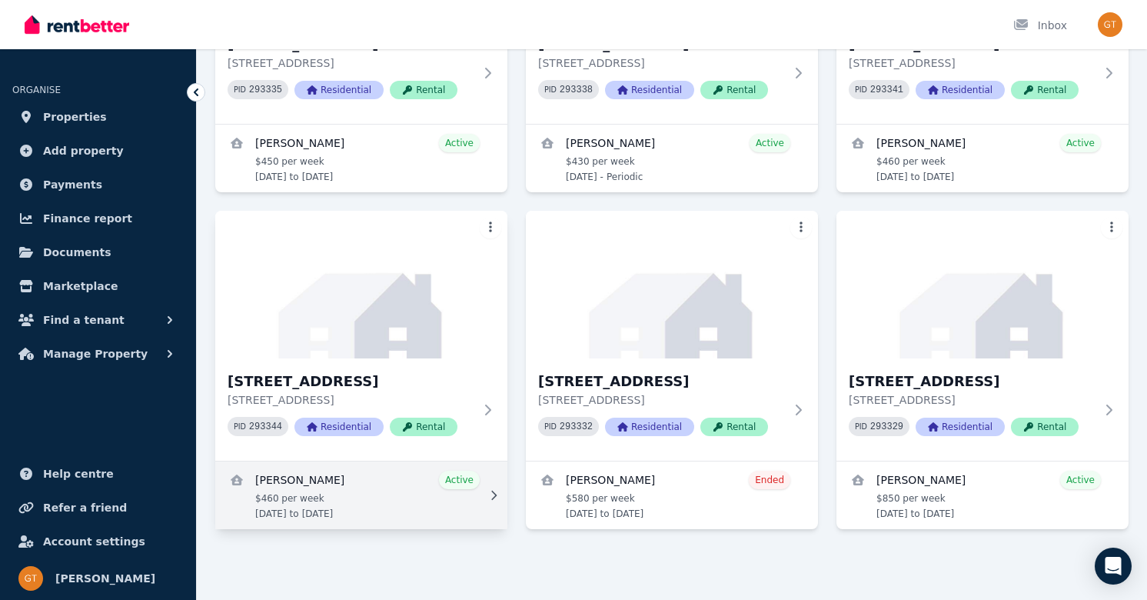
click at [391, 486] on link "View details for Kishor Maharjan" at bounding box center [361, 495] width 292 height 68
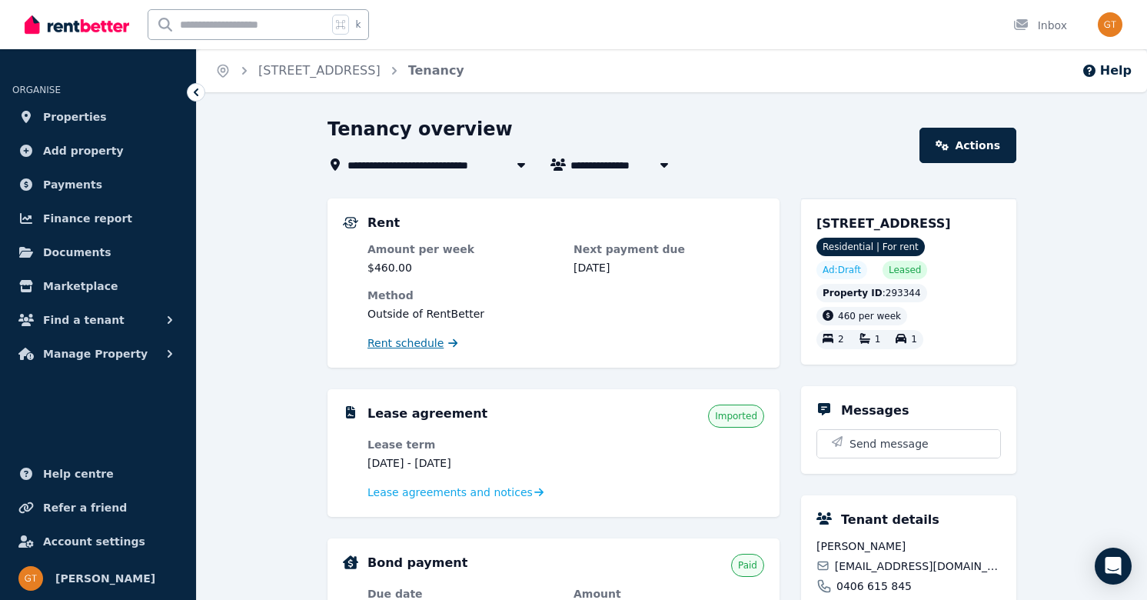
click at [405, 343] on span "Rent schedule" at bounding box center [406, 342] width 76 height 15
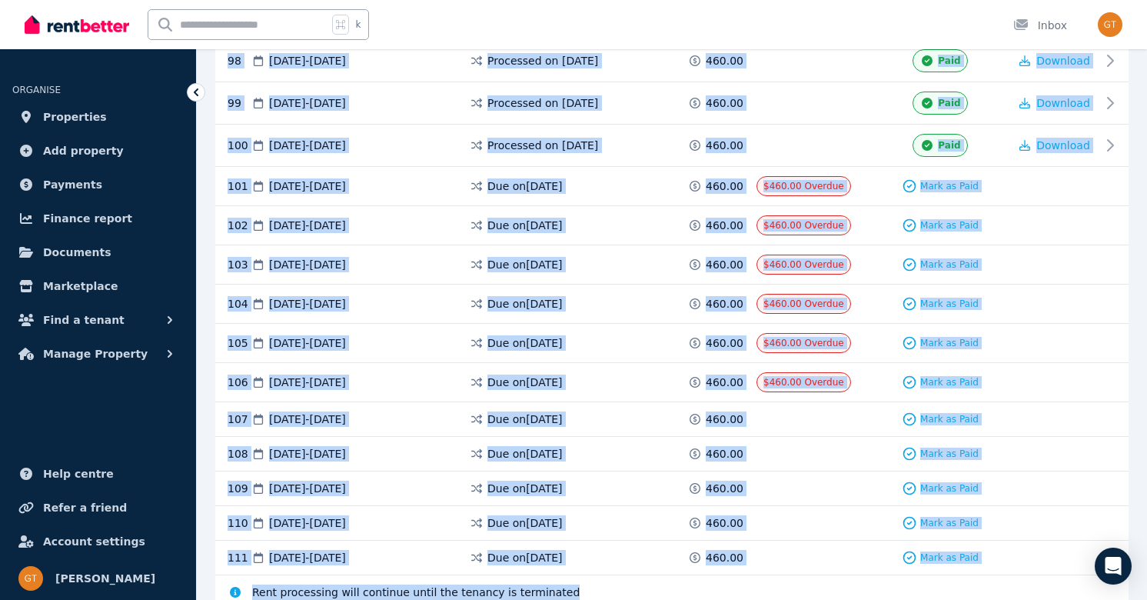
scroll to position [4476, 0]
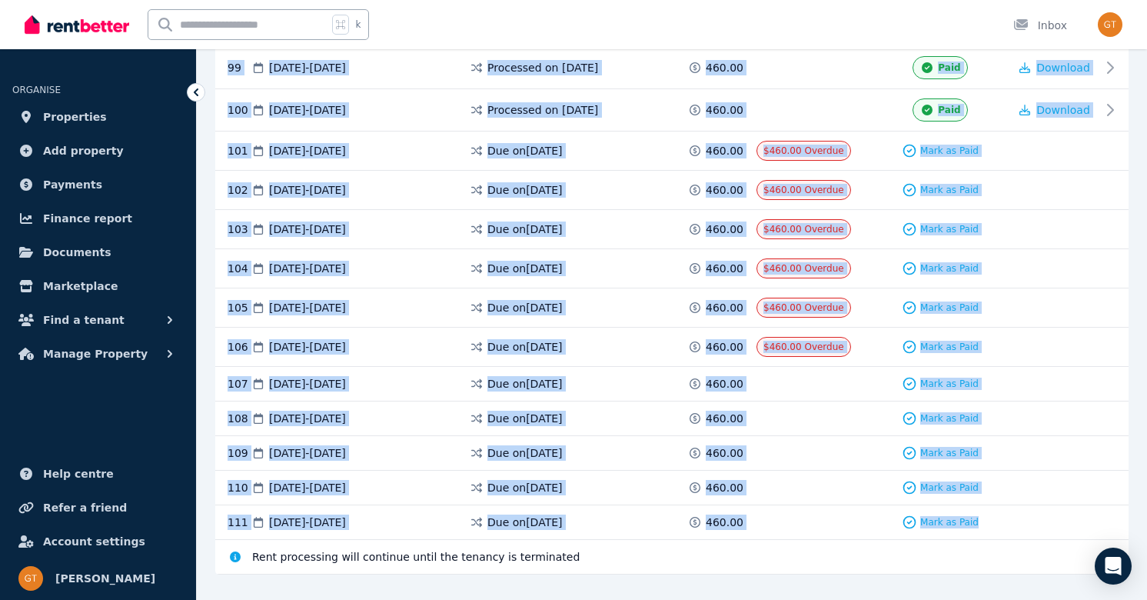
drag, startPoint x: 860, startPoint y: 353, endPoint x: 930, endPoint y: 538, distance: 198.1
click at [1127, 160] on div "101 [DATE] - [DATE] Due on [DATE] 460.00 $460.00 Overdue Mark as Paid" at bounding box center [672, 150] width 914 height 39
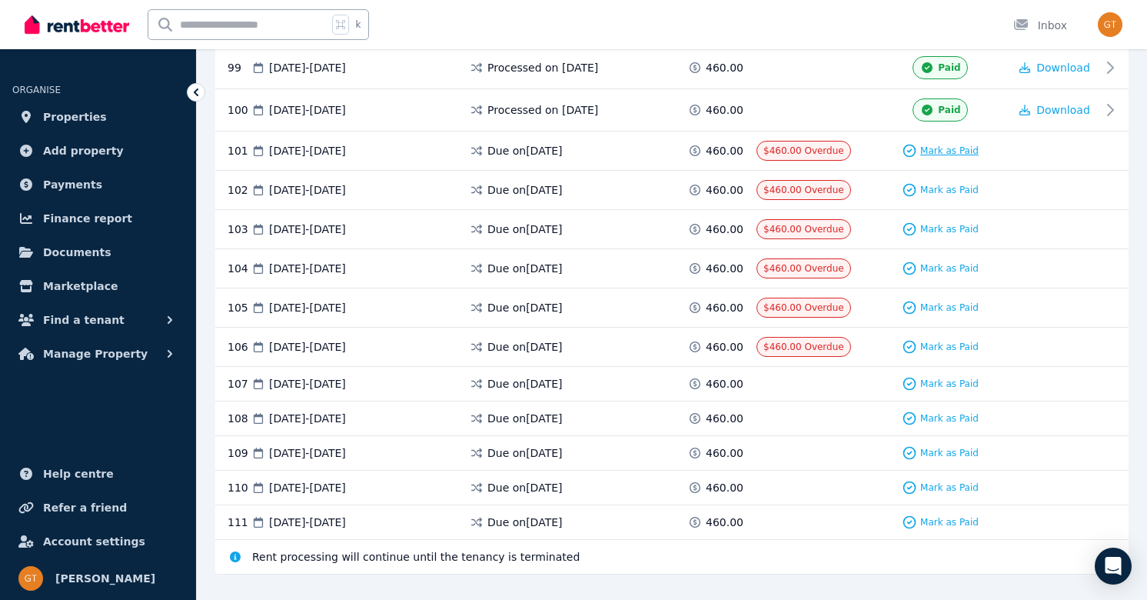
click at [960, 148] on span "Mark as Paid" at bounding box center [949, 151] width 58 height 12
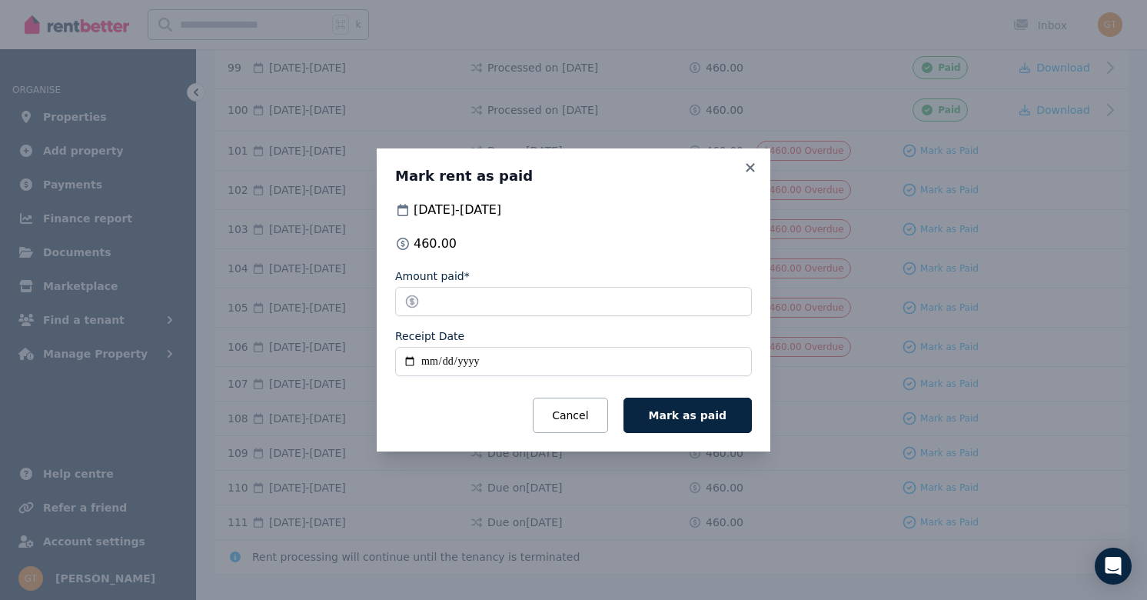
click at [405, 363] on input "Receipt Date" at bounding box center [573, 361] width 357 height 29
type input "**********"
click at [689, 417] on span "Mark as paid" at bounding box center [688, 415] width 78 height 12
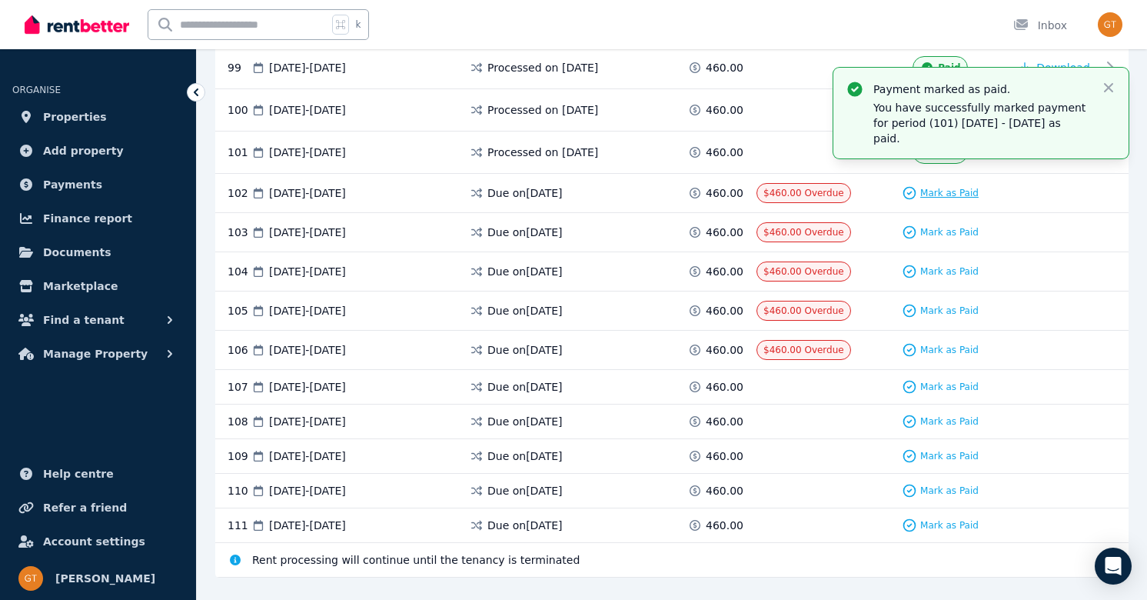
click at [942, 192] on span "Mark as Paid" at bounding box center [949, 193] width 58 height 12
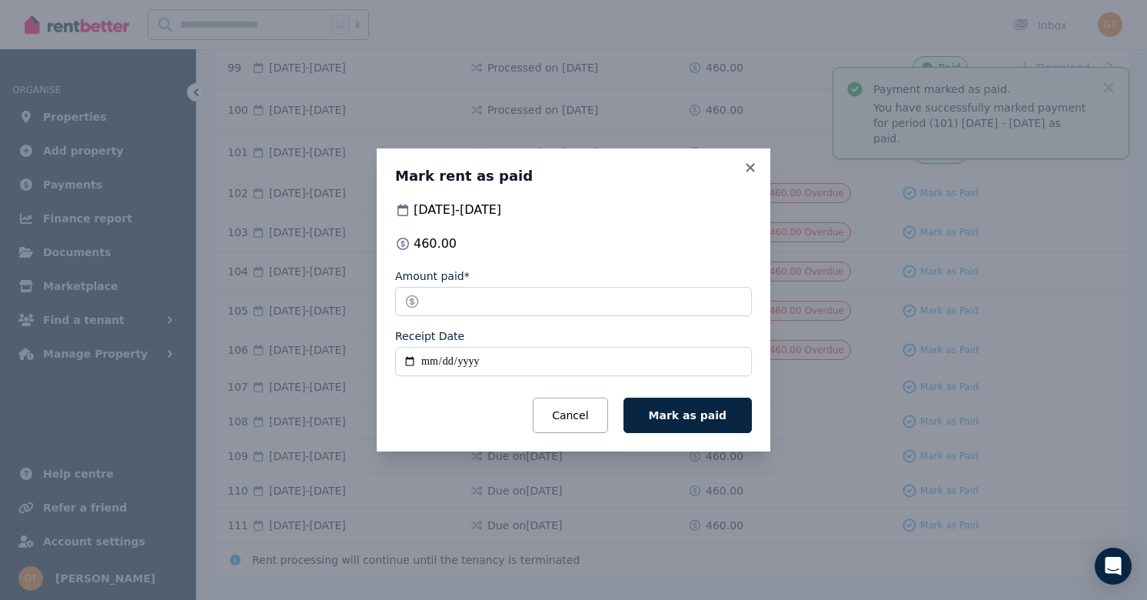
click at [416, 360] on input "Receipt Date" at bounding box center [573, 361] width 357 height 29
type input "**********"
click at [674, 425] on button "Mark as paid" at bounding box center [688, 415] width 128 height 35
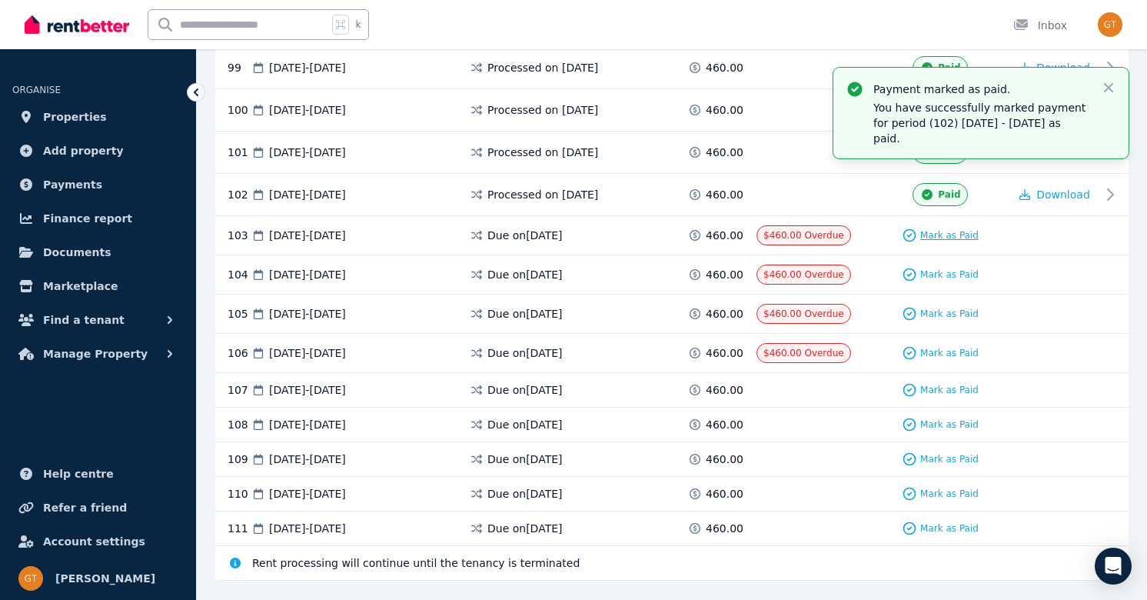
click at [929, 235] on span "Mark as Paid" at bounding box center [949, 235] width 58 height 12
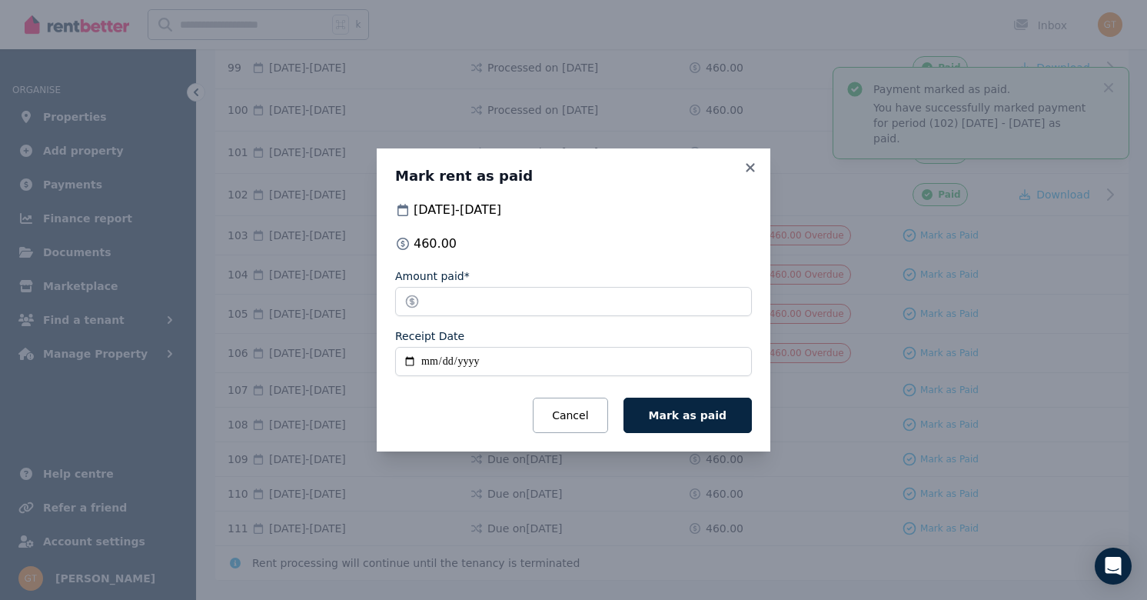
click at [407, 362] on input "Receipt Date" at bounding box center [573, 361] width 357 height 29
type input "**********"
click at [680, 415] on span "Mark as paid" at bounding box center [688, 415] width 78 height 12
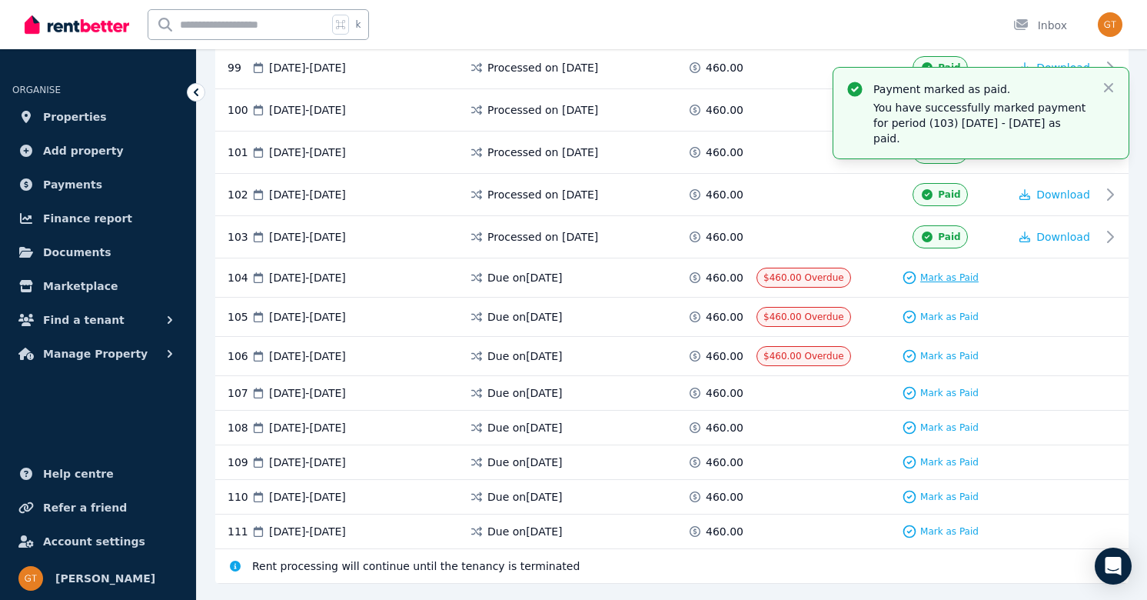
click at [939, 278] on span "Mark as Paid" at bounding box center [949, 277] width 58 height 12
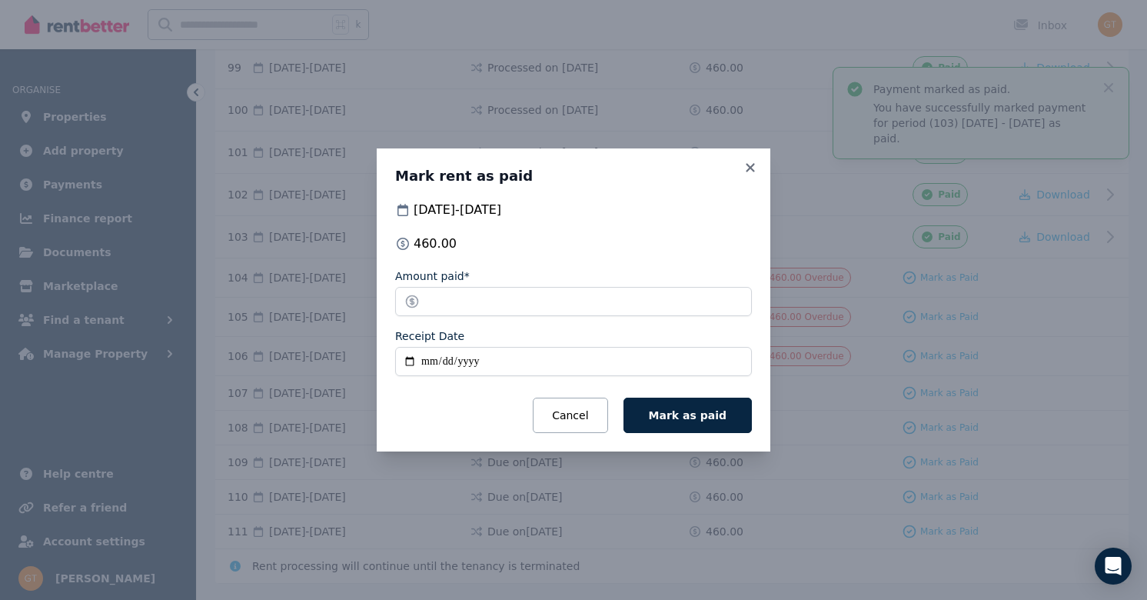
click at [410, 358] on input "Receipt Date" at bounding box center [573, 361] width 357 height 29
type input "**********"
click at [671, 414] on span "Mark as paid" at bounding box center [688, 415] width 78 height 12
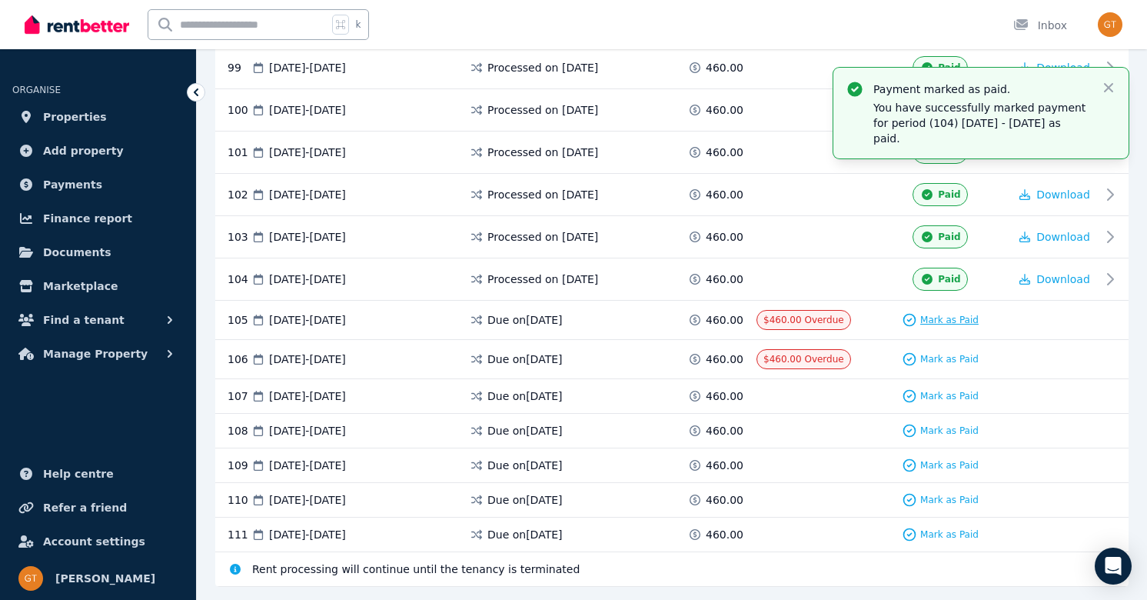
click at [937, 316] on span "Mark as Paid" at bounding box center [949, 320] width 58 height 12
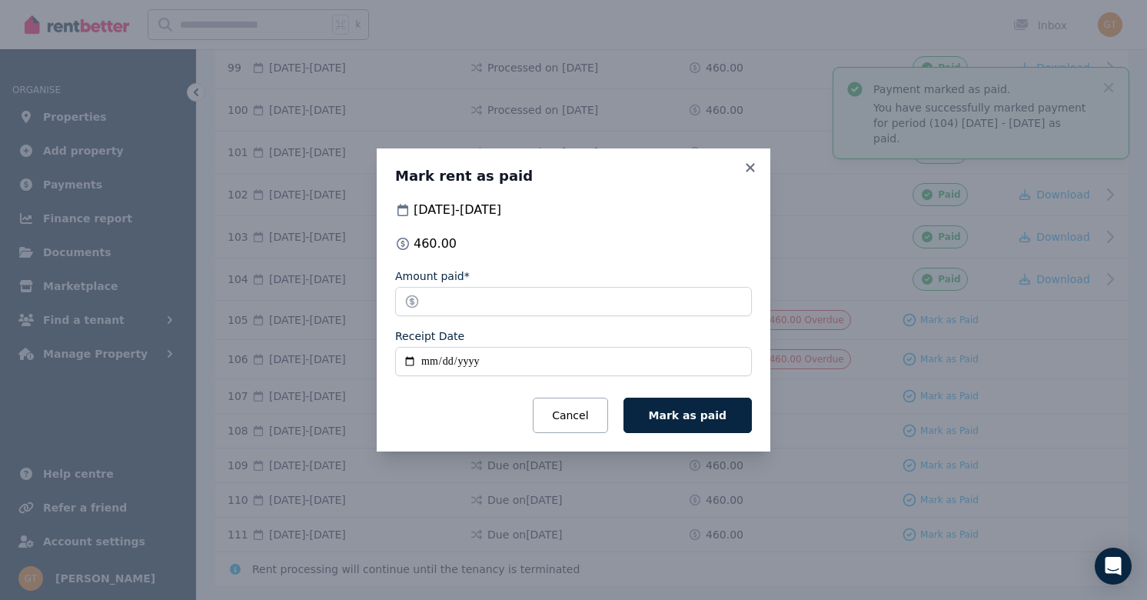
click at [406, 364] on input "Receipt Date" at bounding box center [573, 361] width 357 height 29
type input "**********"
click at [673, 418] on span "Mark as paid" at bounding box center [688, 415] width 78 height 12
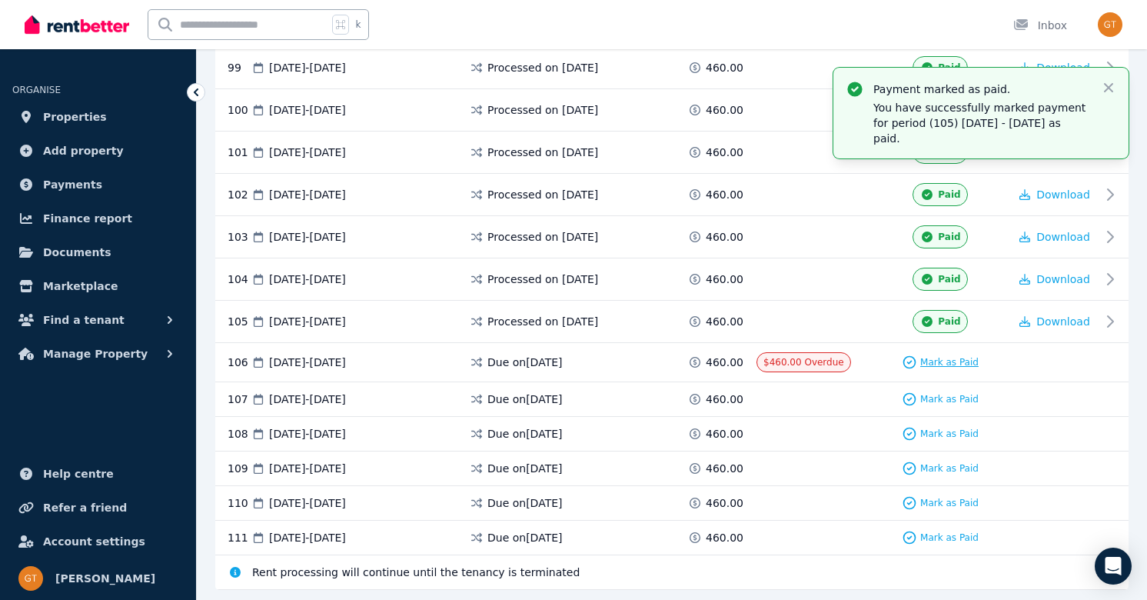
click at [932, 362] on span "Mark as Paid" at bounding box center [949, 362] width 58 height 12
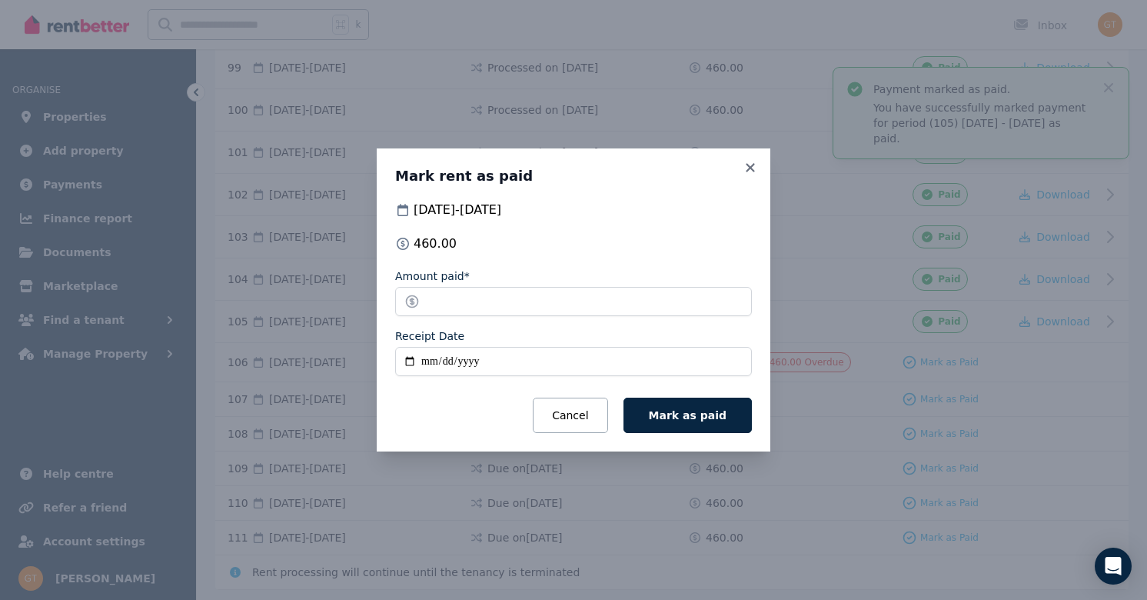
click at [407, 358] on input "Receipt Date" at bounding box center [573, 361] width 357 height 29
type input "**********"
click at [679, 411] on span "Mark as paid" at bounding box center [688, 415] width 78 height 12
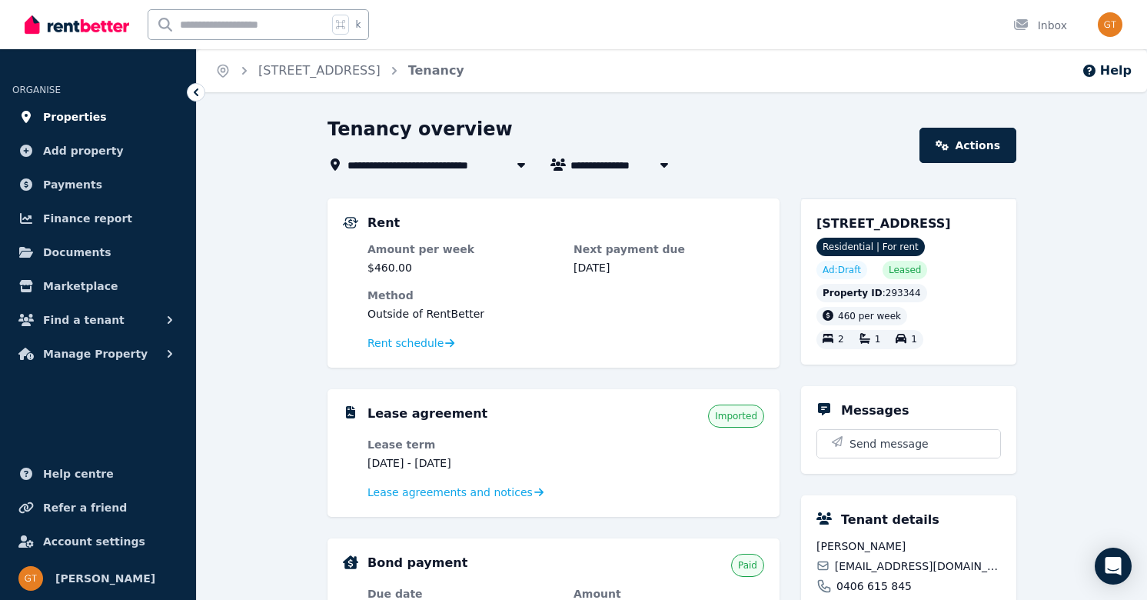
click at [73, 115] on span "Properties" at bounding box center [75, 117] width 64 height 18
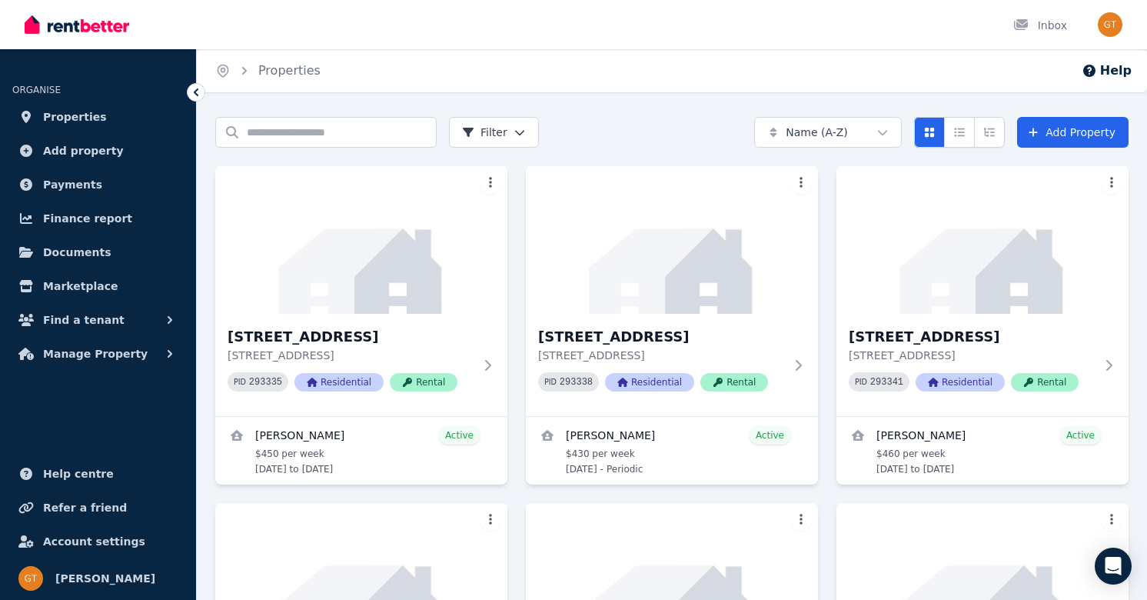
click at [504, 497] on div "1/[STREET_ADDRESS] PID 293335 Residential Rental [PERSON_NAME] Active $450 per …" at bounding box center [672, 493] width 914 height 655
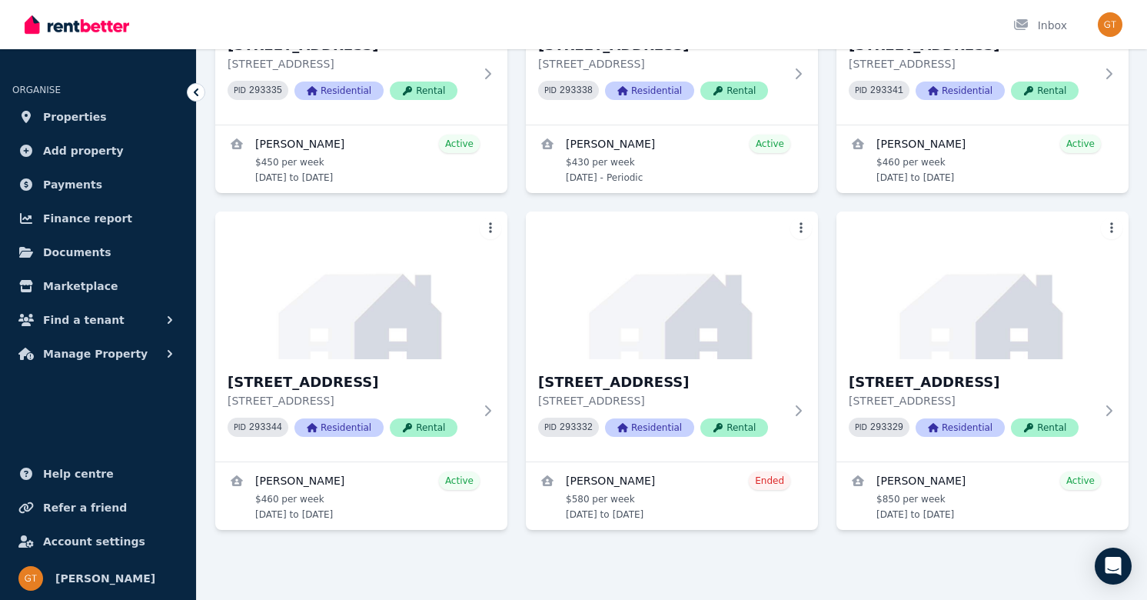
scroll to position [292, 0]
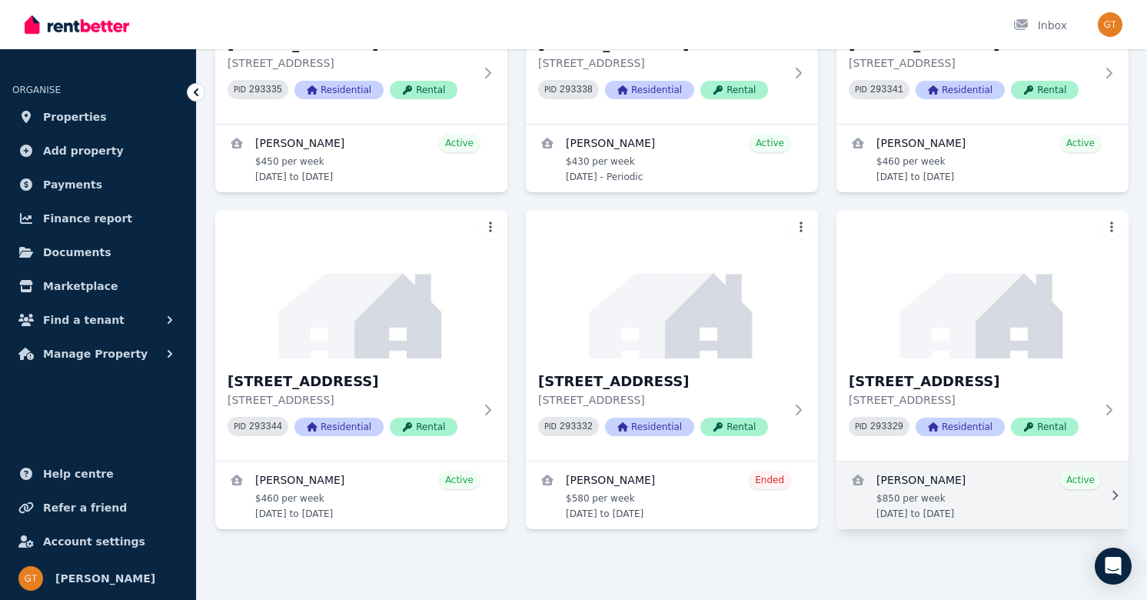
click at [1014, 480] on link "View details for Vyankatrao Narwade" at bounding box center [983, 495] width 292 height 68
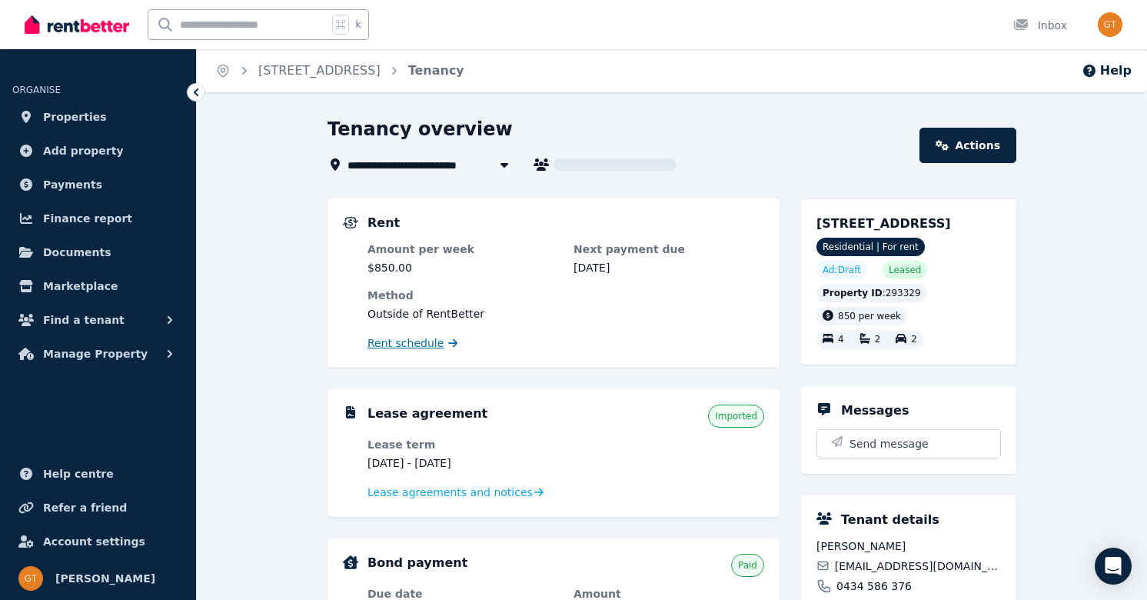
click at [421, 340] on span "Rent schedule" at bounding box center [406, 342] width 76 height 15
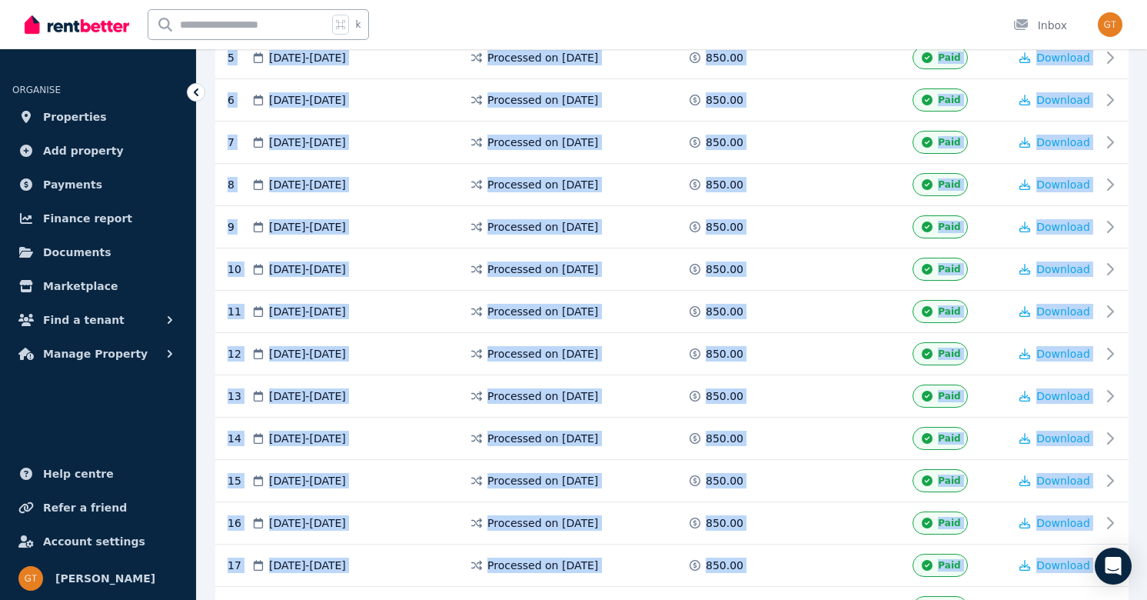
scroll to position [744, 0]
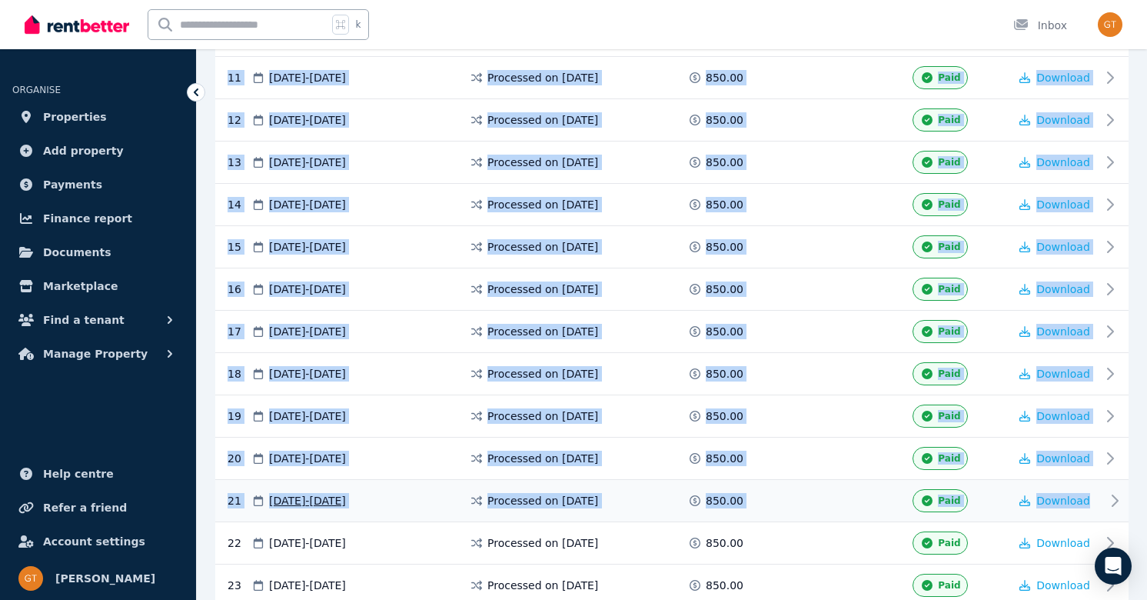
drag, startPoint x: 1129, startPoint y: 368, endPoint x: 1092, endPoint y: 518, distance: 155.2
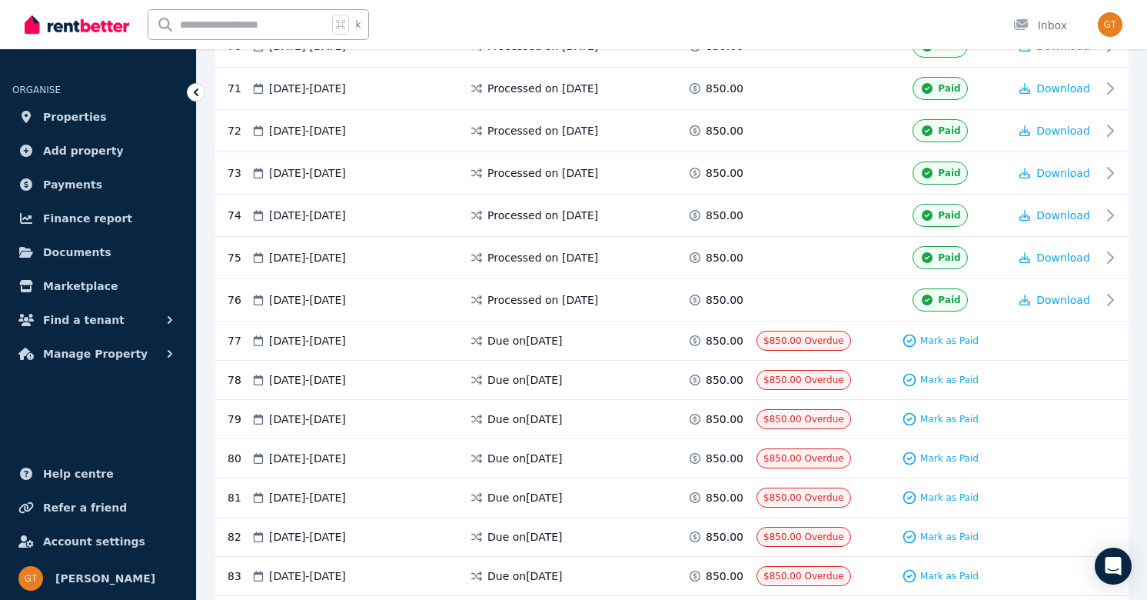
scroll to position [3265, 0]
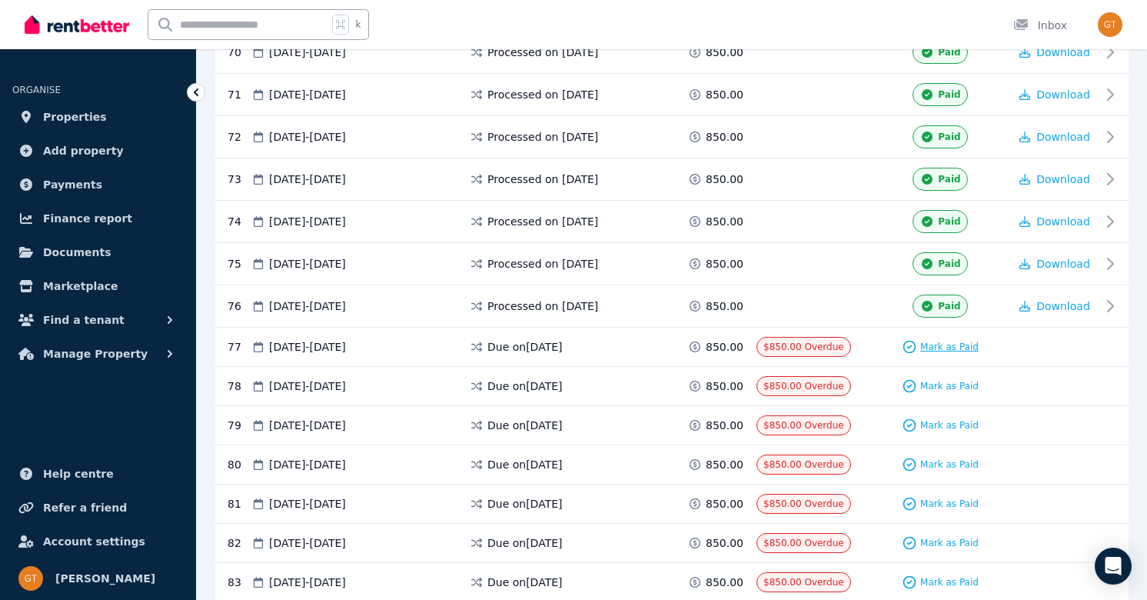
click at [930, 342] on span "Mark as Paid" at bounding box center [949, 347] width 58 height 12
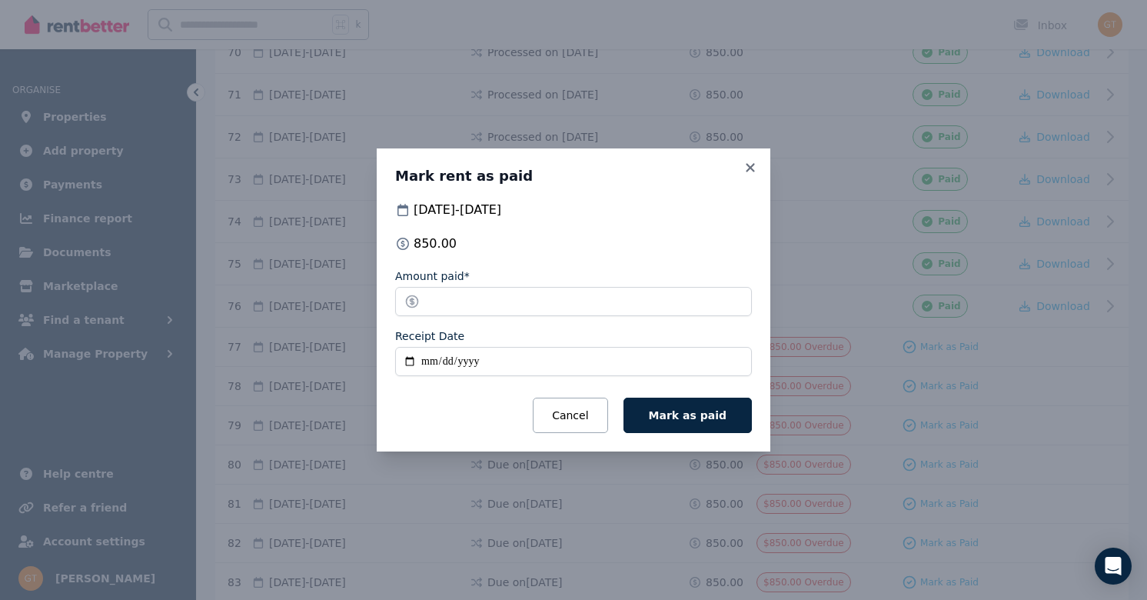
click at [417, 358] on input "Receipt Date" at bounding box center [573, 361] width 357 height 29
click at [411, 360] on input "Receipt Date" at bounding box center [573, 361] width 357 height 29
type input "**********"
click at [664, 418] on span "Mark as paid" at bounding box center [688, 415] width 78 height 12
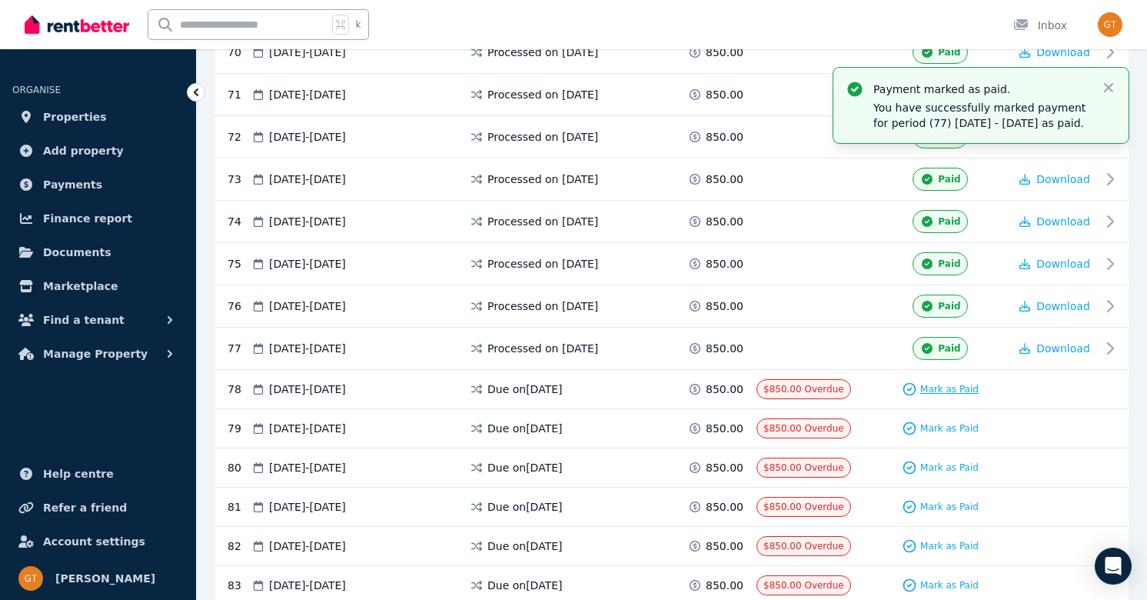
click at [929, 387] on span "Mark as Paid" at bounding box center [949, 389] width 58 height 12
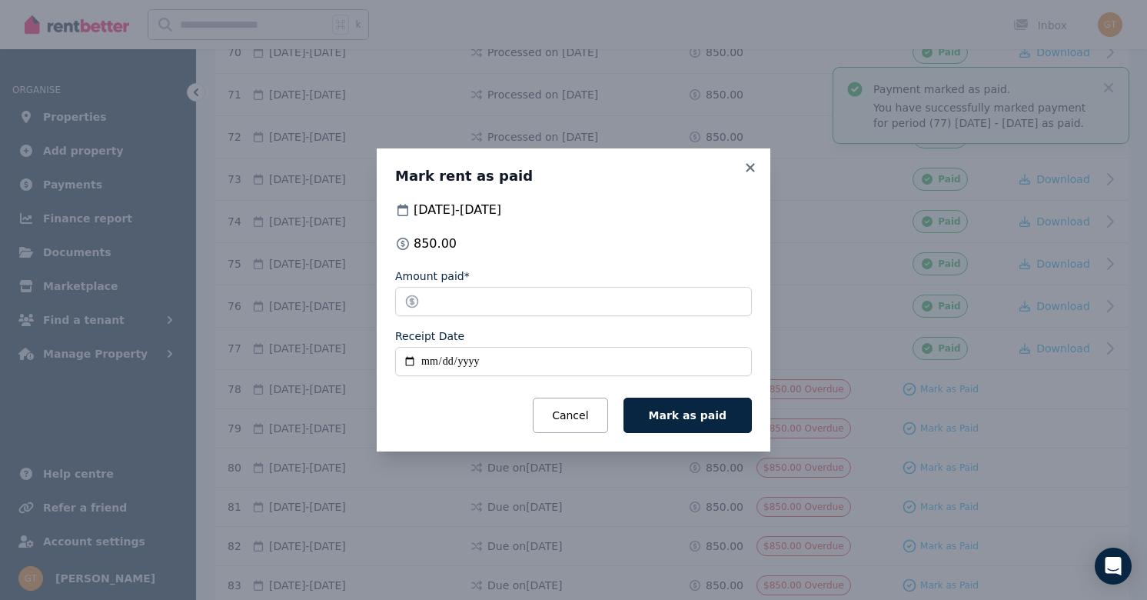
click at [411, 360] on input "Receipt Date" at bounding box center [573, 361] width 357 height 29
type input "**********"
click at [689, 422] on button "Mark as paid" at bounding box center [688, 415] width 128 height 35
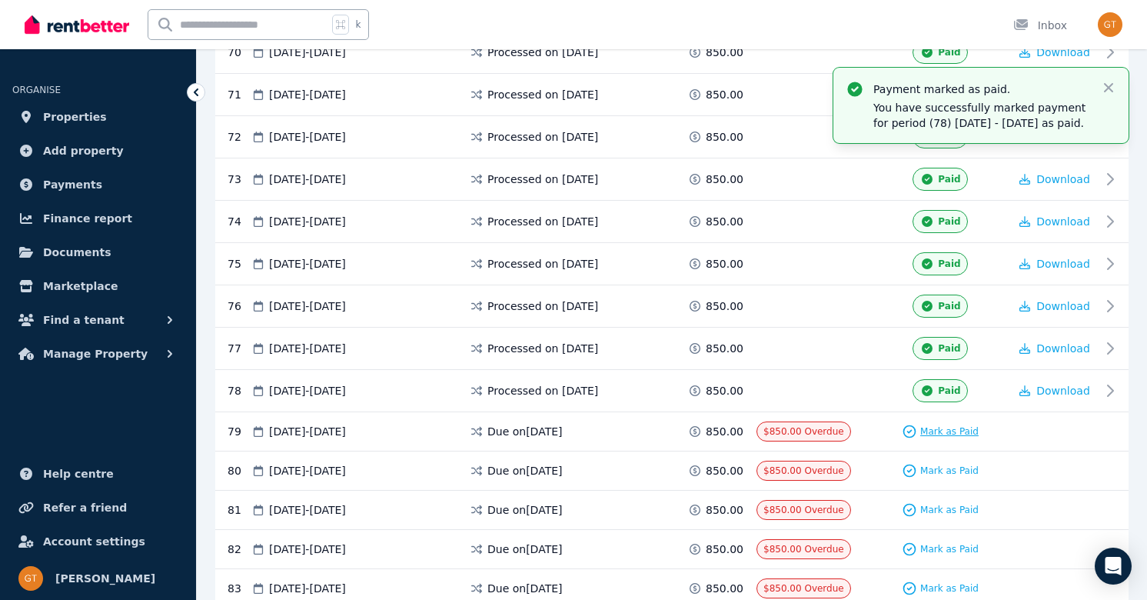
click at [938, 432] on span "Mark as Paid" at bounding box center [949, 431] width 58 height 12
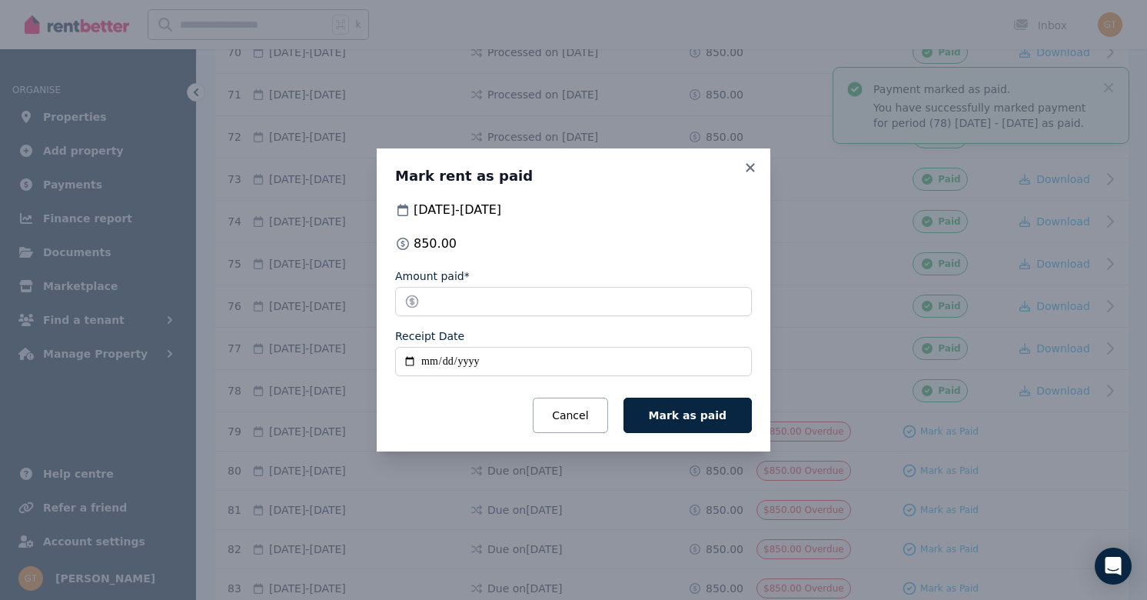
click at [405, 359] on input "Receipt Date" at bounding box center [573, 361] width 357 height 29
type input "**********"
click at [668, 422] on button "Mark as paid" at bounding box center [688, 415] width 128 height 35
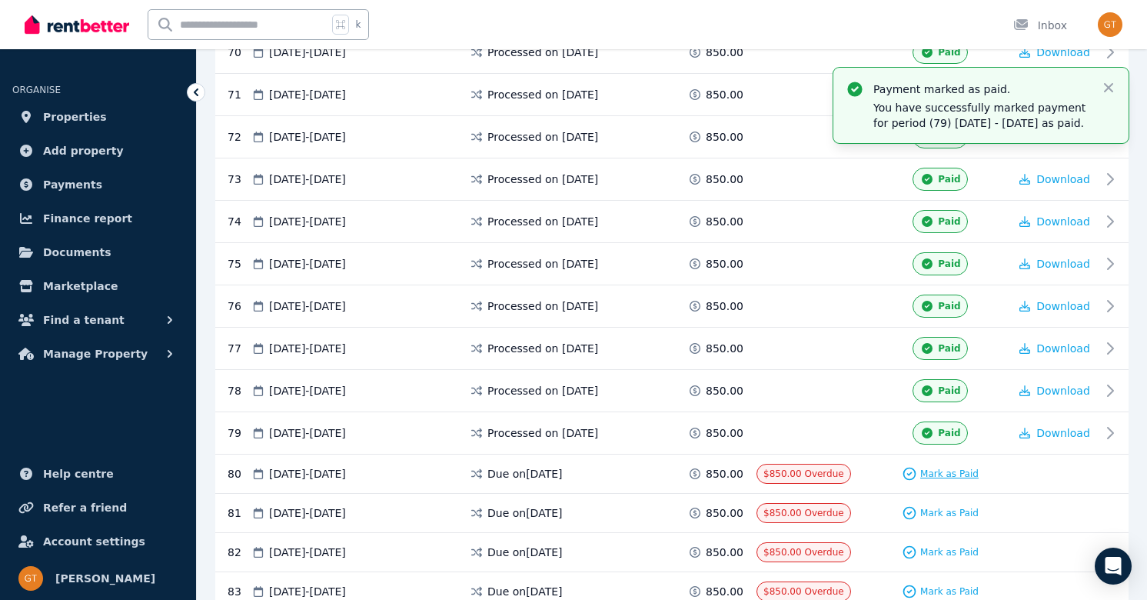
click at [934, 471] on span "Mark as Paid" at bounding box center [949, 474] width 58 height 12
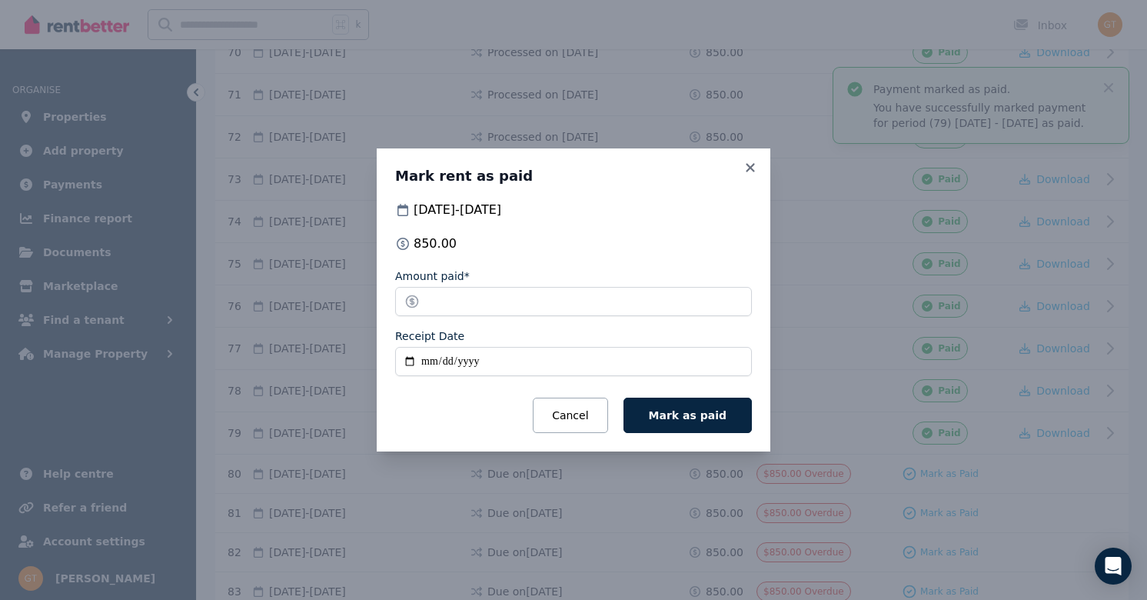
click at [411, 365] on input "Receipt Date" at bounding box center [573, 361] width 357 height 29
type input "**********"
click at [721, 414] on span "Mark as paid" at bounding box center [688, 415] width 78 height 12
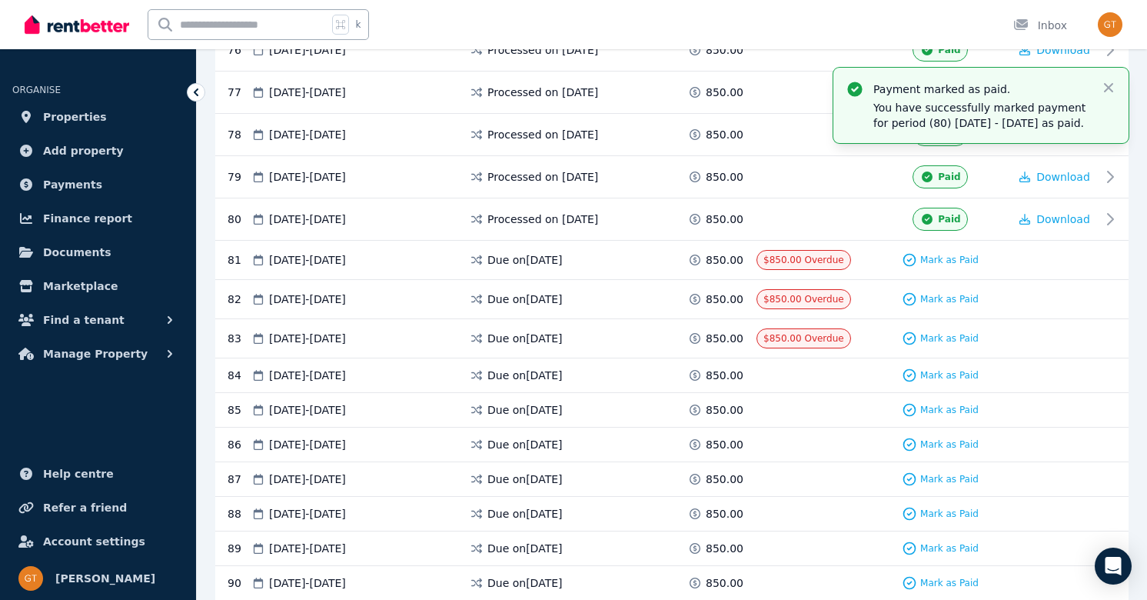
scroll to position [3511, 0]
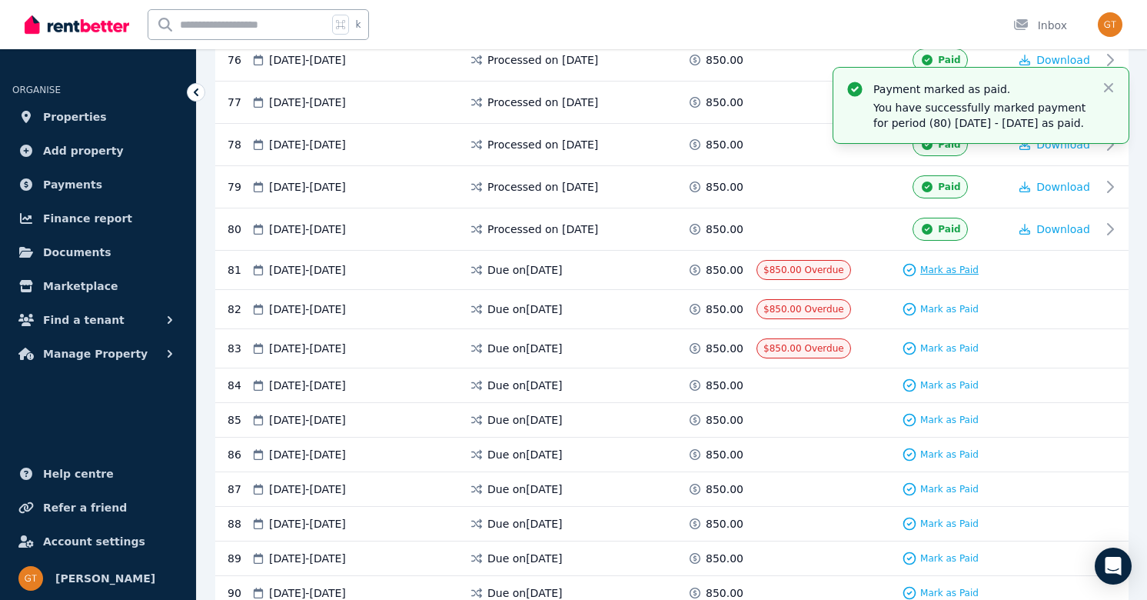
click at [946, 267] on span "Mark as Paid" at bounding box center [949, 270] width 58 height 12
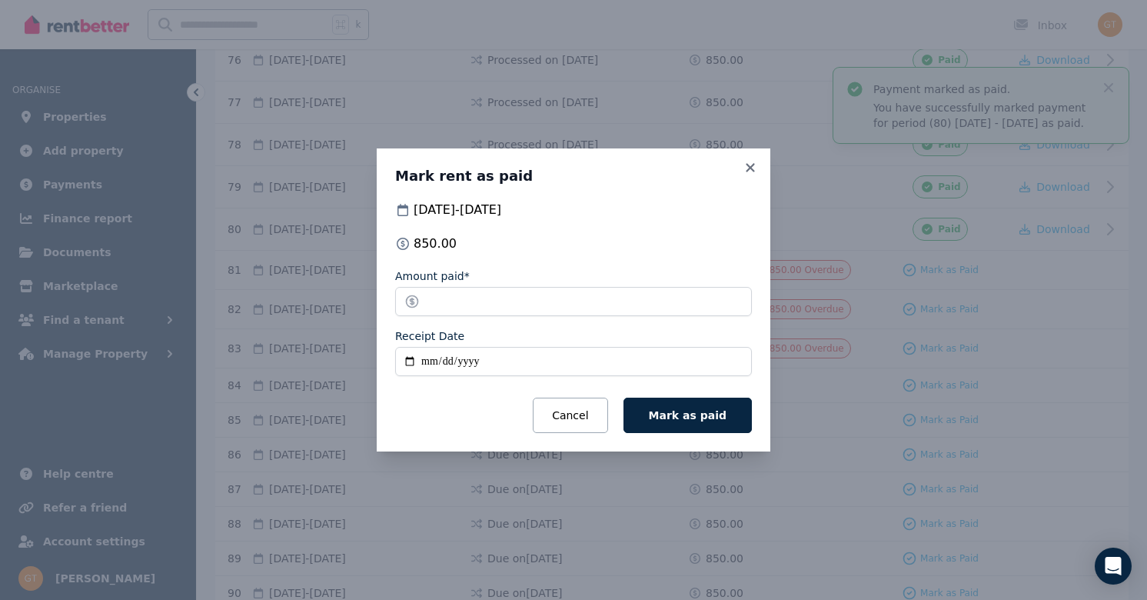
click at [407, 358] on input "Receipt Date" at bounding box center [573, 361] width 357 height 29
type input "**********"
click at [684, 414] on span "Mark as paid" at bounding box center [688, 415] width 78 height 12
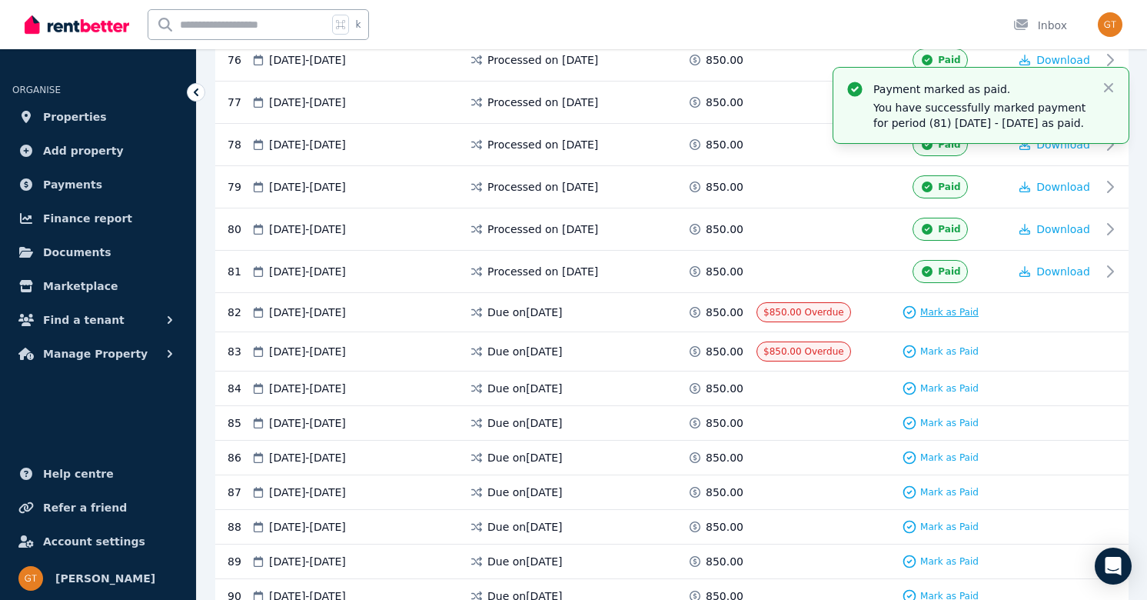
click at [946, 309] on span "Mark as Paid" at bounding box center [949, 312] width 58 height 12
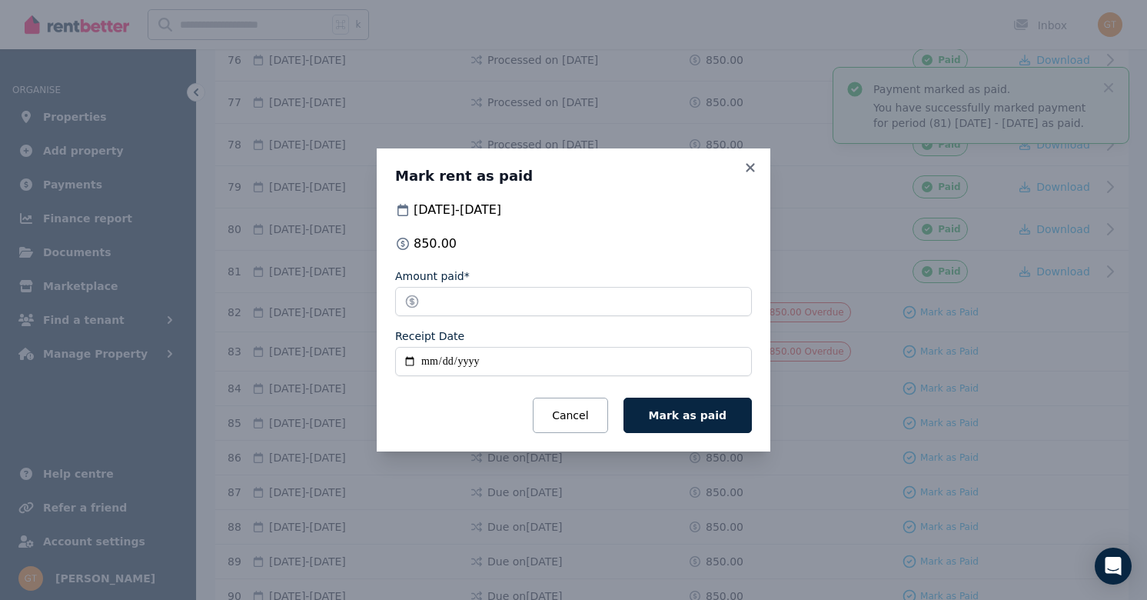
click at [411, 356] on input "Receipt Date" at bounding box center [573, 361] width 357 height 29
type input "**********"
click at [678, 416] on span "Mark as paid" at bounding box center [688, 415] width 78 height 12
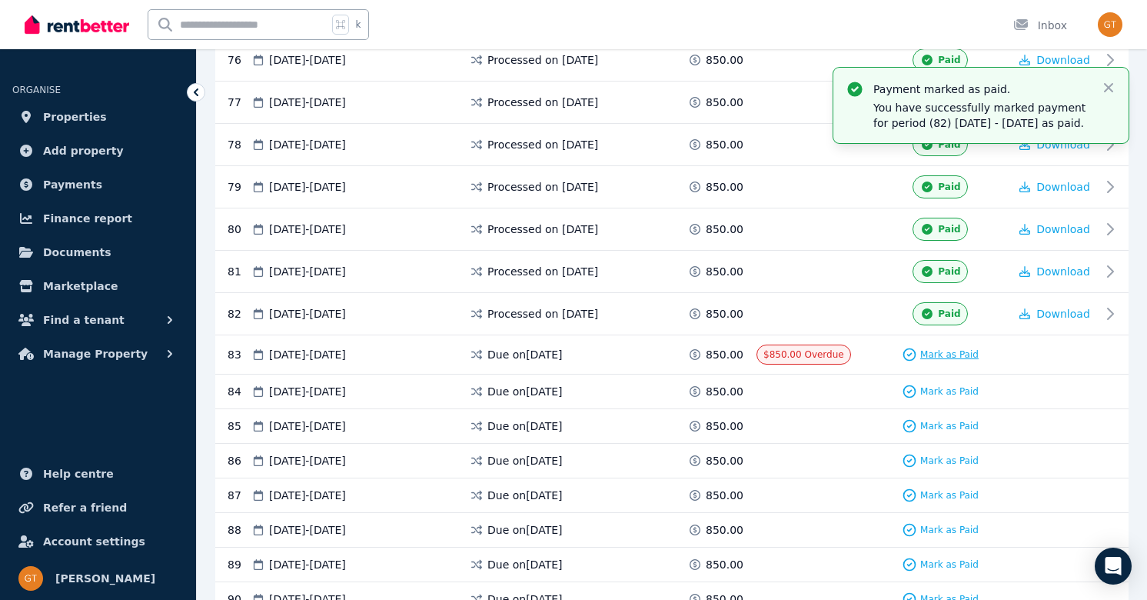
click at [950, 351] on span "Mark as Paid" at bounding box center [949, 354] width 58 height 12
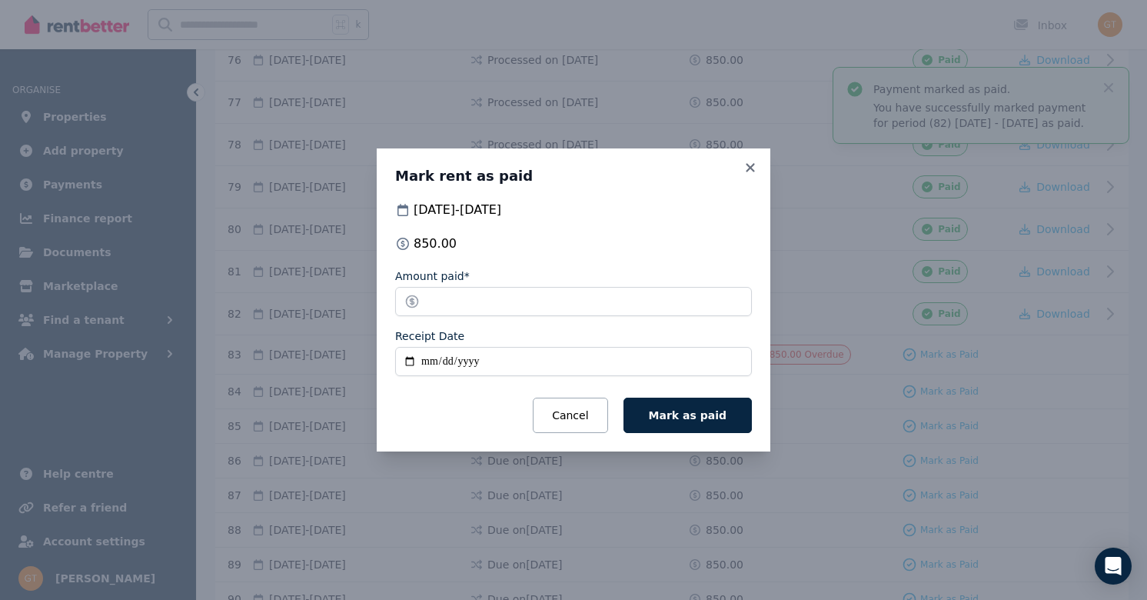
click at [410, 360] on input "Receipt Date" at bounding box center [573, 361] width 357 height 29
type input "**********"
click at [651, 418] on button "Mark as paid" at bounding box center [688, 415] width 128 height 35
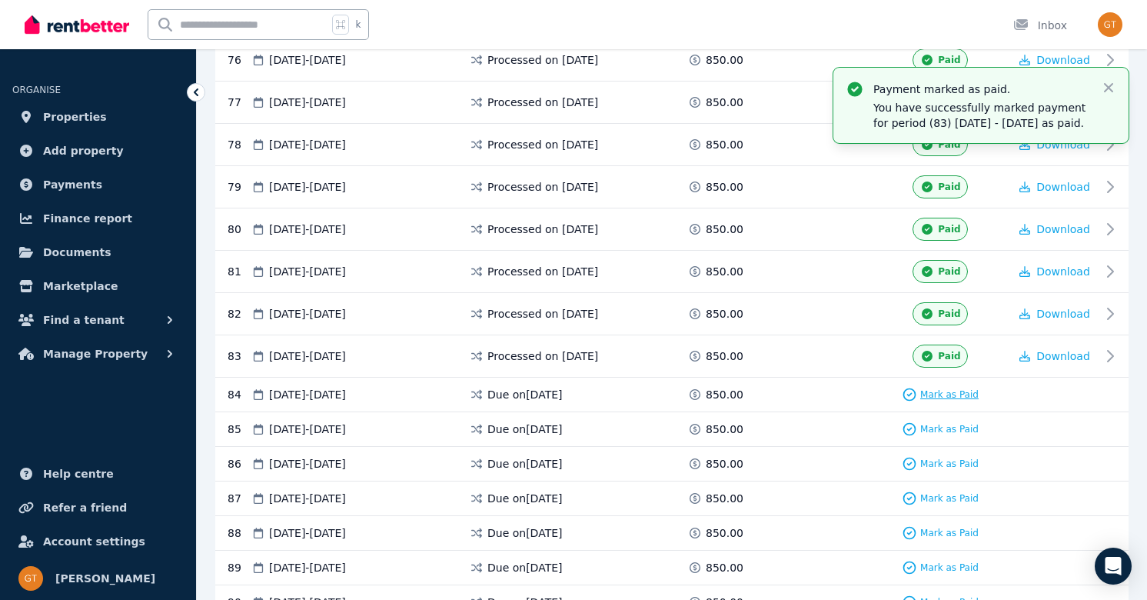
click at [934, 397] on span "Mark as Paid" at bounding box center [949, 394] width 58 height 12
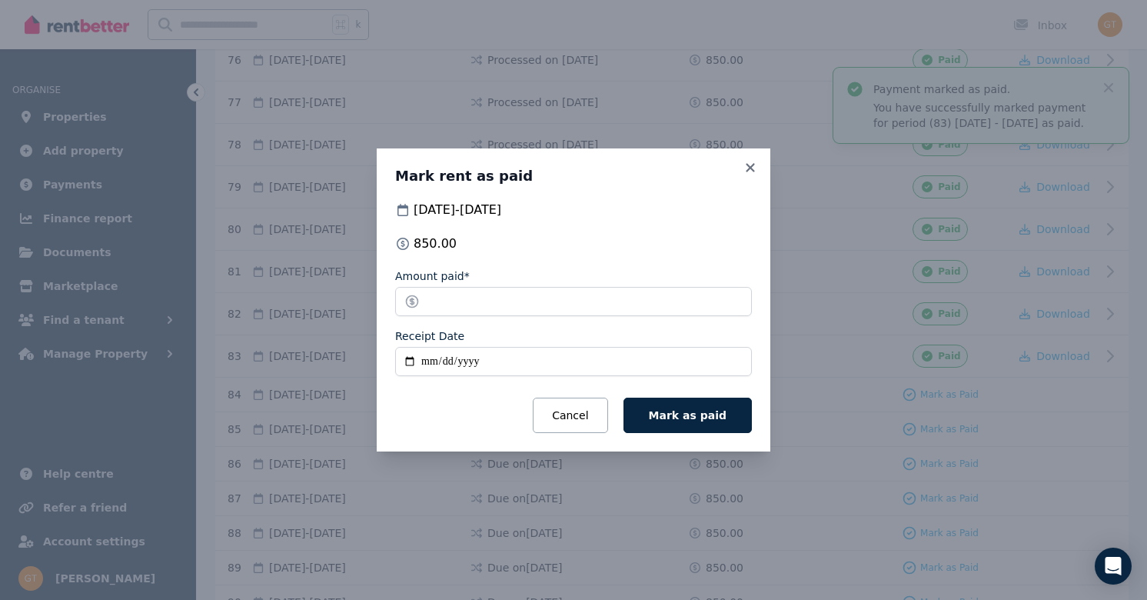
click at [412, 363] on input "Receipt Date" at bounding box center [573, 361] width 357 height 29
type input "**********"
click at [655, 414] on button "Mark as paid" at bounding box center [688, 415] width 128 height 35
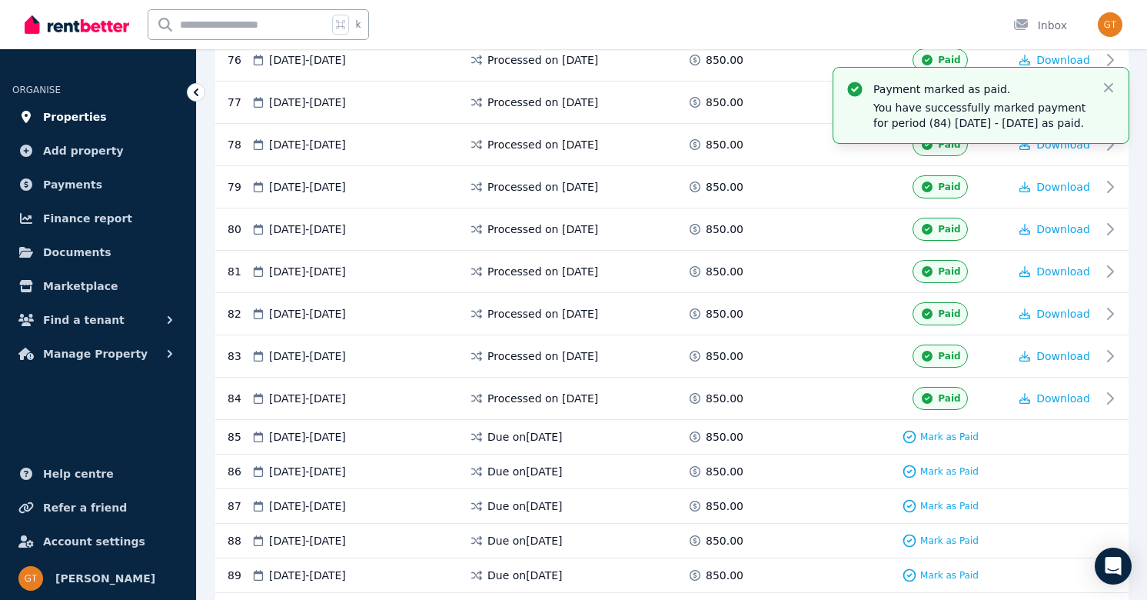
click at [88, 119] on span "Properties" at bounding box center [75, 117] width 64 height 18
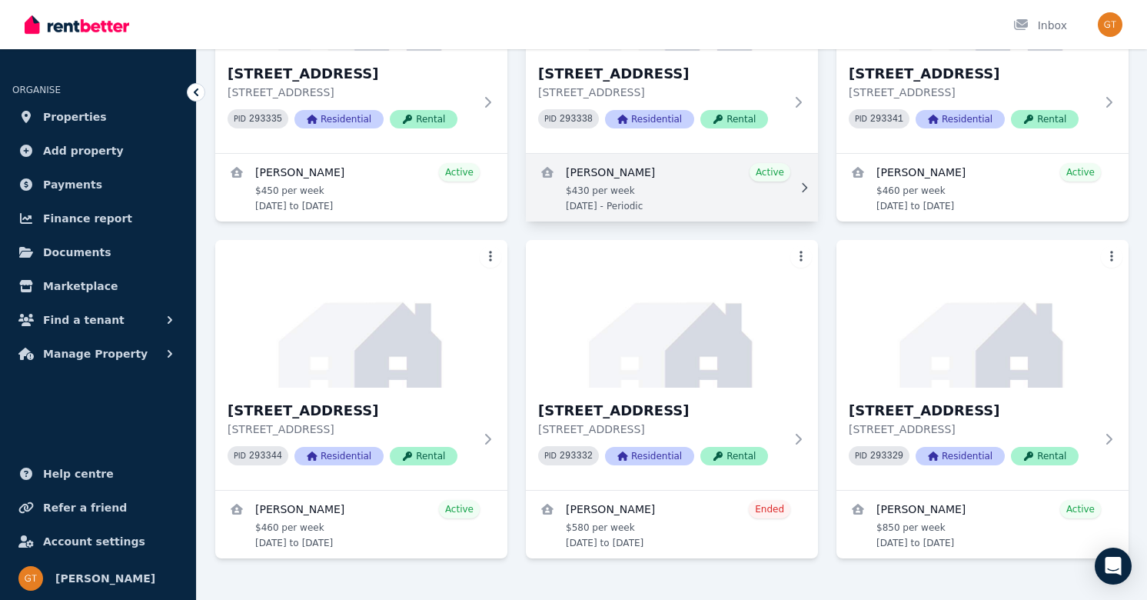
scroll to position [292, 0]
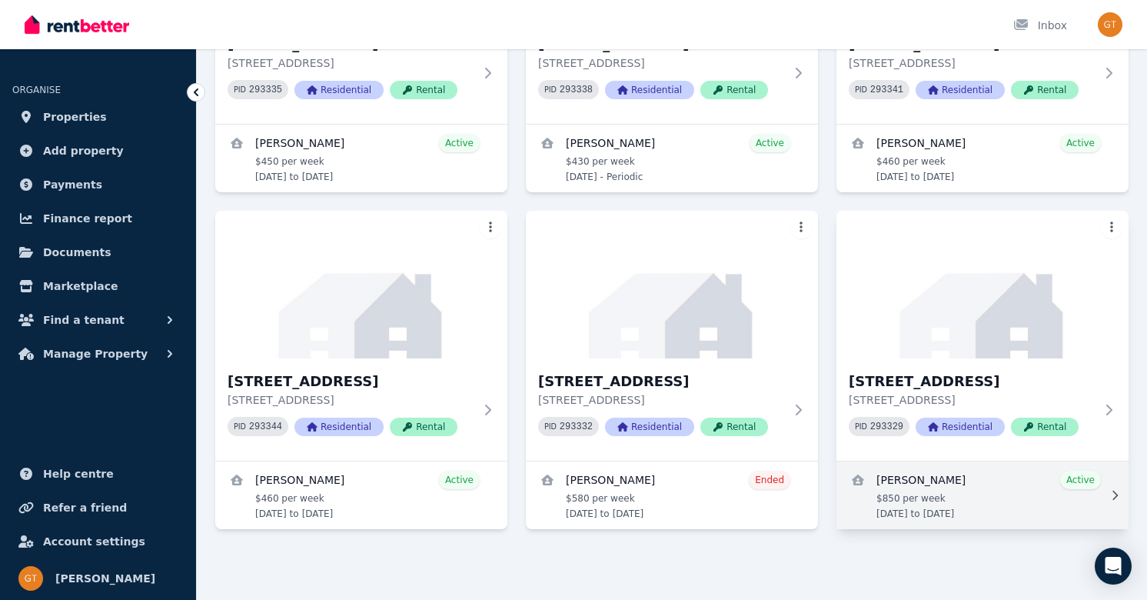
click at [975, 488] on link "View details for Vyankatrao Narwade" at bounding box center [983, 495] width 292 height 68
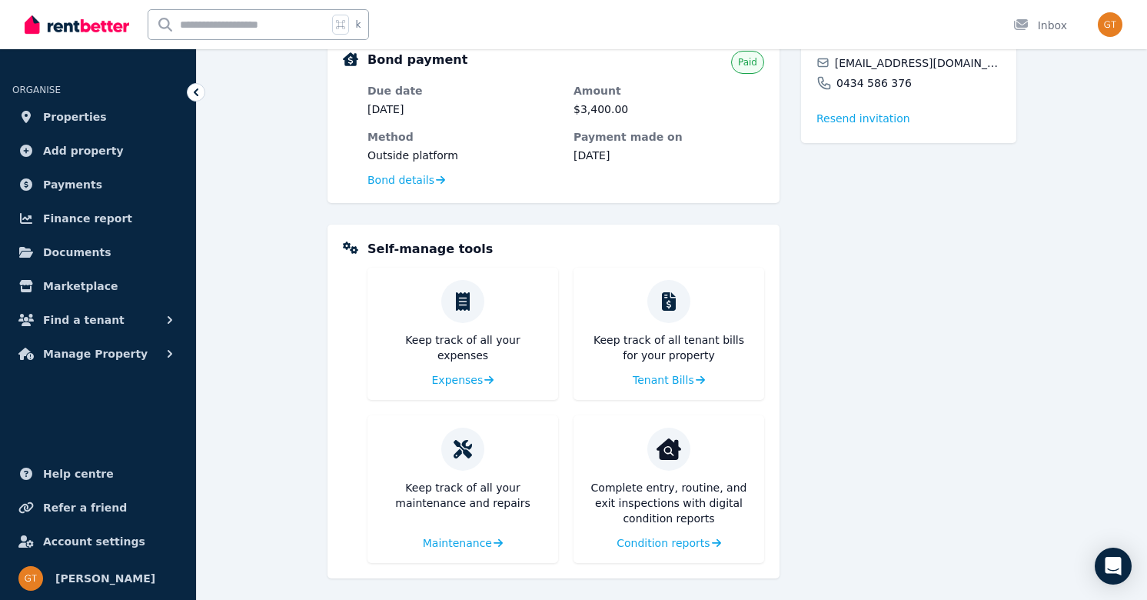
scroll to position [509, 0]
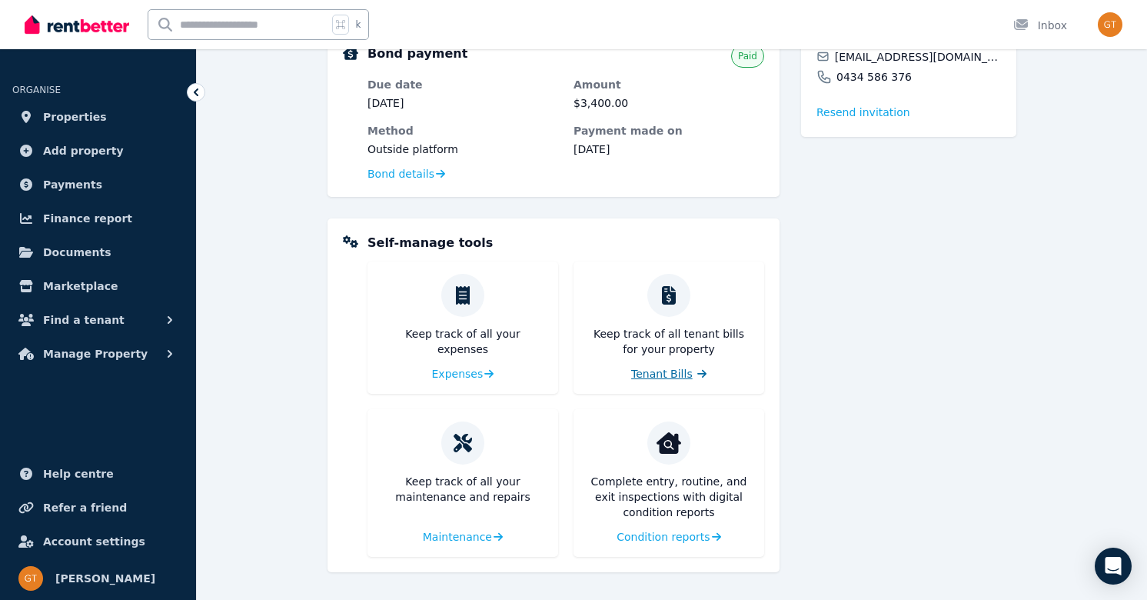
click at [664, 369] on span "Tenant Bills" at bounding box center [662, 373] width 62 height 15
